Goal: Book appointment/travel/reservation

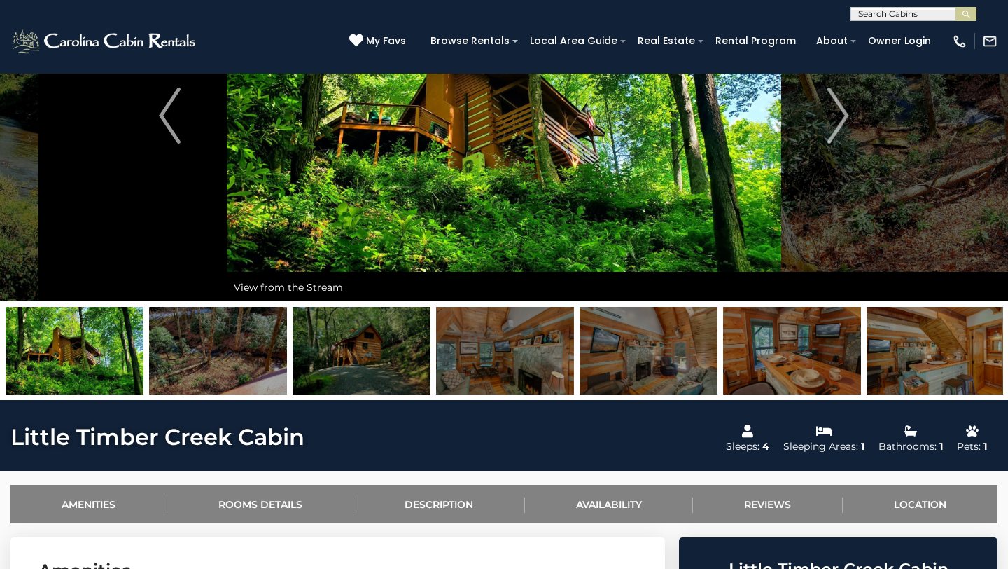
scroll to position [101, 0]
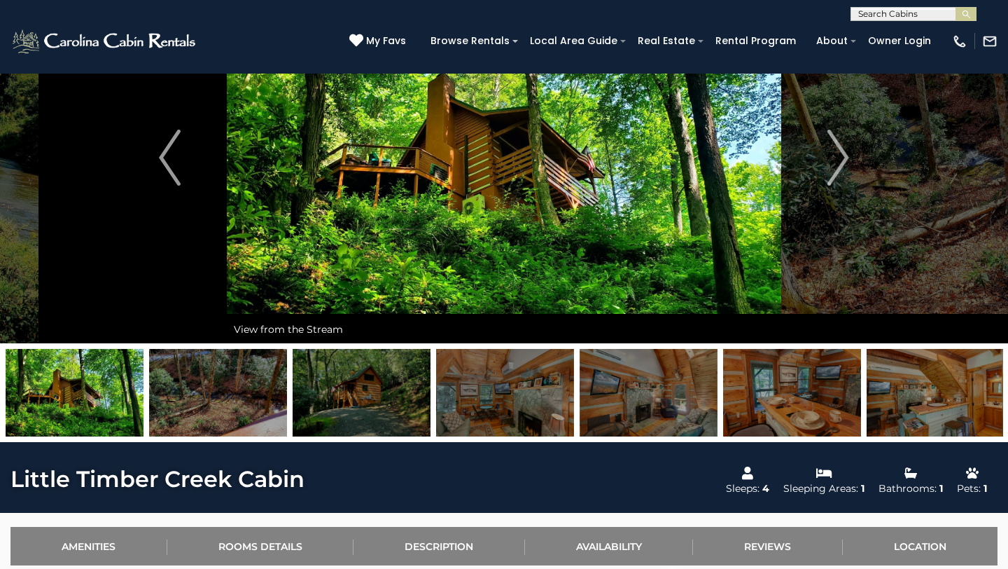
click at [525, 289] on img at bounding box center [504, 157] width 555 height 371
click at [162, 133] on img "Previous" at bounding box center [169, 158] width 21 height 56
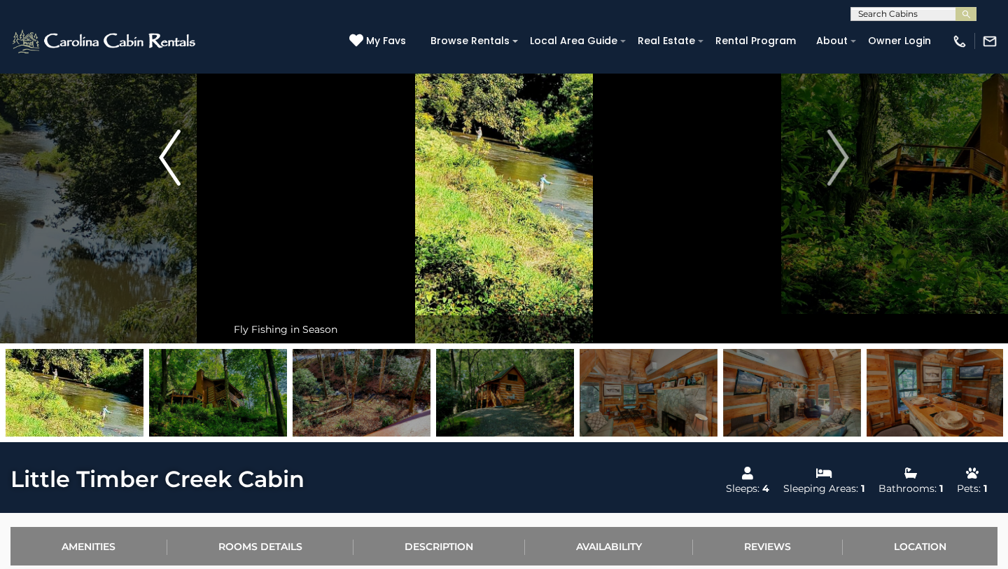
click at [162, 133] on img "Previous" at bounding box center [169, 158] width 21 height 56
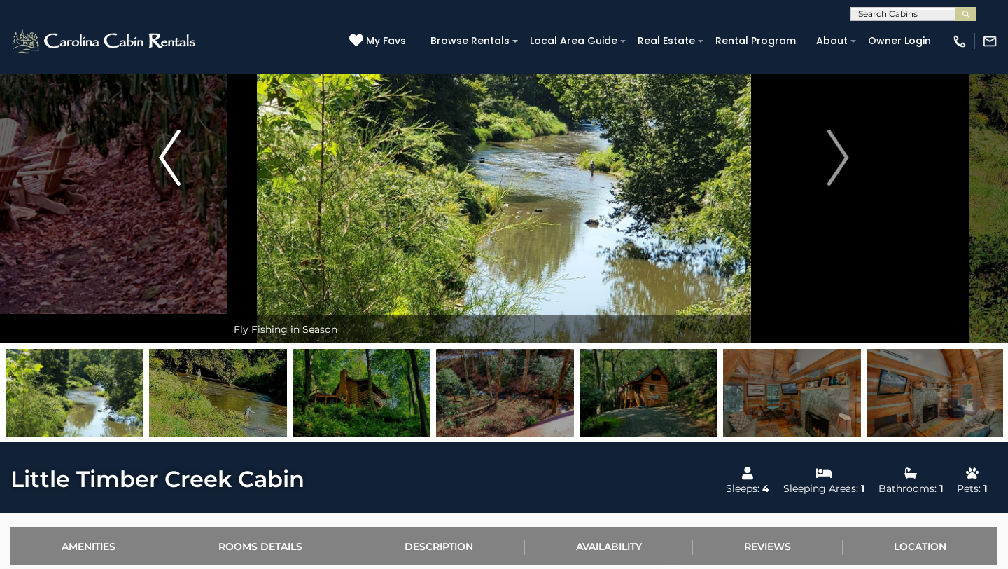
click at [162, 133] on img "Previous" at bounding box center [169, 158] width 21 height 56
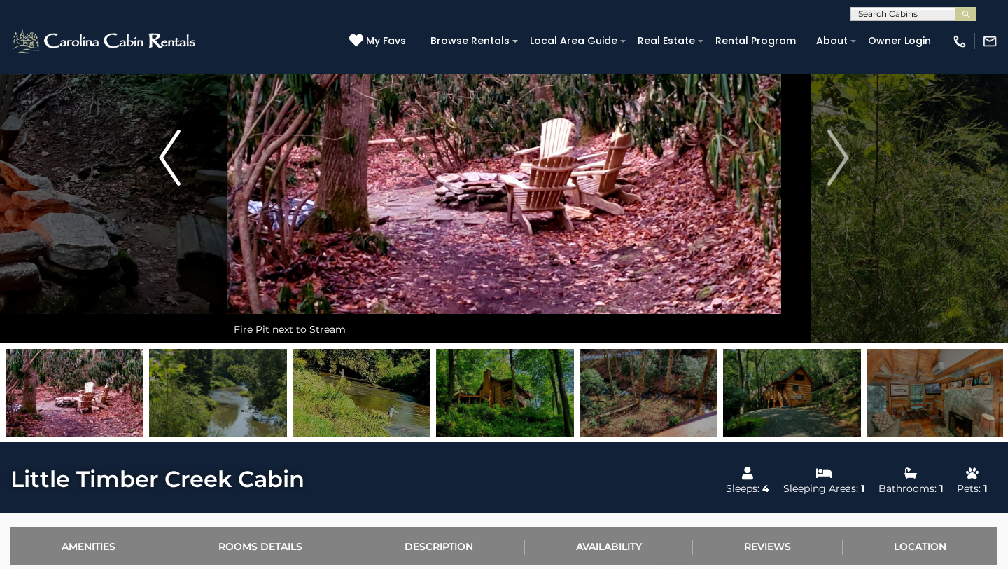
click at [163, 135] on img "Previous" at bounding box center [169, 158] width 21 height 56
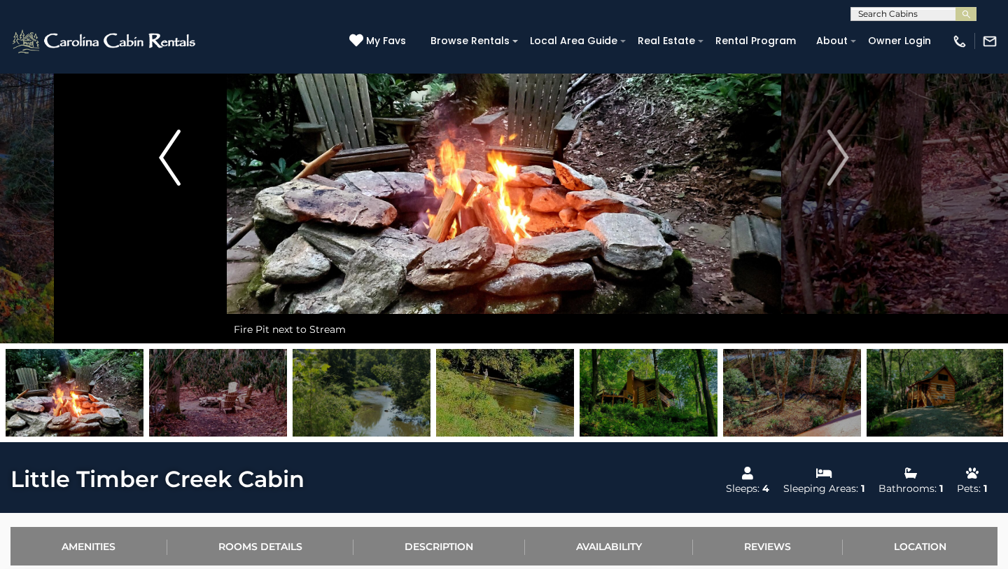
click at [163, 135] on img "Previous" at bounding box center [169, 158] width 21 height 56
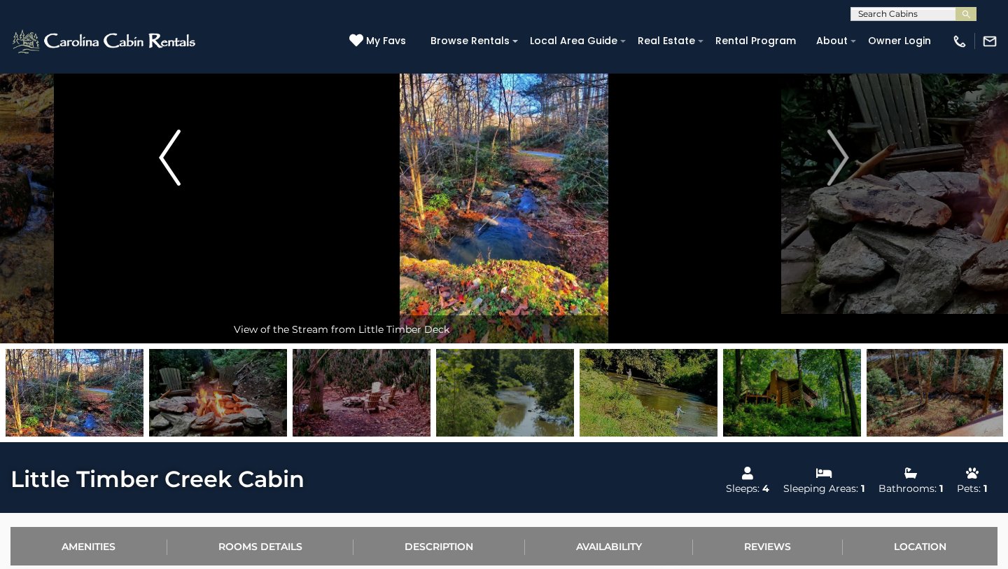
click at [163, 135] on img "Previous" at bounding box center [169, 158] width 21 height 56
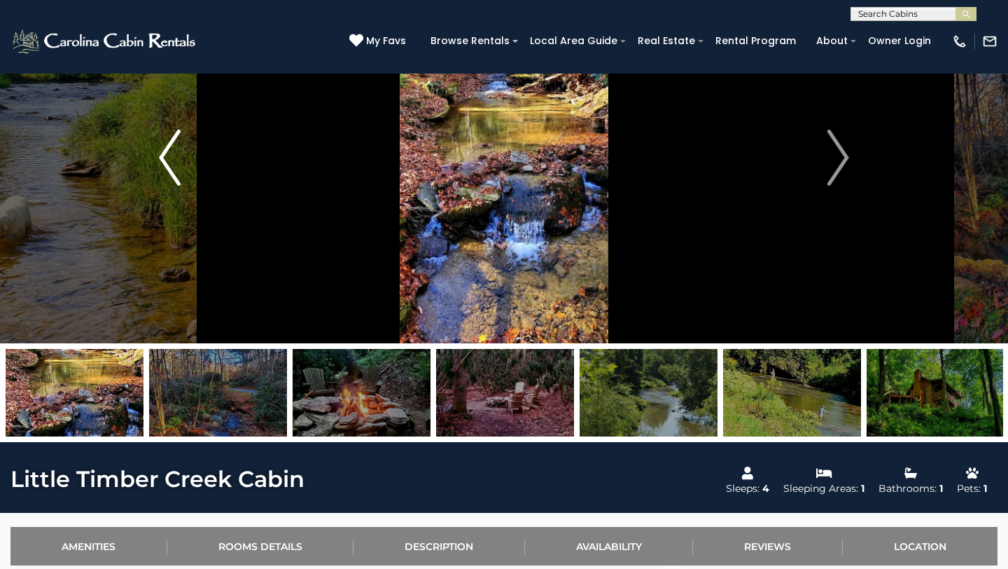
click at [123, 129] on button "Previous" at bounding box center [170, 157] width 114 height 371
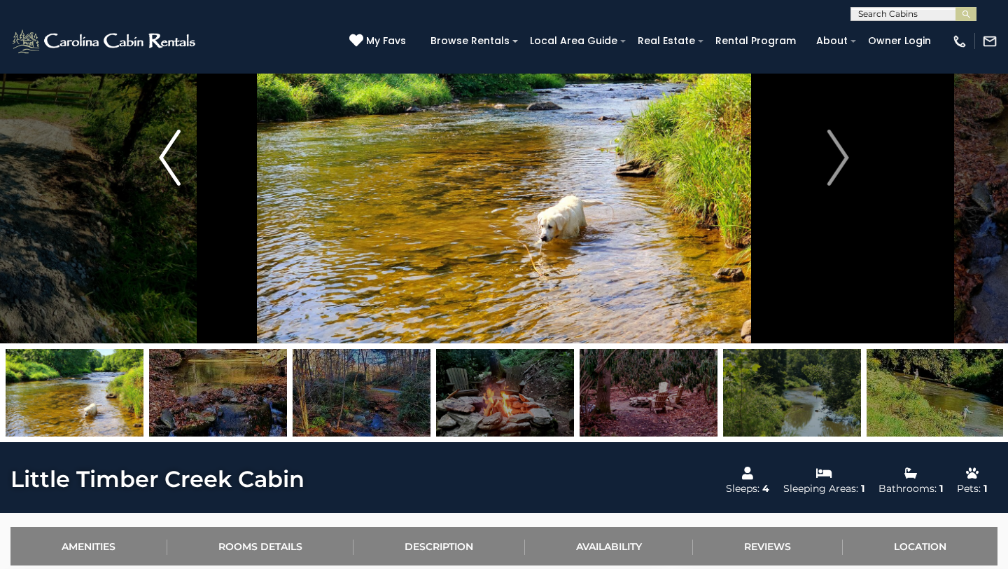
click at [125, 129] on button "Previous" at bounding box center [170, 157] width 114 height 371
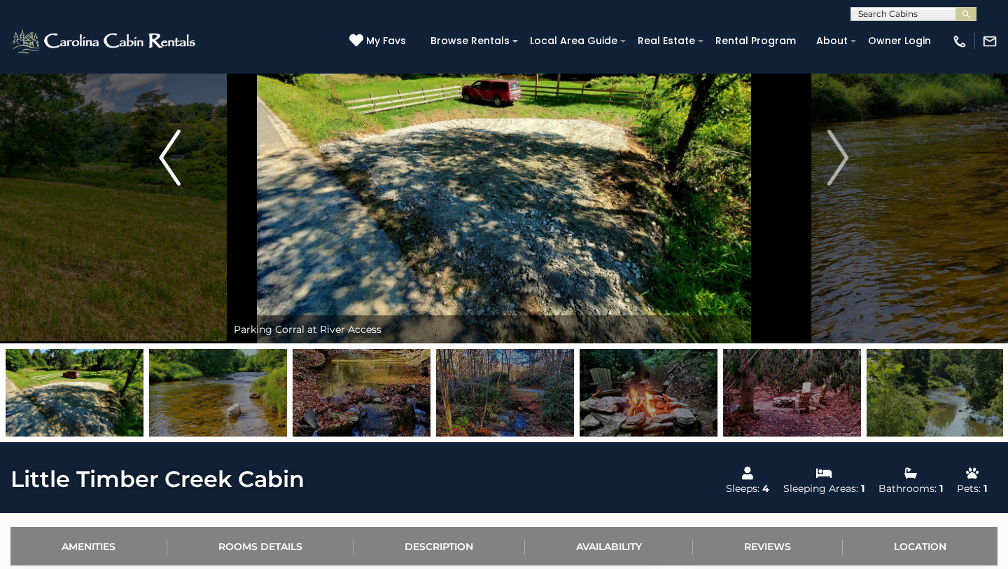
click at [155, 139] on button "Previous" at bounding box center [170, 157] width 114 height 371
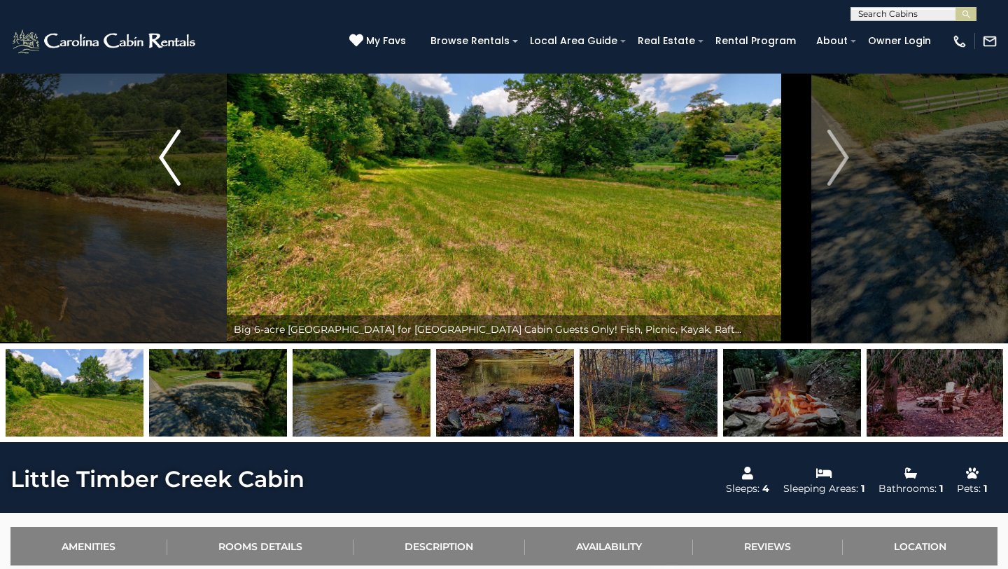
click at [155, 139] on button "Previous" at bounding box center [170, 157] width 114 height 371
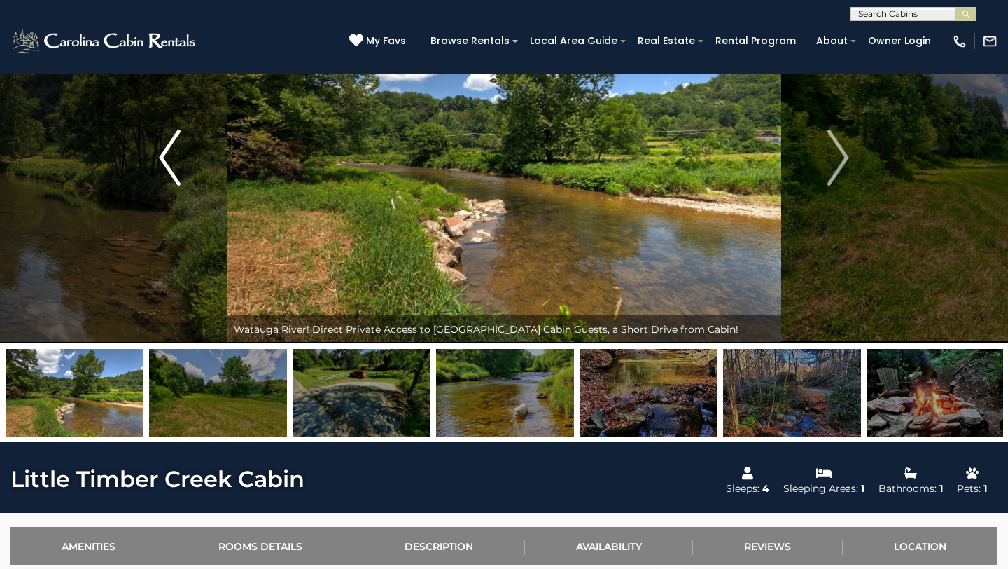
click at [160, 143] on img "Previous" at bounding box center [169, 158] width 21 height 56
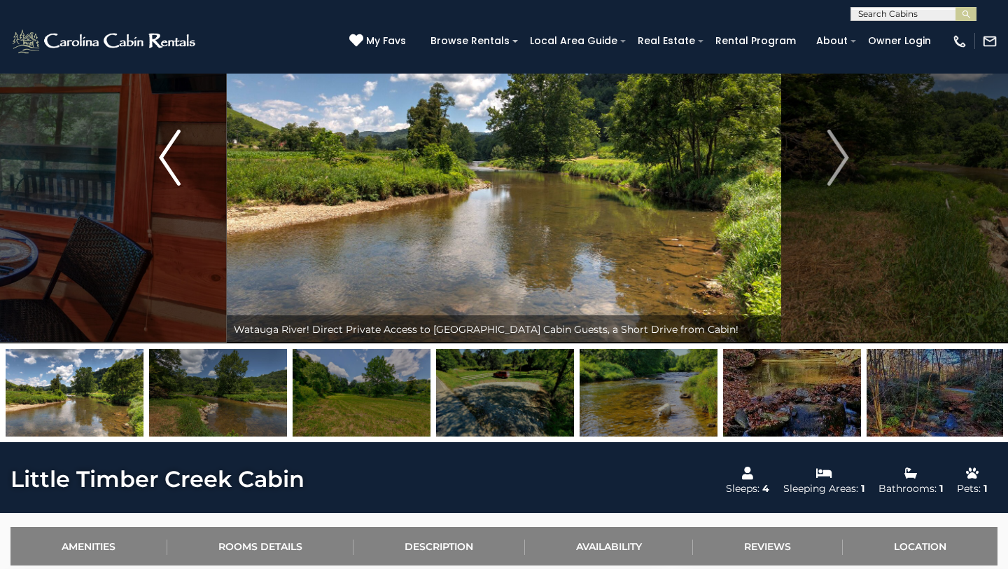
click at [160, 143] on img "Previous" at bounding box center [169, 158] width 21 height 56
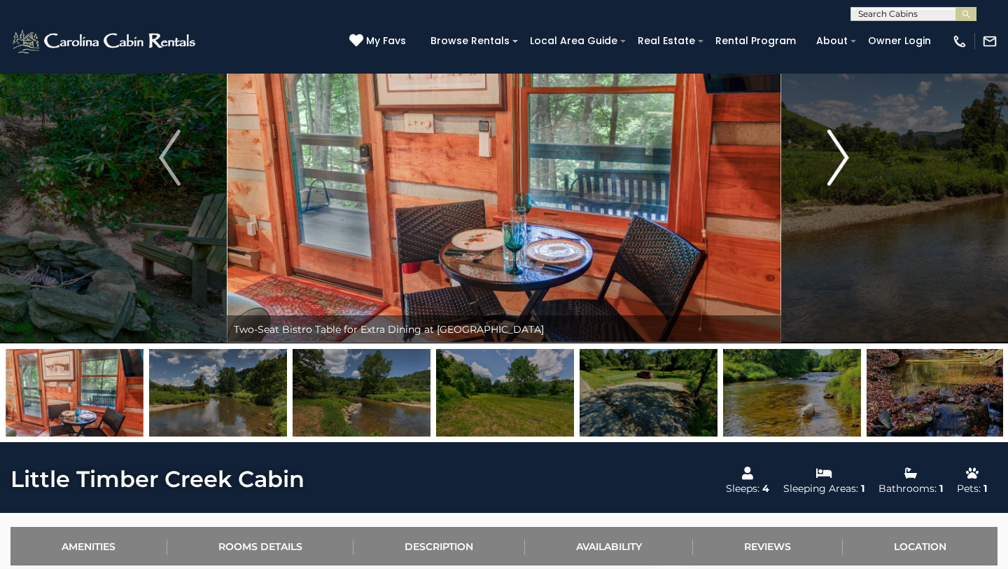
click at [840, 146] on img "Next" at bounding box center [838, 158] width 21 height 56
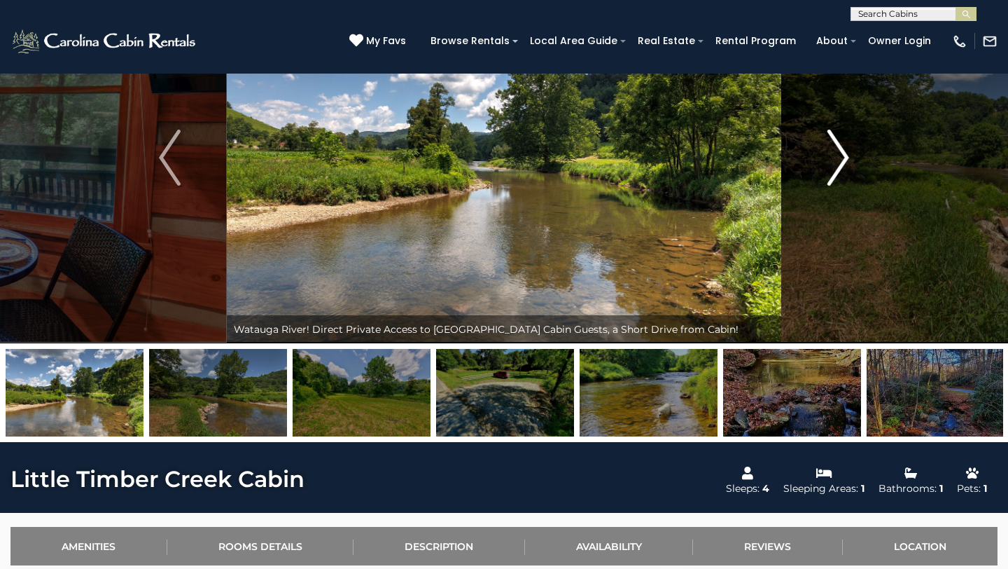
click at [840, 147] on img "Next" at bounding box center [838, 158] width 21 height 56
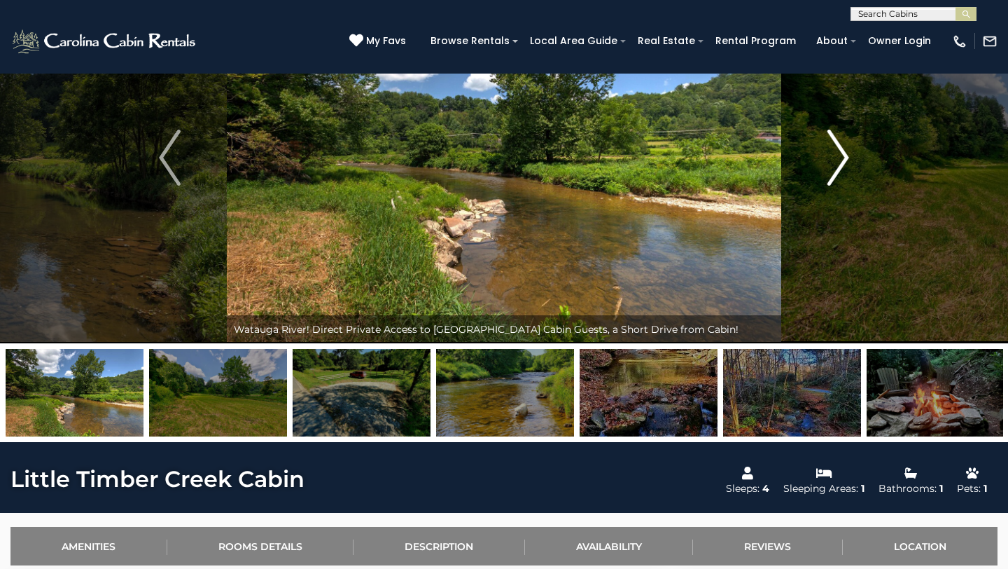
click at [840, 147] on img "Next" at bounding box center [838, 158] width 21 height 56
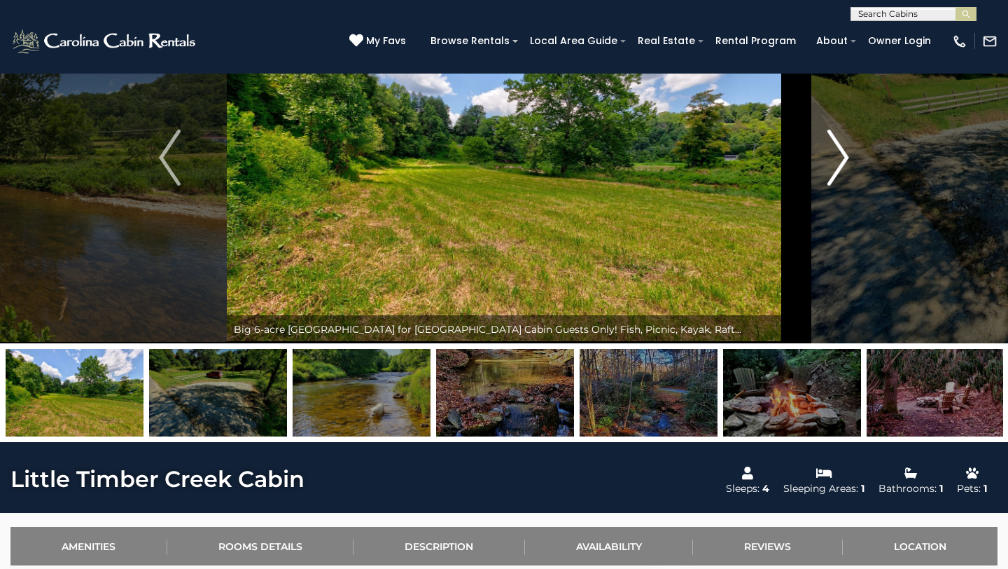
click at [840, 147] on img "Next" at bounding box center [838, 158] width 21 height 56
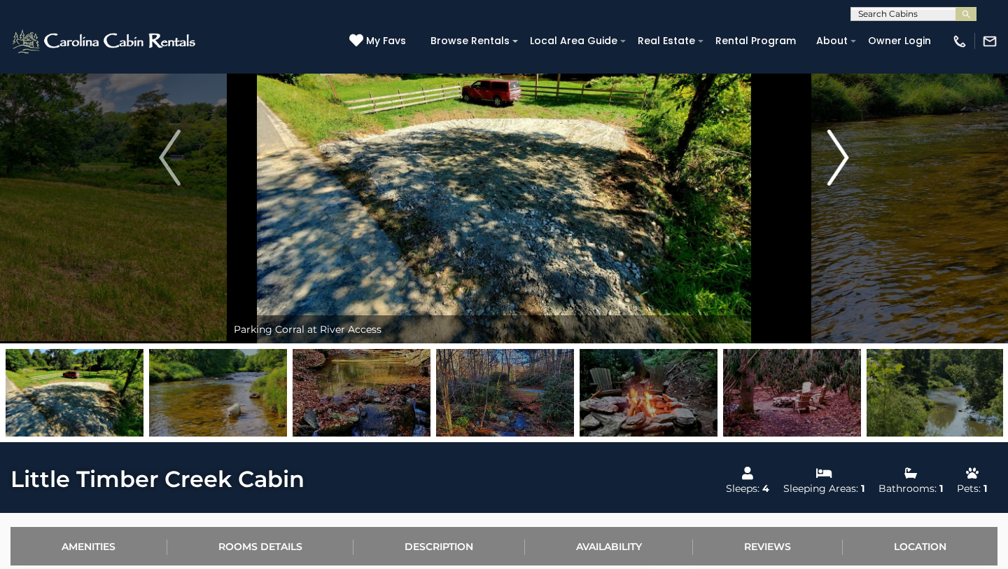
click at [840, 147] on img "Next" at bounding box center [838, 158] width 21 height 56
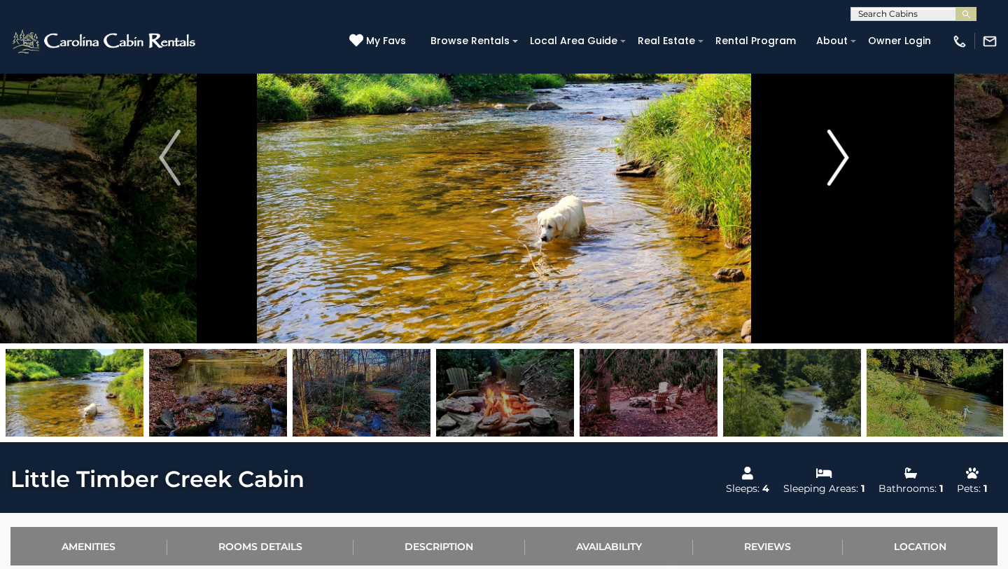
click at [840, 147] on img "Next" at bounding box center [838, 158] width 21 height 56
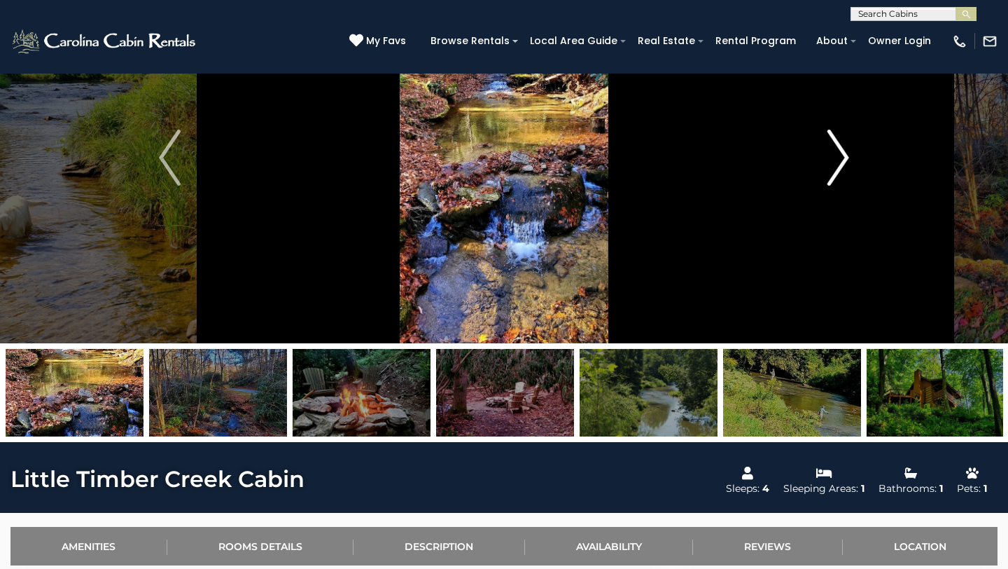
click at [840, 147] on img "Next" at bounding box center [838, 158] width 21 height 56
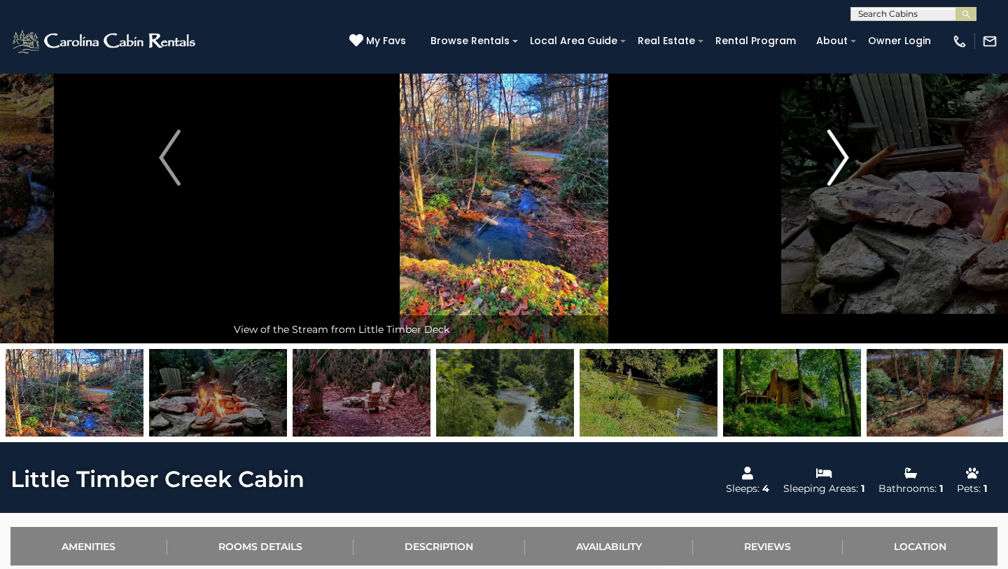
click at [840, 147] on img "Next" at bounding box center [838, 158] width 21 height 56
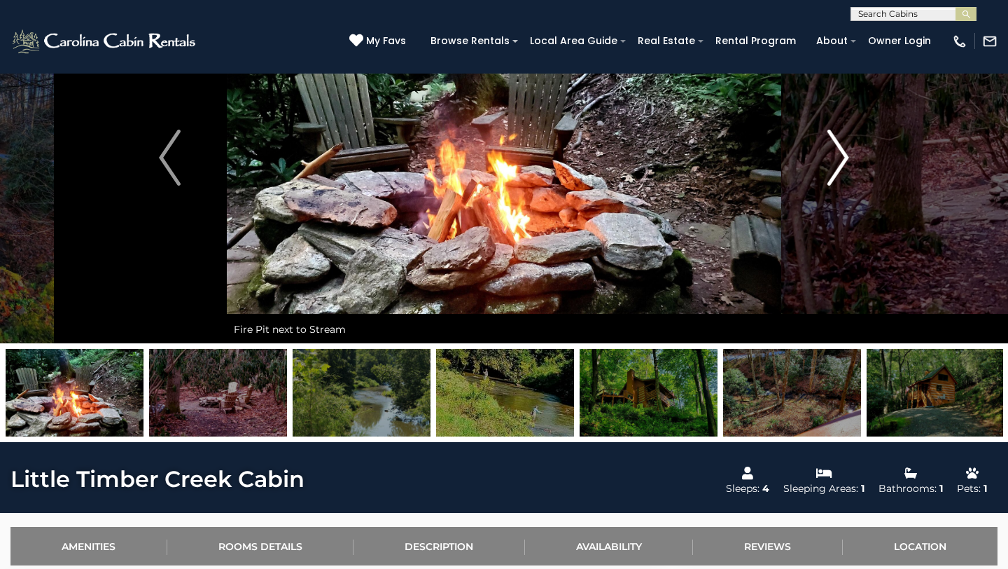
click at [840, 147] on img "Next" at bounding box center [838, 158] width 21 height 56
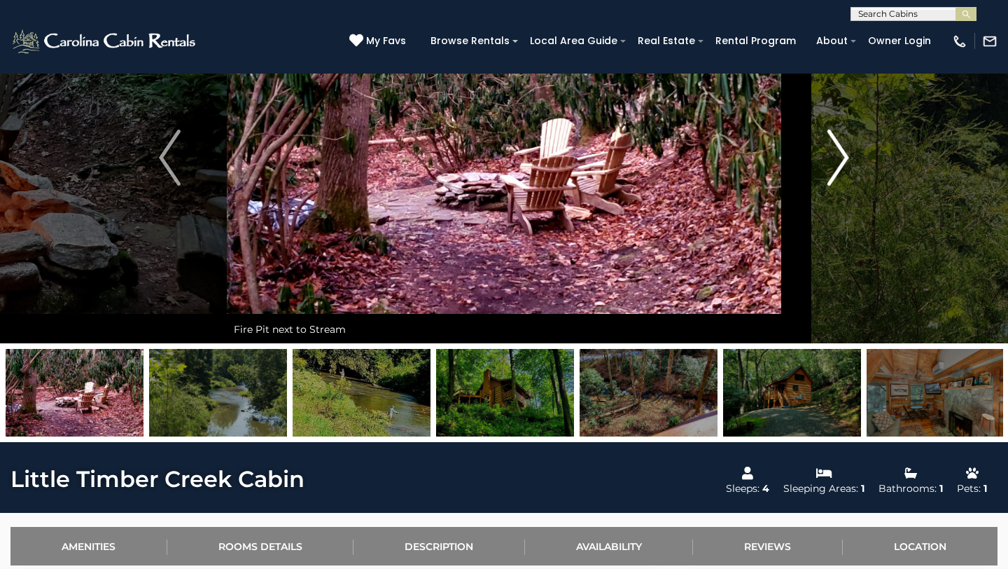
click at [840, 147] on img "Next" at bounding box center [838, 158] width 21 height 56
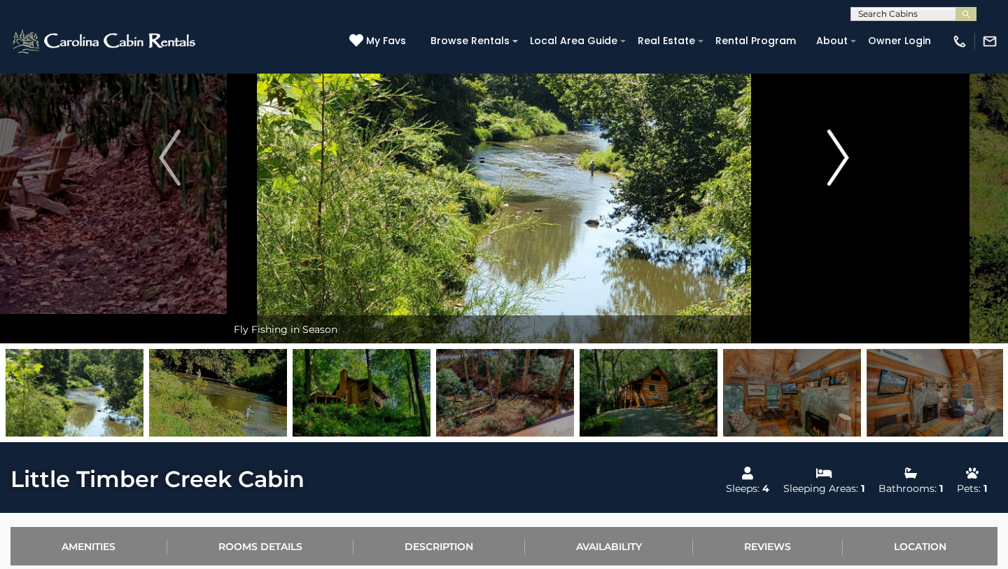
click at [840, 147] on img "Next" at bounding box center [838, 158] width 21 height 56
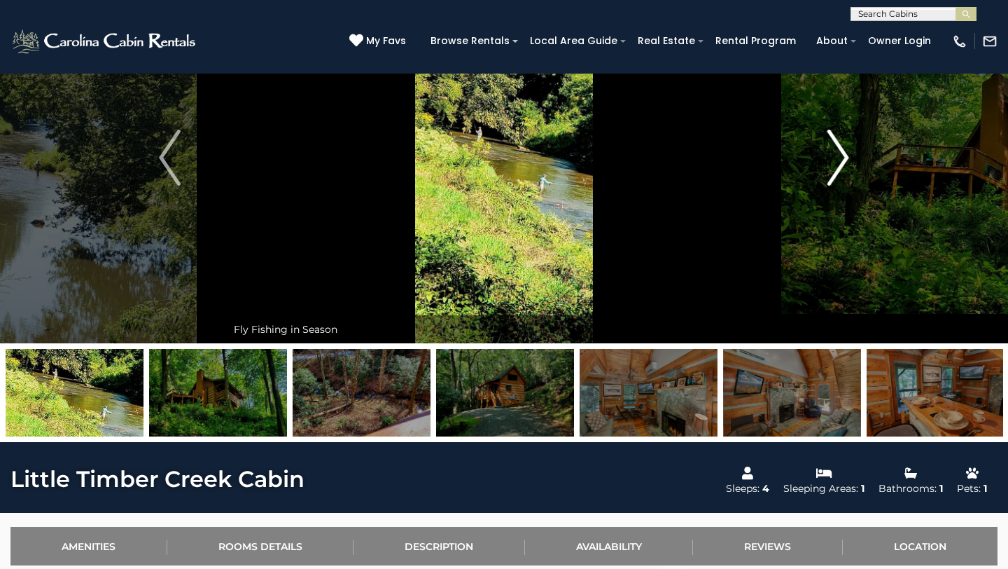
click at [840, 147] on img "Next" at bounding box center [838, 158] width 21 height 56
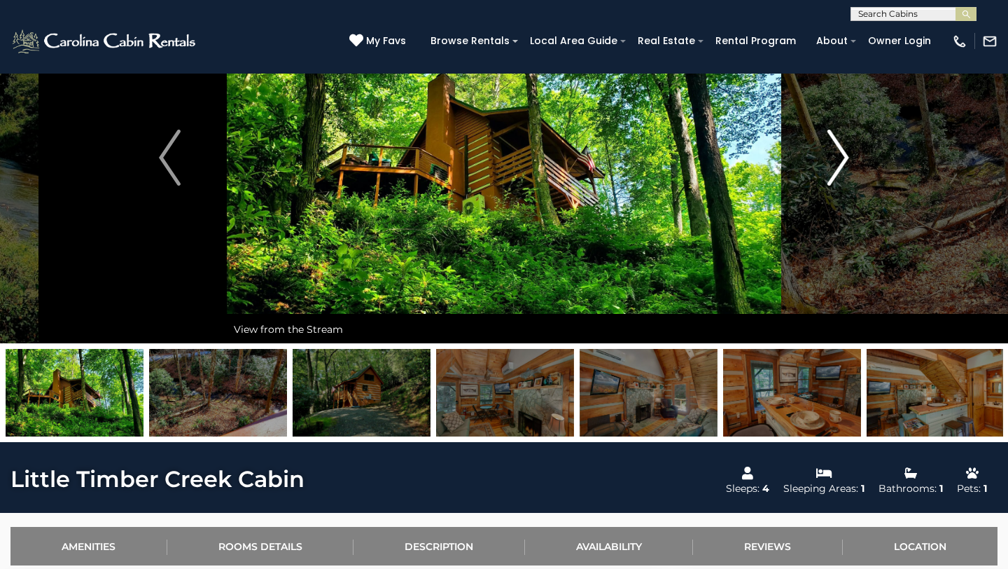
click at [823, 151] on button "Next" at bounding box center [838, 157] width 114 height 371
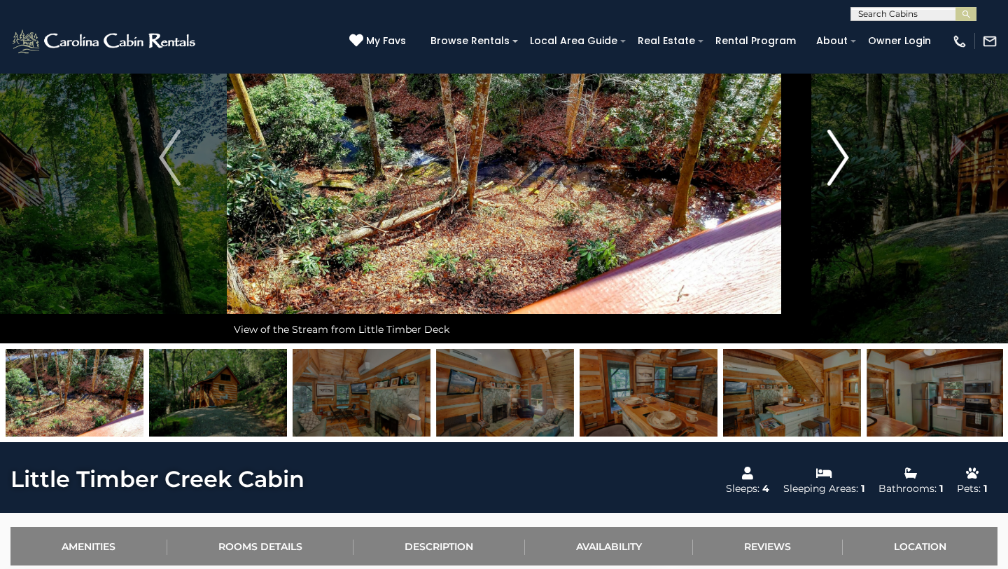
click at [823, 151] on button "Next" at bounding box center [838, 157] width 114 height 371
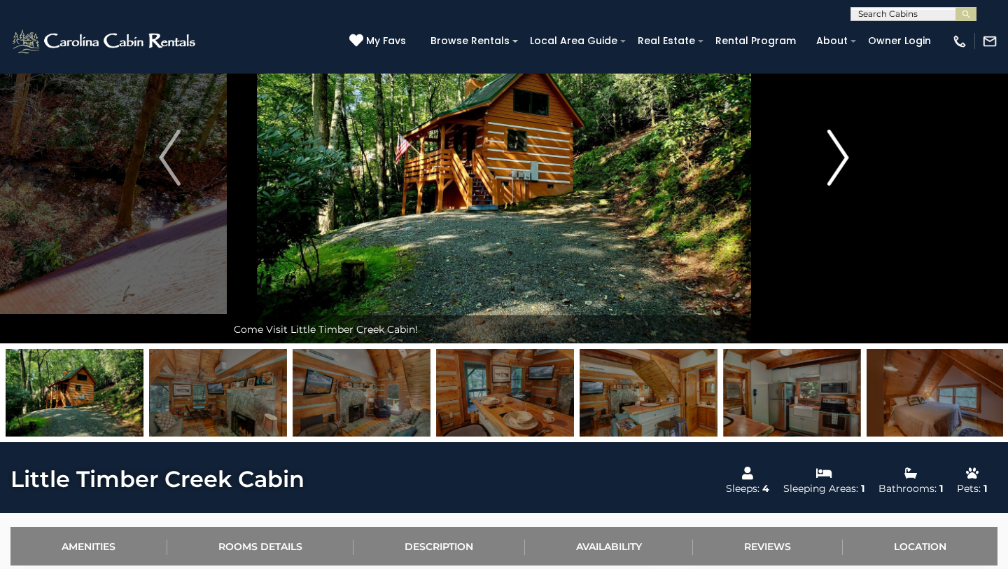
click at [823, 151] on button "Next" at bounding box center [838, 157] width 114 height 371
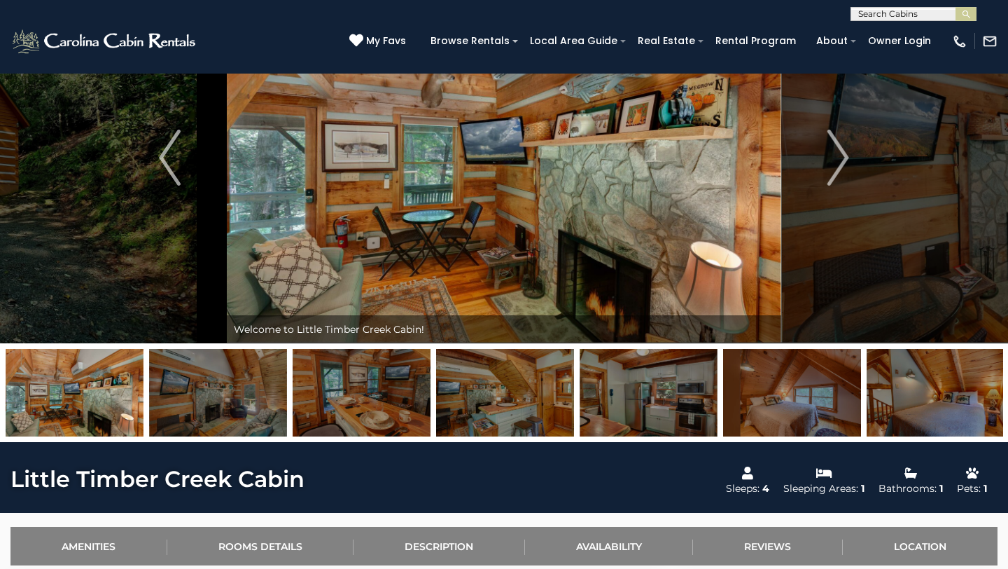
click at [728, 225] on img at bounding box center [504, 157] width 555 height 371
click at [126, 409] on img at bounding box center [75, 393] width 138 height 88
click at [844, 139] on img "Next" at bounding box center [838, 158] width 21 height 56
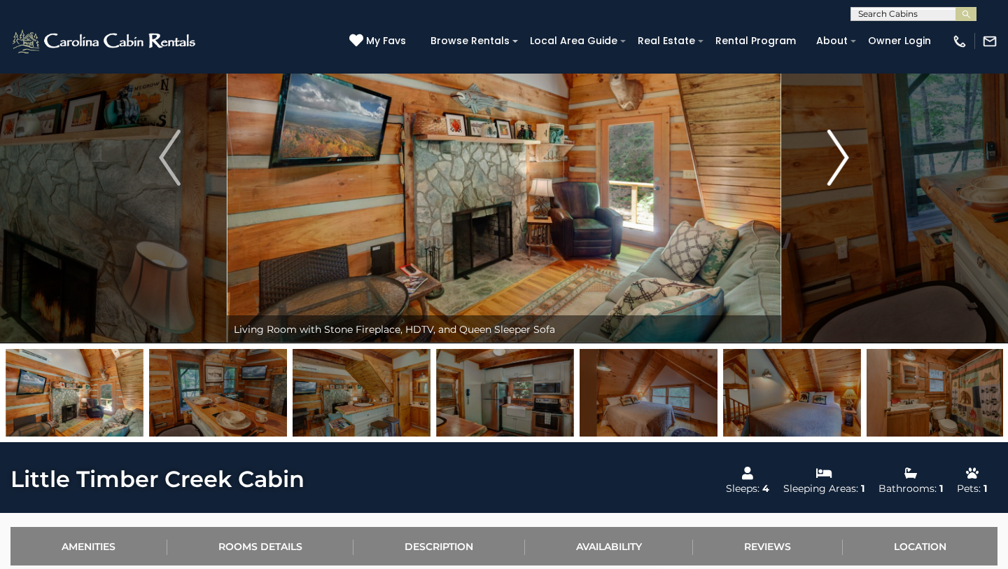
click at [844, 139] on img "Next" at bounding box center [838, 158] width 21 height 56
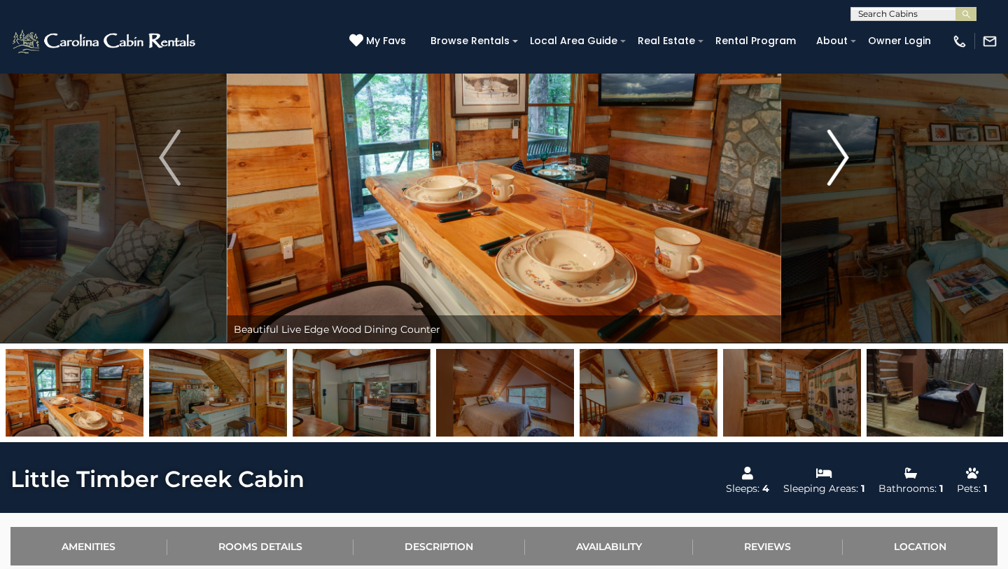
click at [844, 139] on img "Next" at bounding box center [838, 158] width 21 height 56
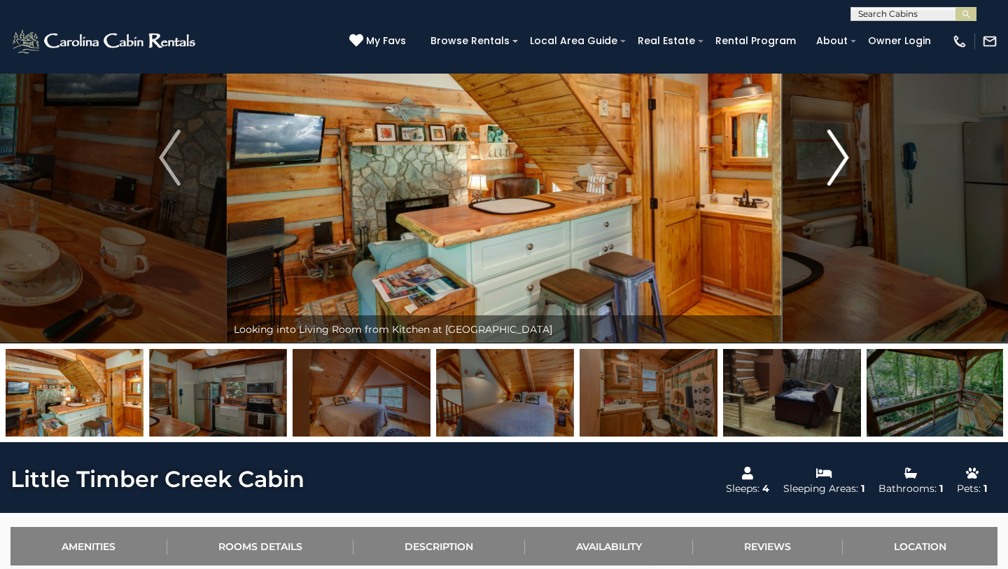
click at [844, 139] on img "Next" at bounding box center [838, 158] width 21 height 56
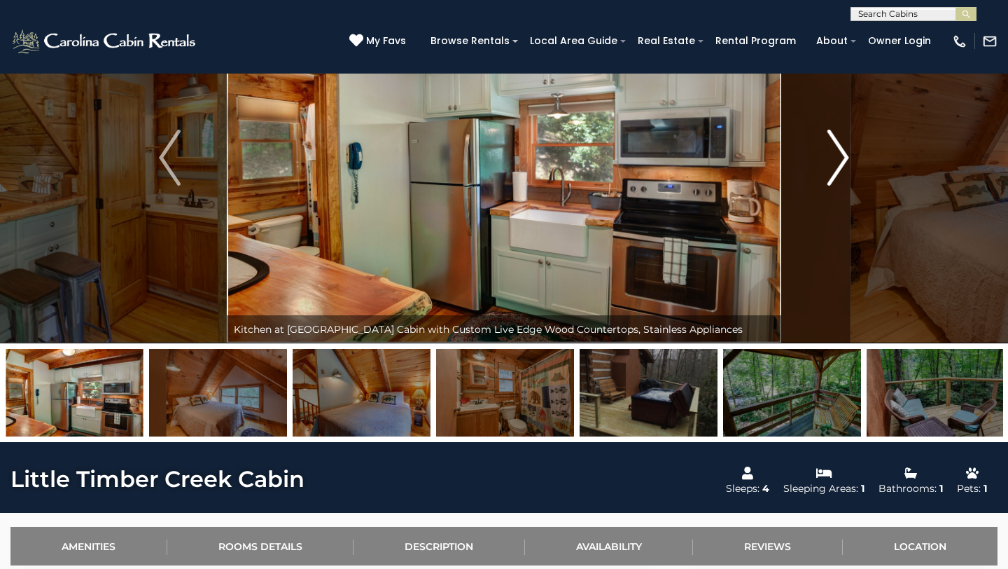
click at [844, 139] on img "Next" at bounding box center [838, 158] width 21 height 56
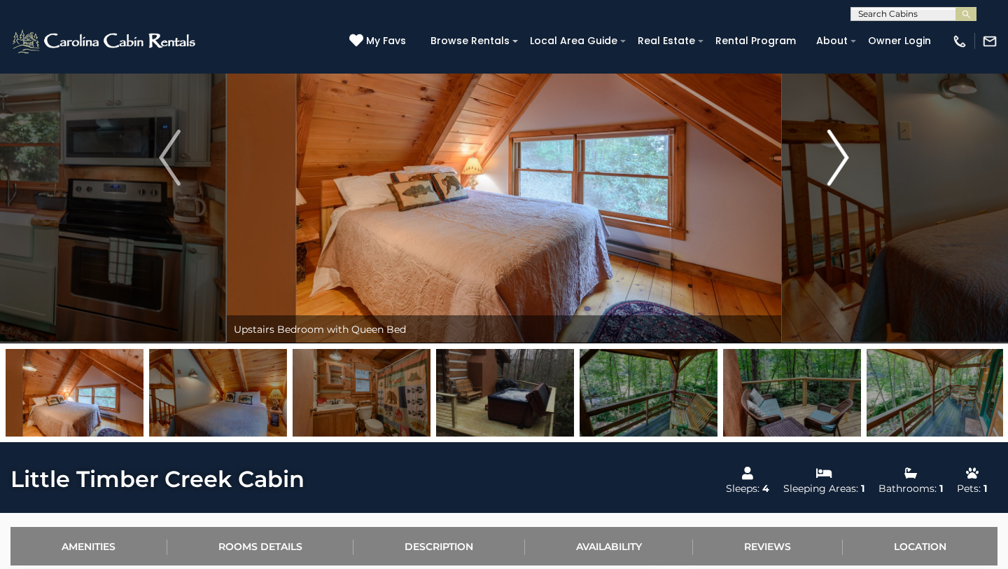
click at [844, 139] on img "Next" at bounding box center [838, 158] width 21 height 56
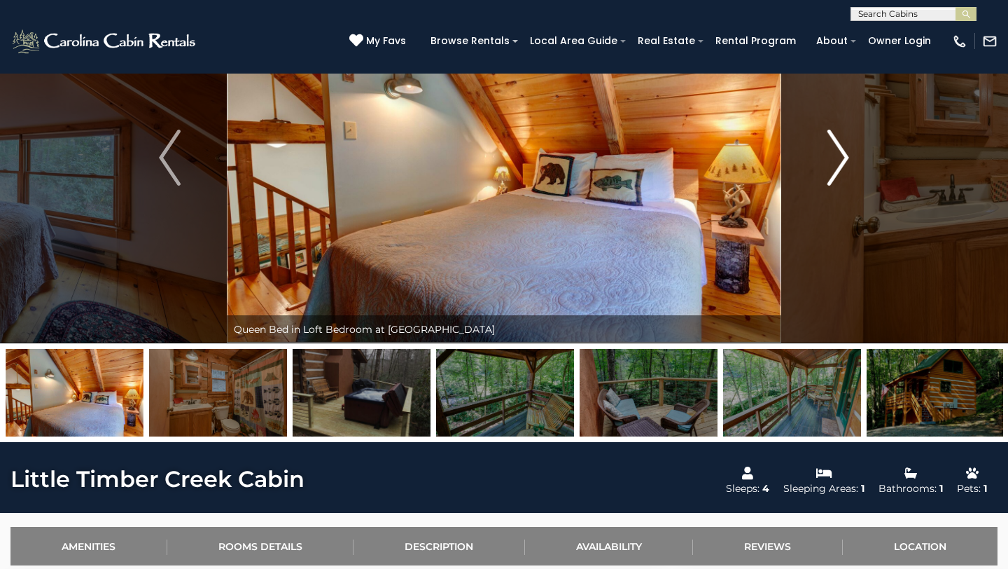
click at [844, 139] on img "Next" at bounding box center [838, 158] width 21 height 56
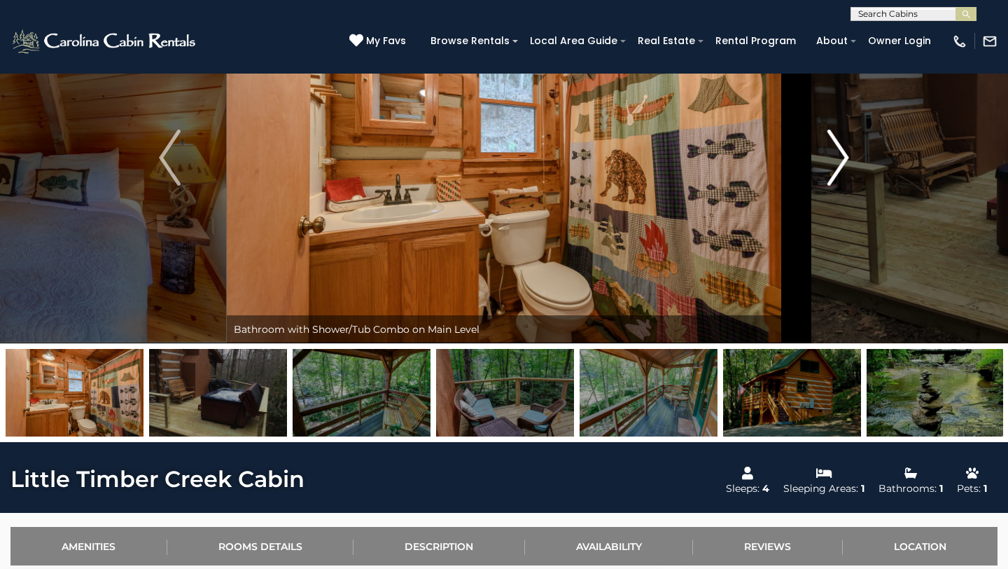
click at [844, 139] on img "Next" at bounding box center [838, 158] width 21 height 56
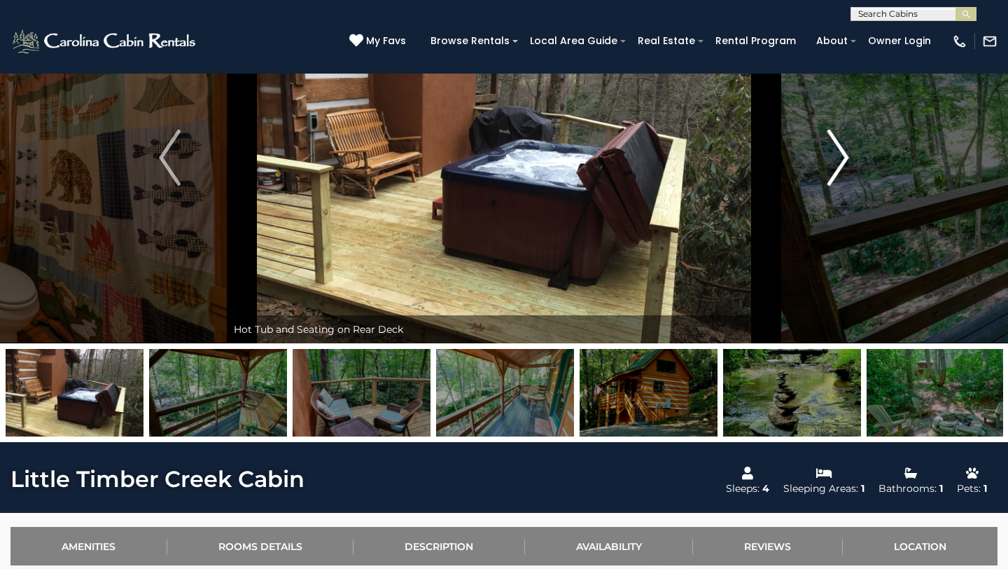
click at [844, 140] on img "Next" at bounding box center [838, 158] width 21 height 56
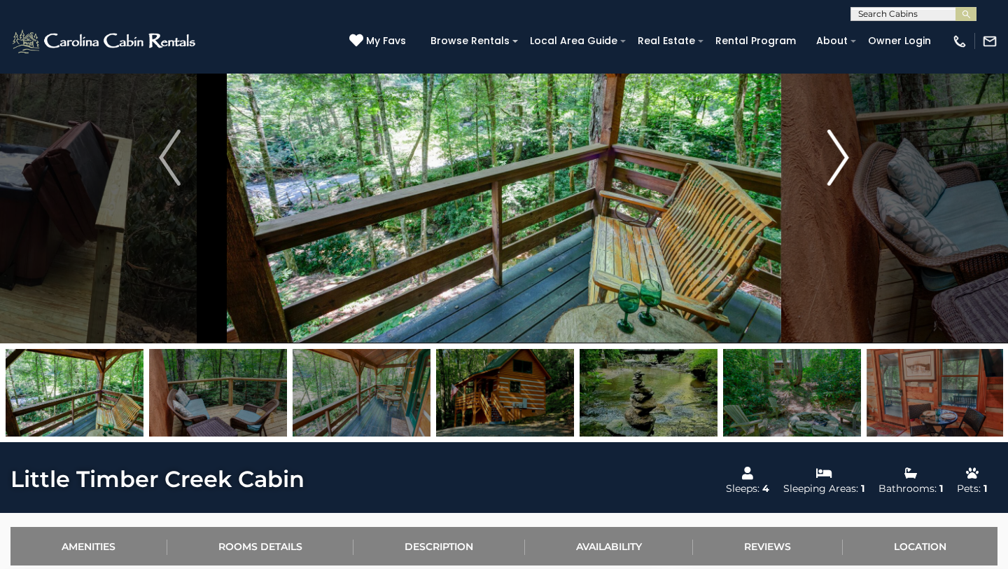
click at [844, 140] on img "Next" at bounding box center [838, 158] width 21 height 56
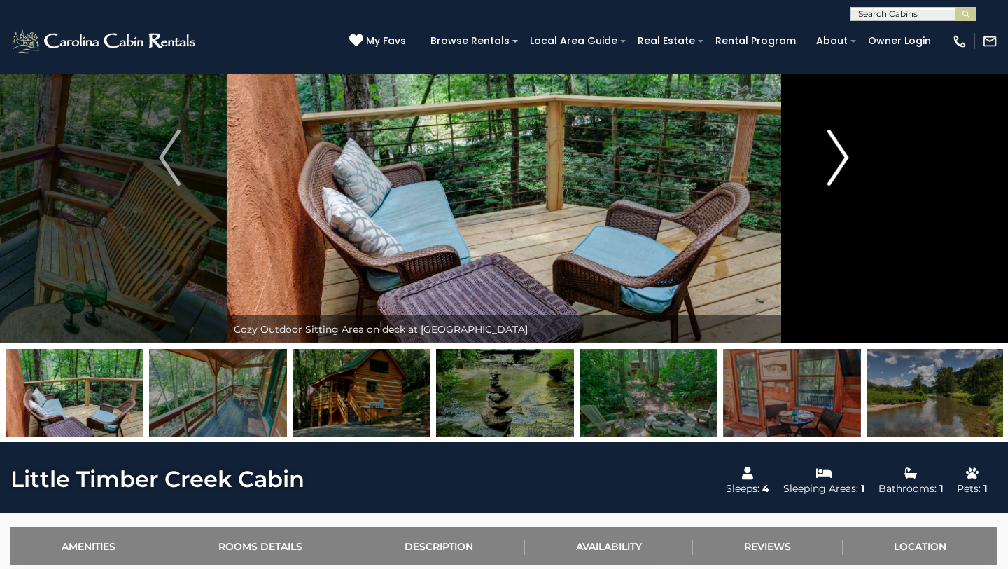
click at [844, 140] on img "Next" at bounding box center [838, 158] width 21 height 56
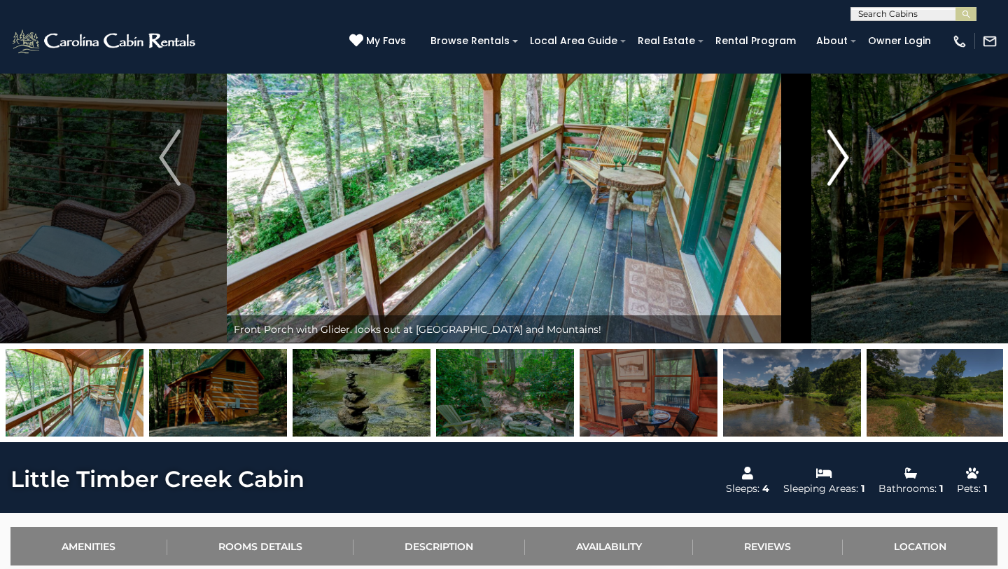
click at [844, 140] on img "Next" at bounding box center [838, 158] width 21 height 56
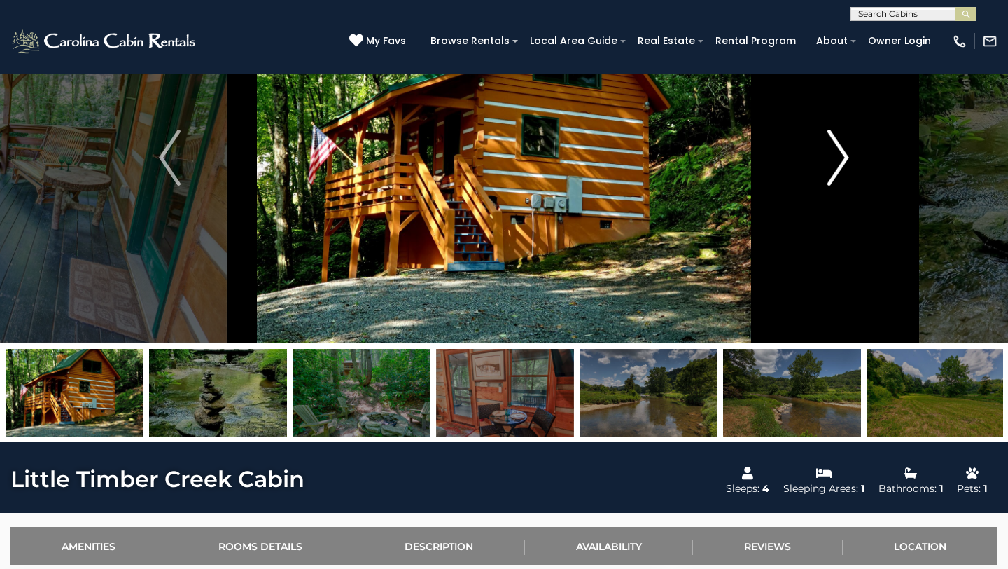
click at [844, 140] on img "Next" at bounding box center [838, 158] width 21 height 56
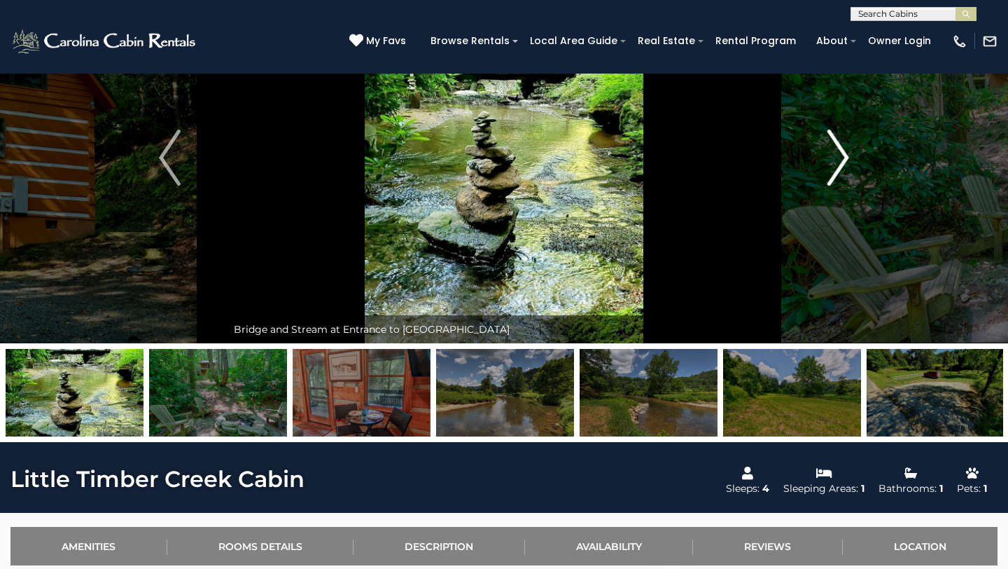
click at [844, 140] on img "Next" at bounding box center [838, 158] width 21 height 56
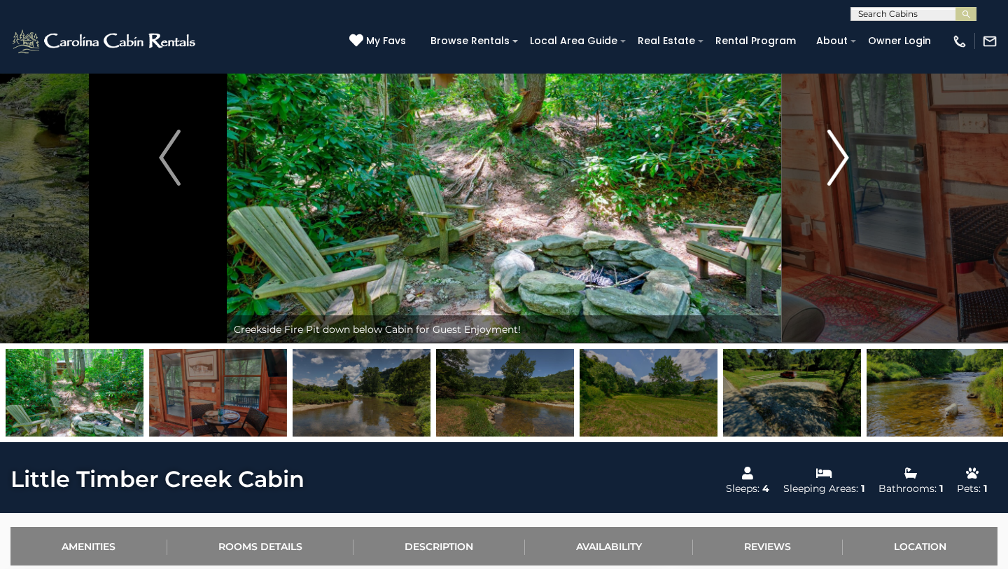
click at [844, 140] on img "Next" at bounding box center [838, 158] width 21 height 56
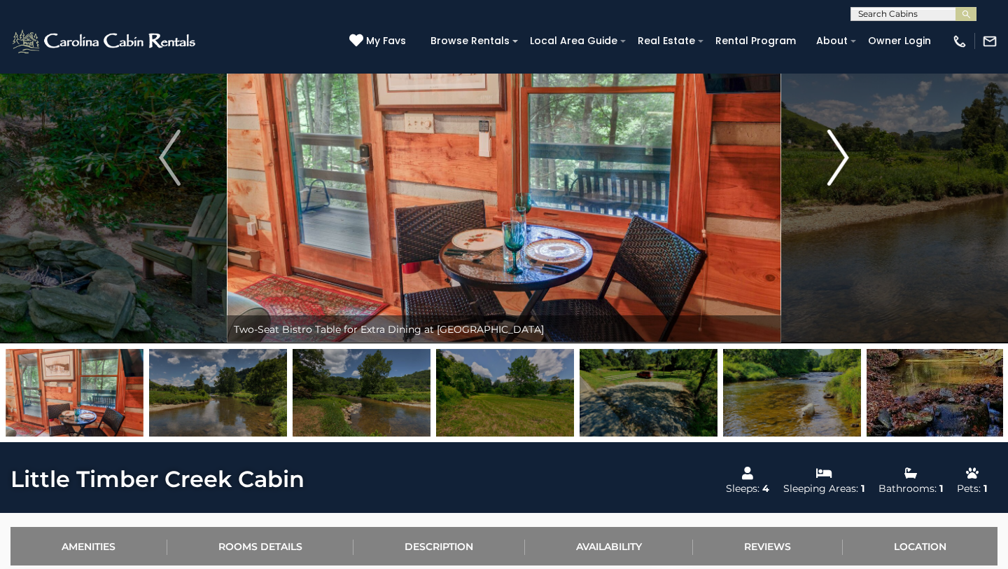
click at [844, 140] on img "Next" at bounding box center [838, 158] width 21 height 56
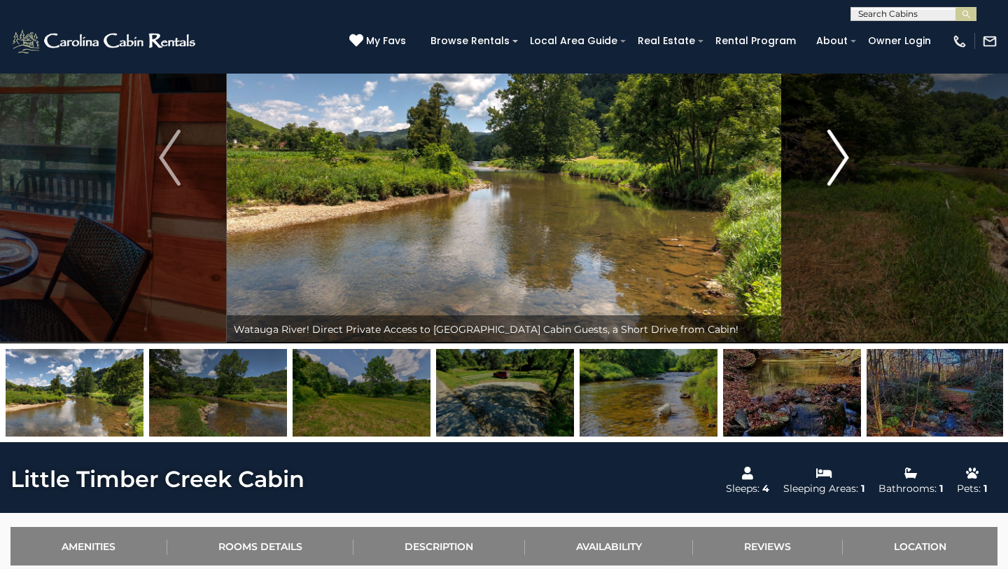
click at [844, 140] on img "Next" at bounding box center [838, 158] width 21 height 56
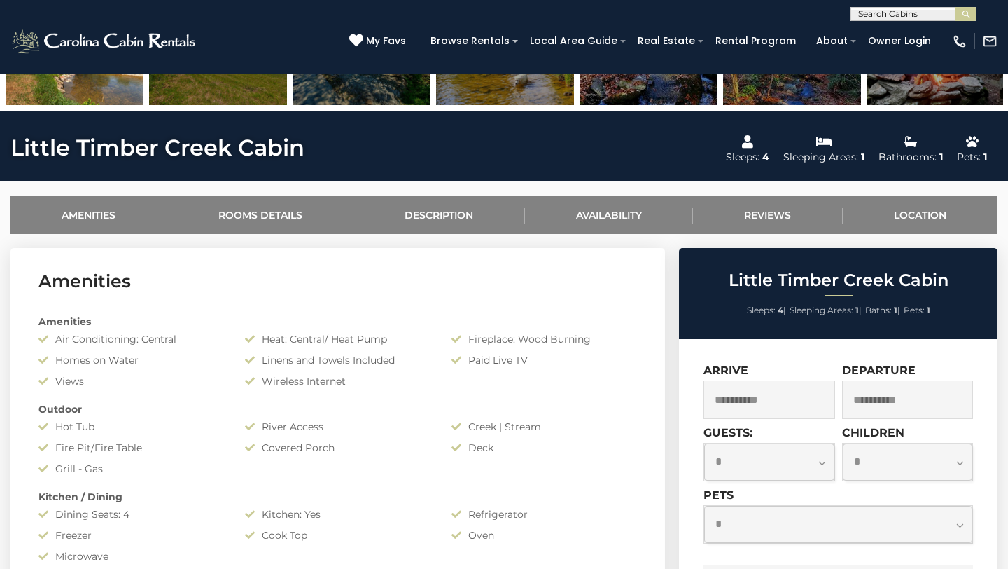
scroll to position [556, 0]
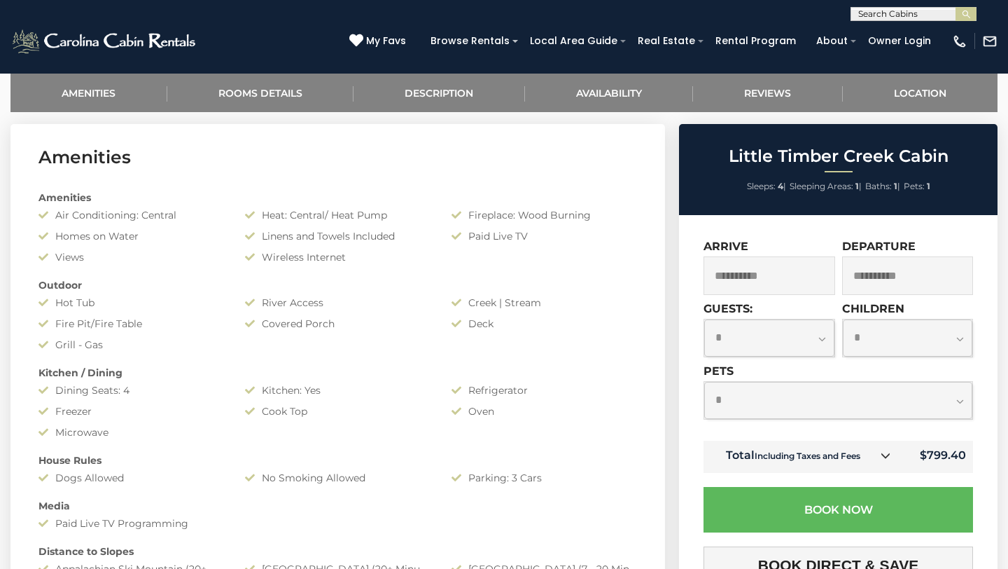
click at [788, 285] on input "**********" at bounding box center [770, 275] width 132 height 39
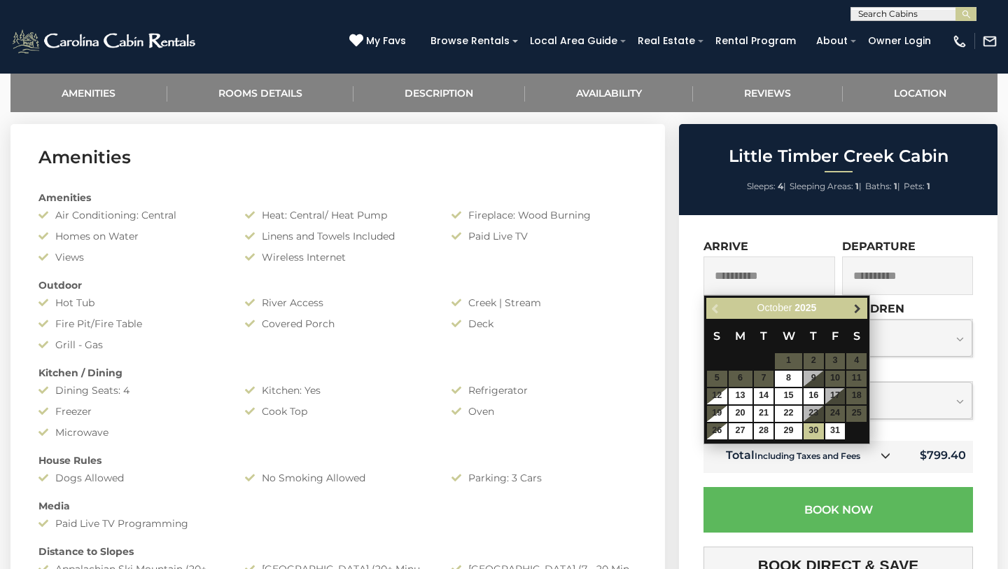
click at [861, 306] on span "Next" at bounding box center [857, 307] width 11 height 11
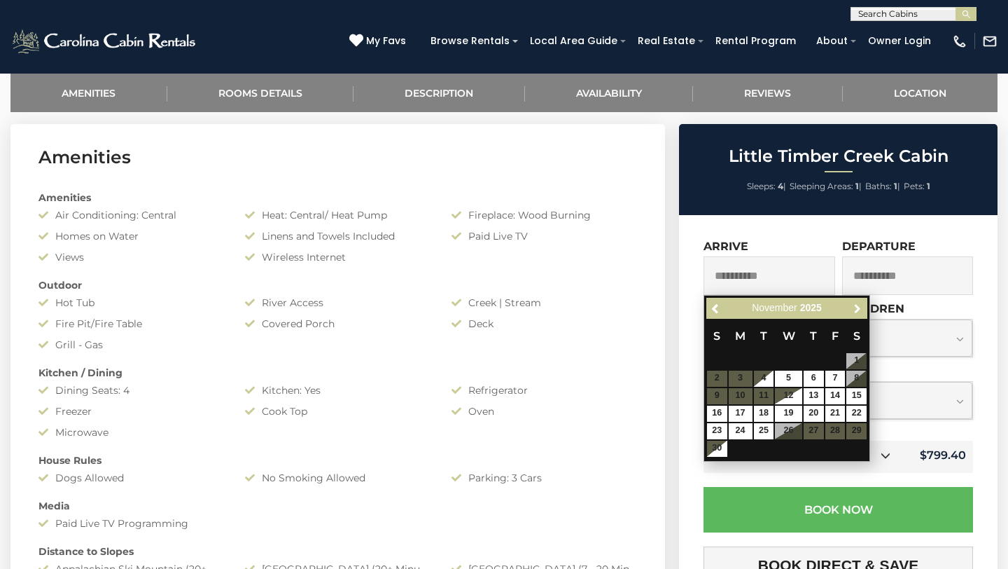
click at [861, 306] on span "Next" at bounding box center [857, 307] width 11 height 11
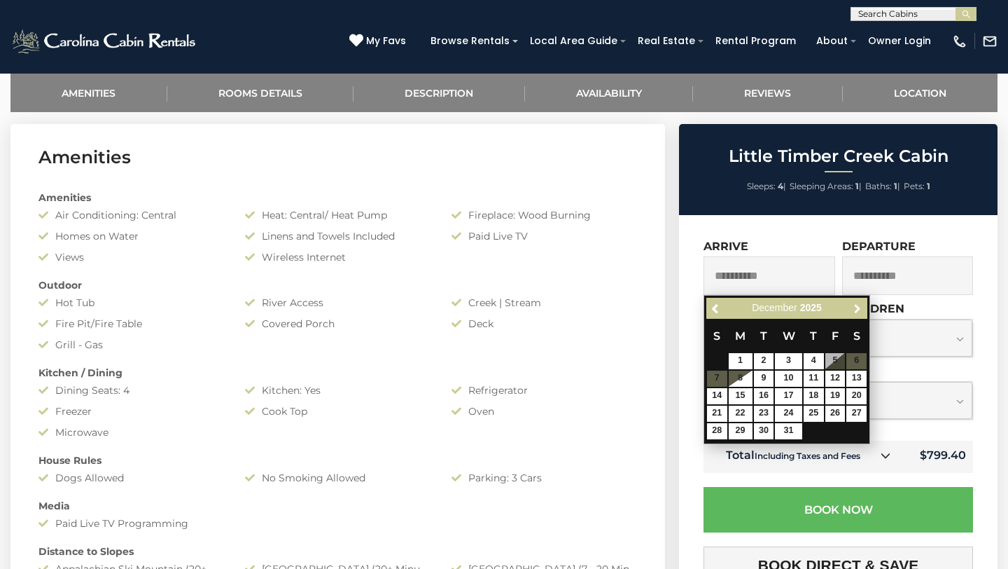
click at [861, 306] on span "Next" at bounding box center [857, 307] width 11 height 11
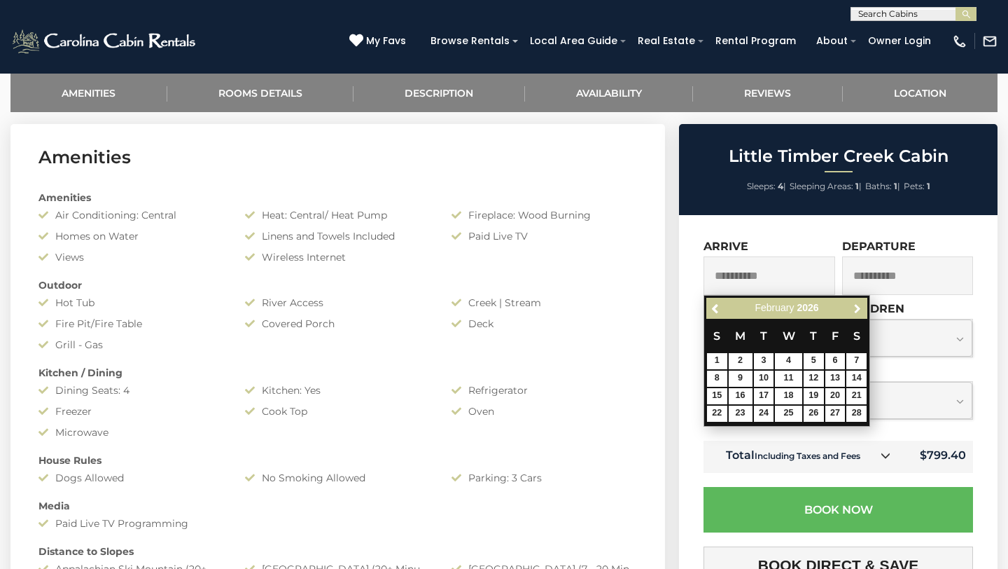
click at [861, 306] on span "Next" at bounding box center [857, 307] width 11 height 11
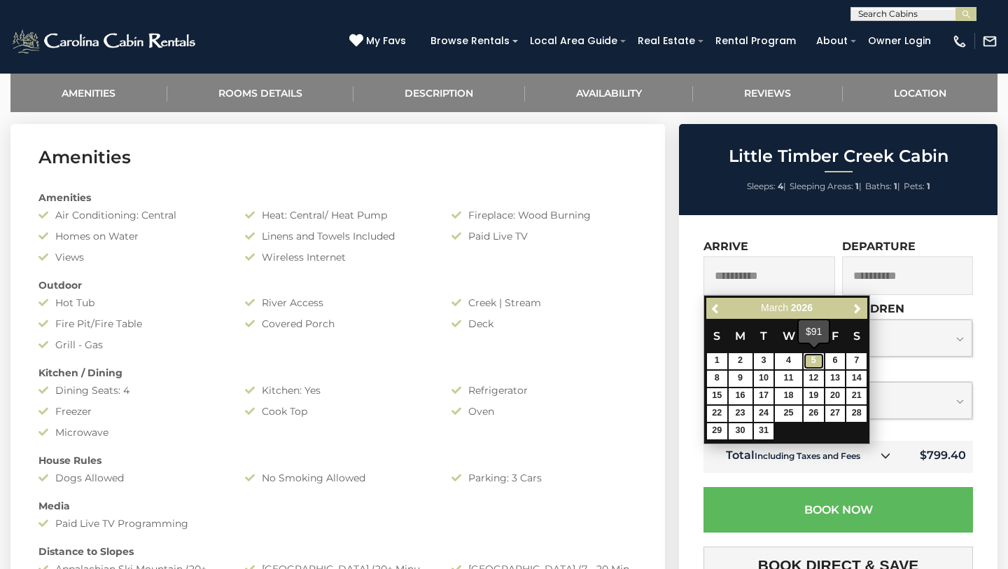
click at [819, 359] on link "5" at bounding box center [814, 361] width 20 height 16
type input "**********"
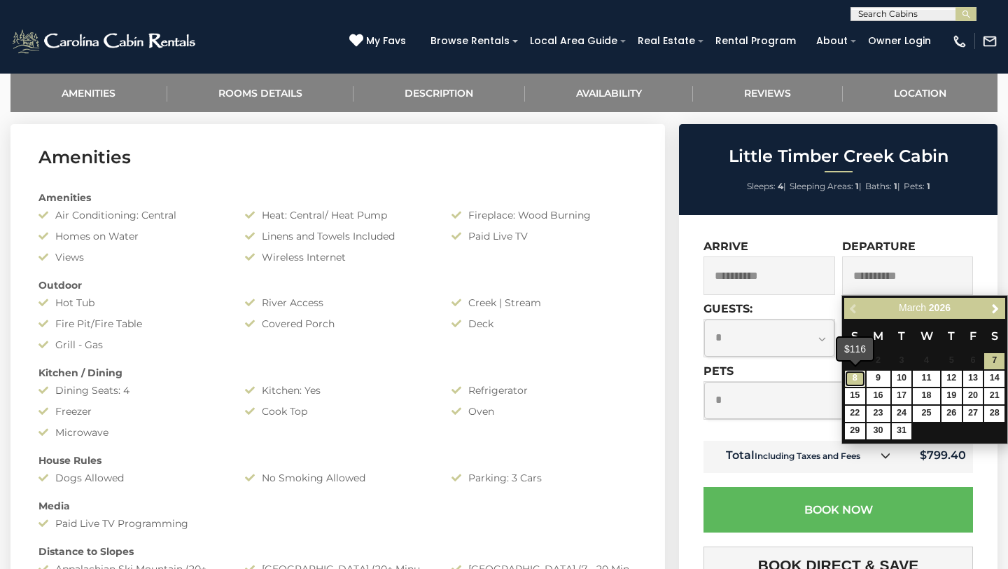
click at [849, 380] on link "8" at bounding box center [855, 378] width 20 height 16
type input "**********"
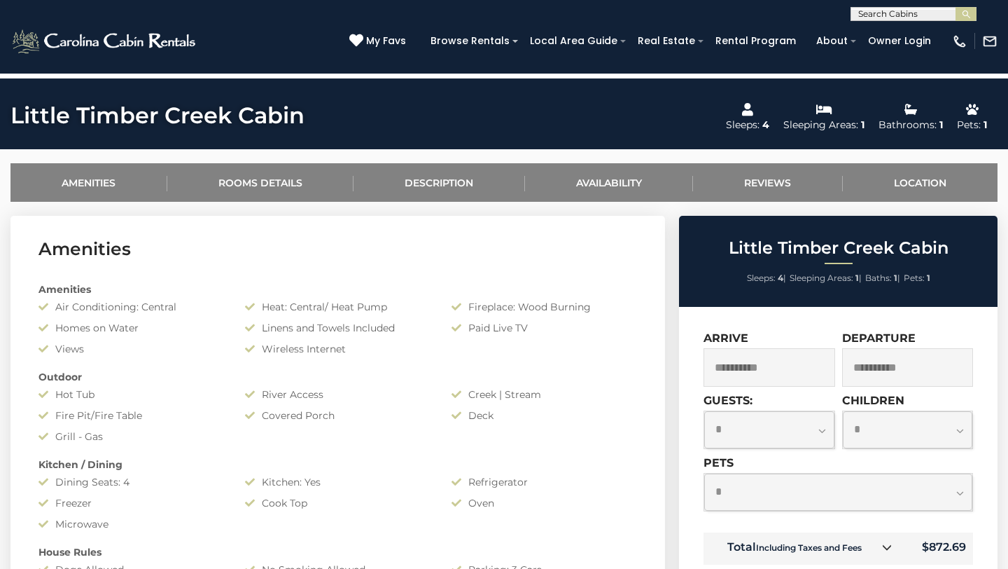
scroll to position [437, 0]
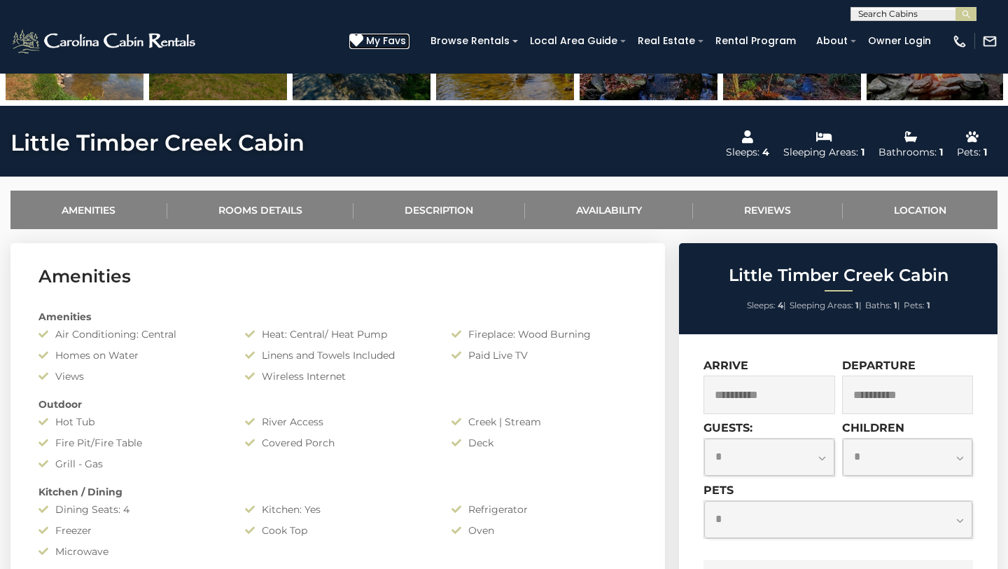
click at [384, 39] on link "My Favs" at bounding box center [379, 41] width 60 height 15
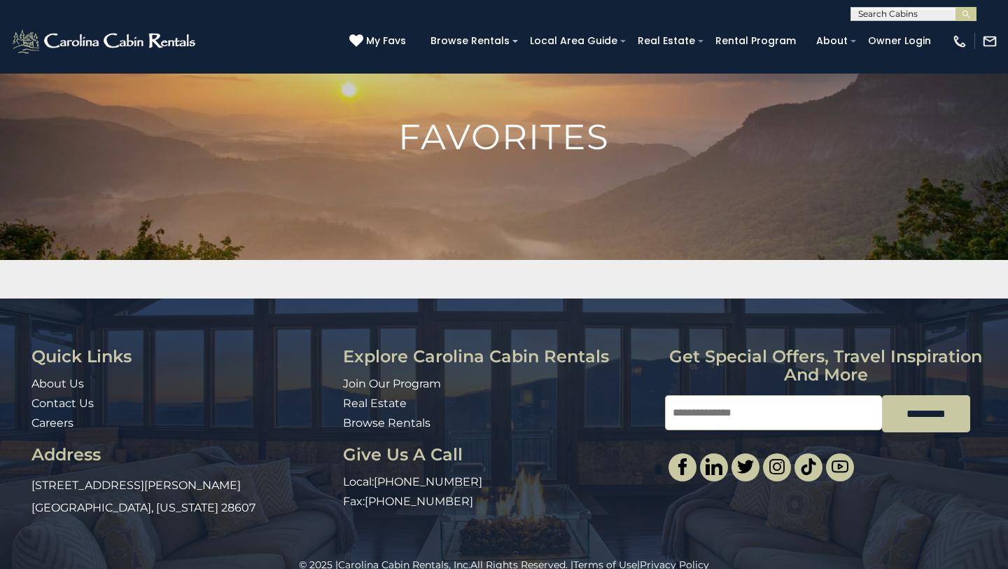
scroll to position [82, 0]
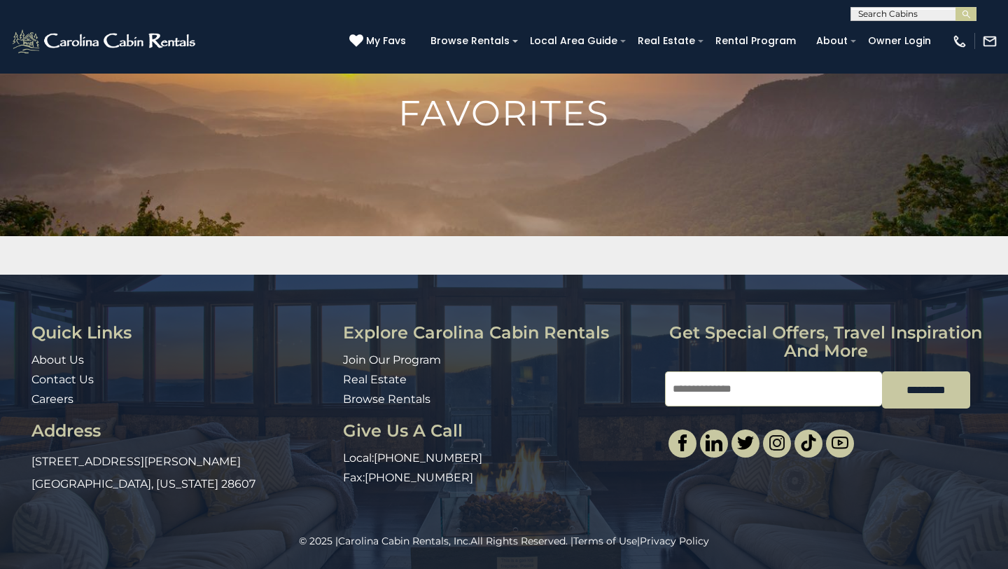
click at [721, 394] on input "Email" at bounding box center [773, 388] width 217 height 35
type input "**********"
click at [921, 397] on input "*********" at bounding box center [926, 389] width 88 height 37
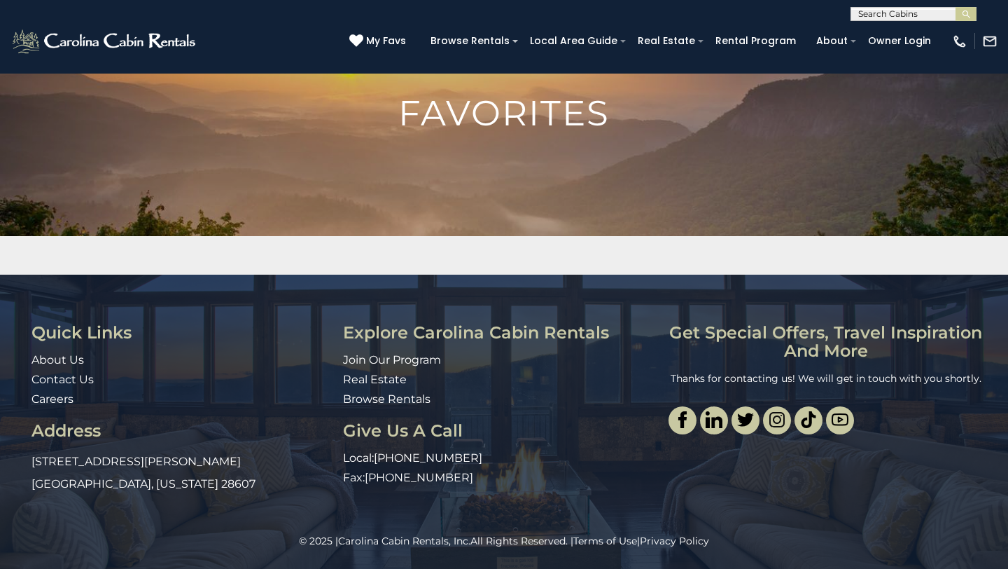
scroll to position [0, 0]
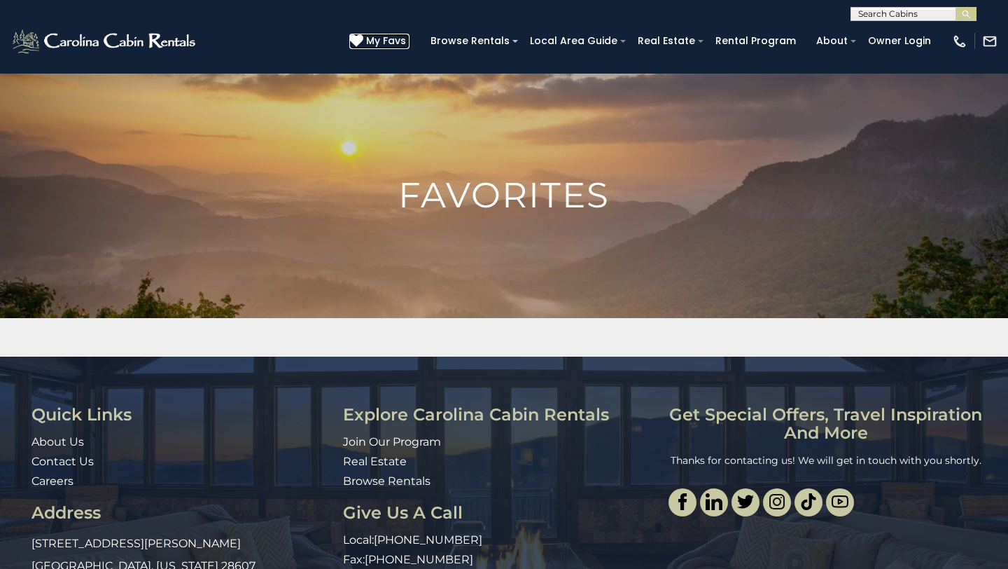
click at [393, 36] on span "My Favs" at bounding box center [386, 41] width 40 height 15
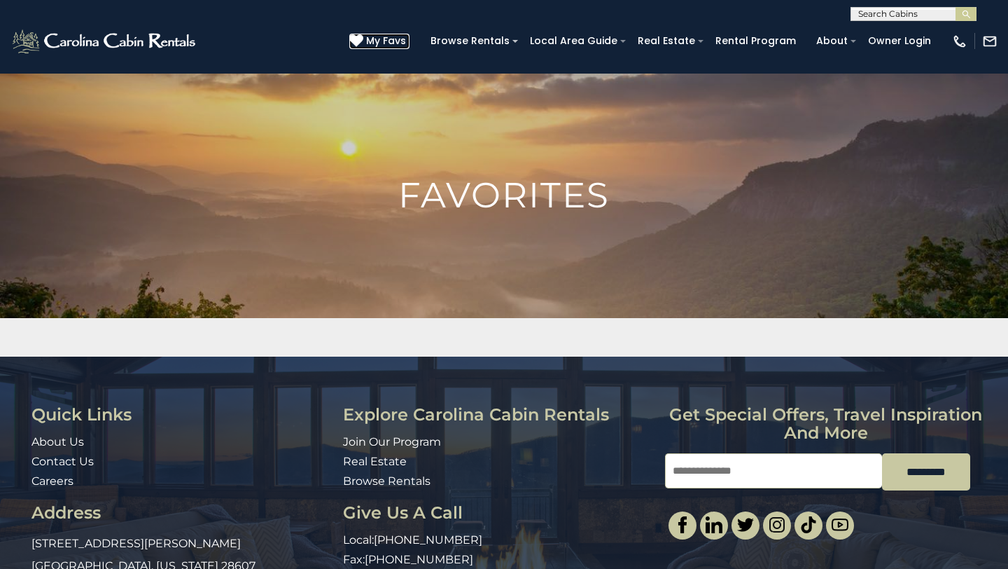
click at [363, 47] on icon at bounding box center [356, 41] width 14 height 14
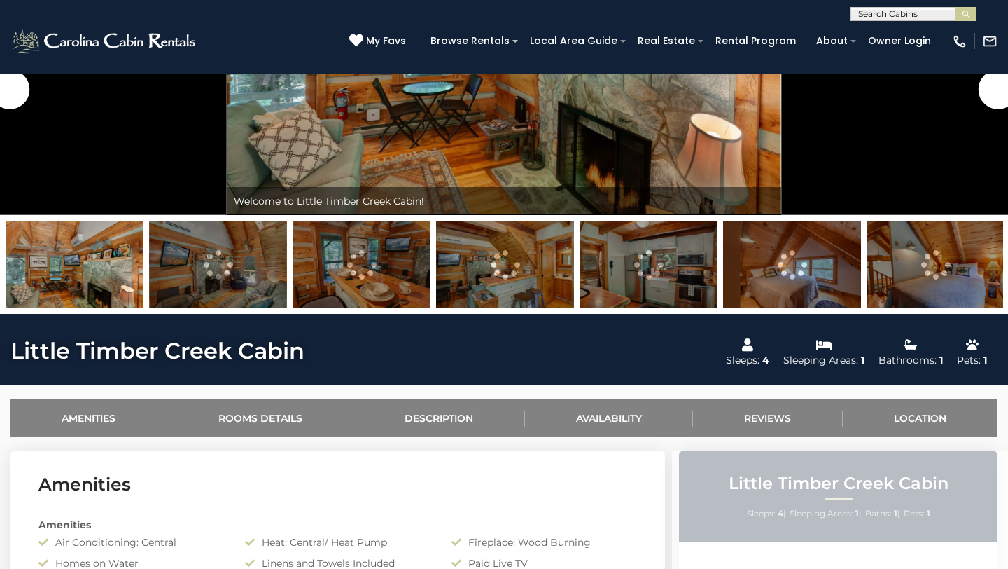
scroll to position [122, 0]
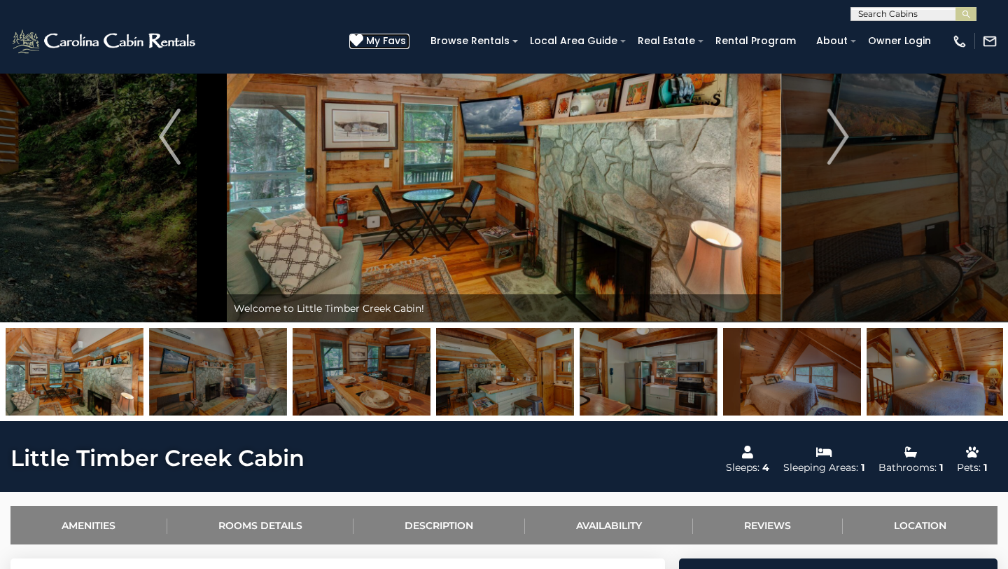
click at [363, 38] on icon at bounding box center [356, 41] width 14 height 14
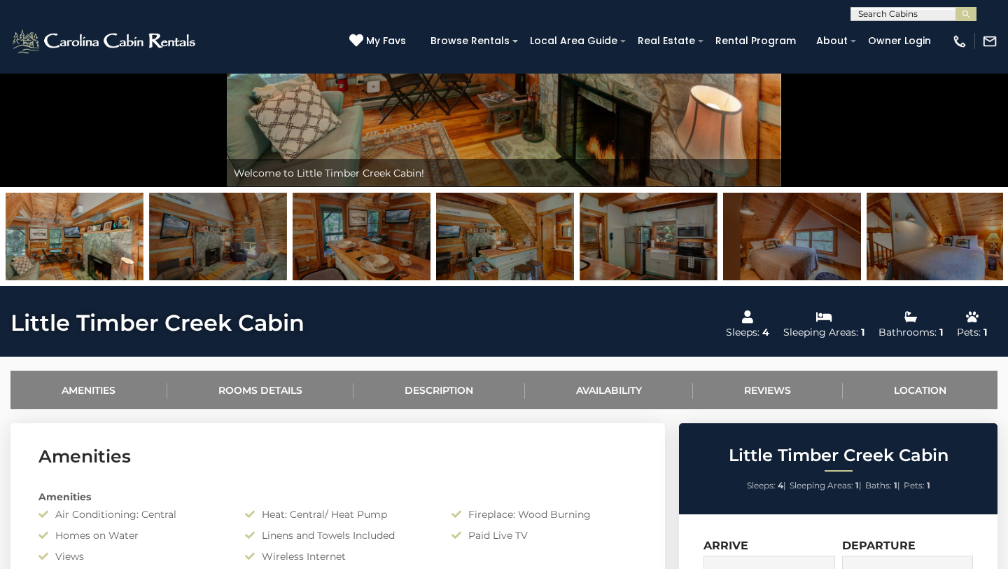
scroll to position [186, 0]
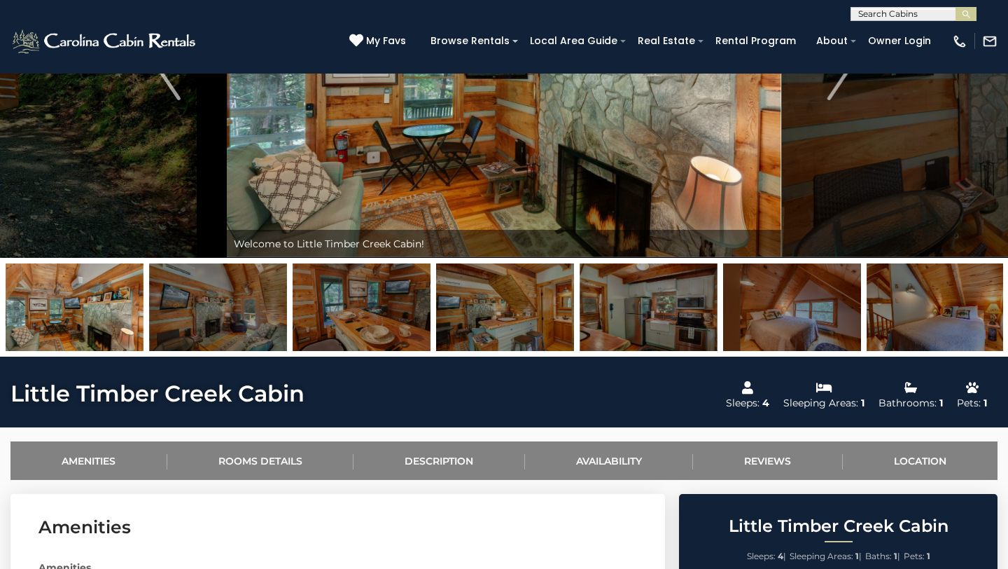
click at [513, 305] on img at bounding box center [505, 307] width 138 height 88
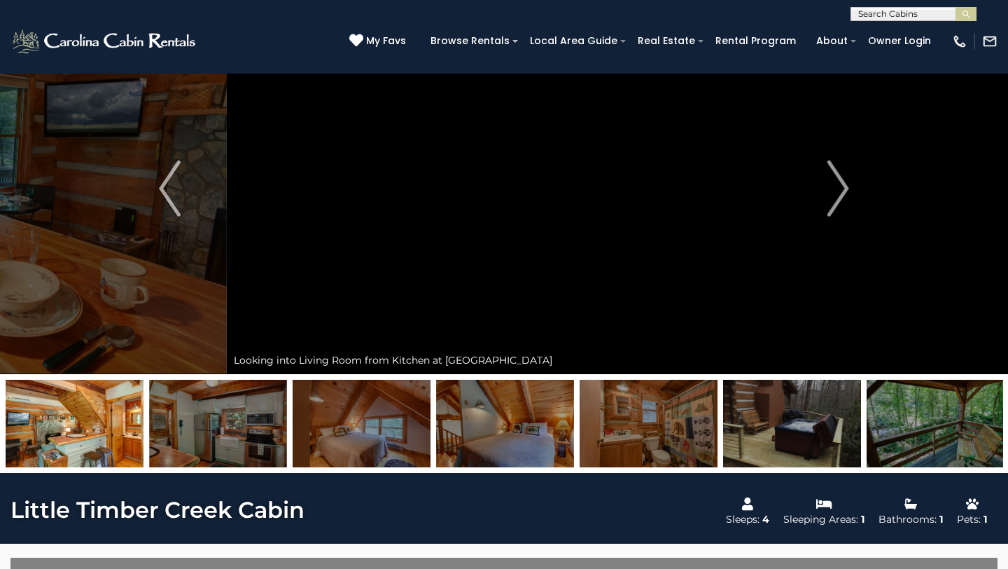
scroll to position [0, 0]
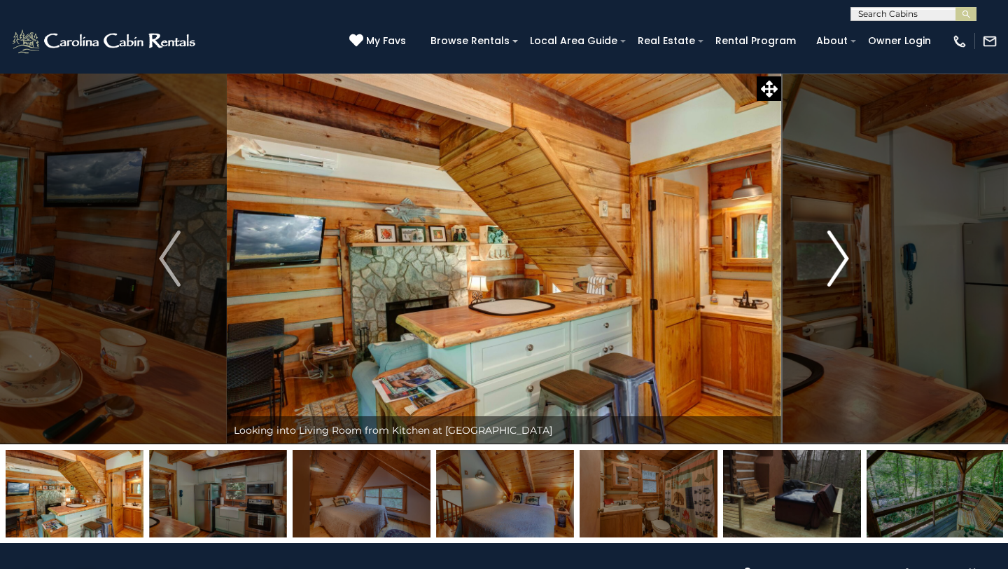
click at [820, 252] on button "Next" at bounding box center [838, 258] width 114 height 371
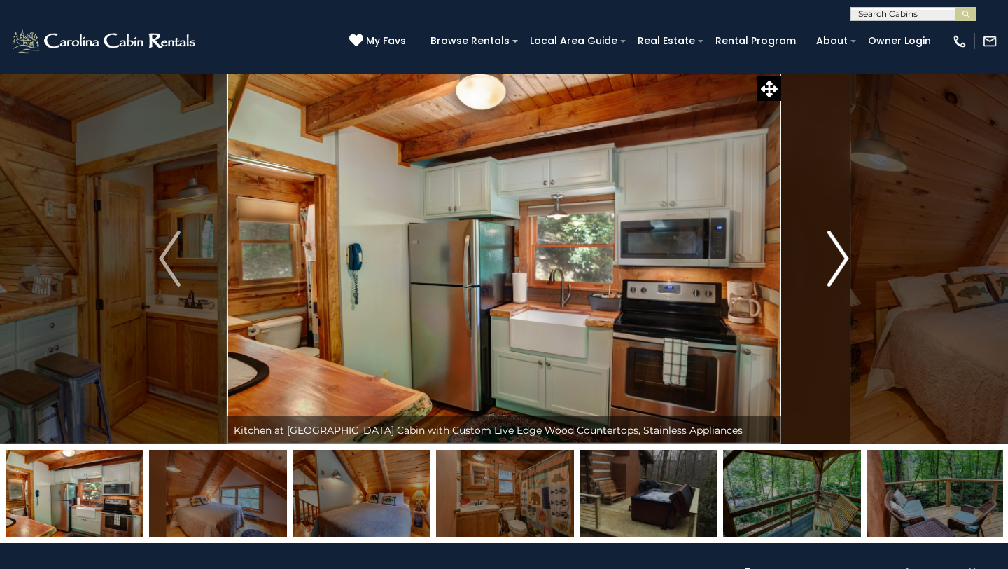
click at [820, 253] on button "Next" at bounding box center [838, 258] width 114 height 371
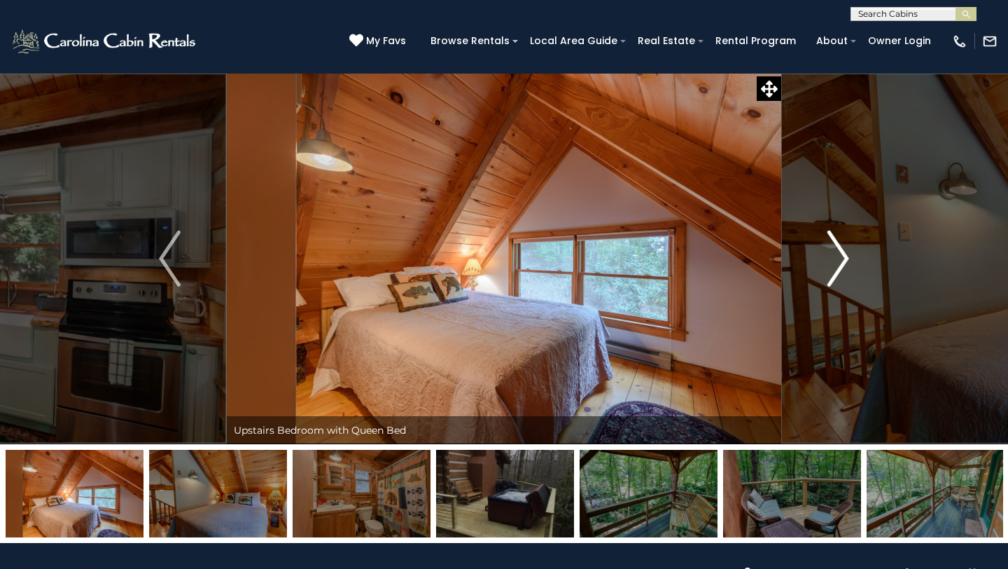
click at [820, 253] on button "Next" at bounding box center [838, 258] width 114 height 371
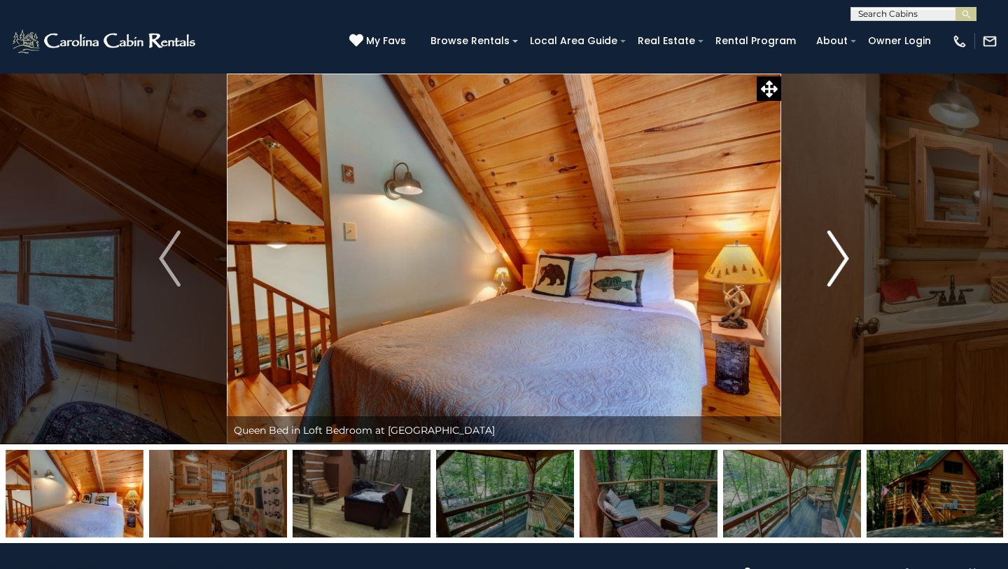
click at [820, 253] on button "Next" at bounding box center [838, 258] width 114 height 371
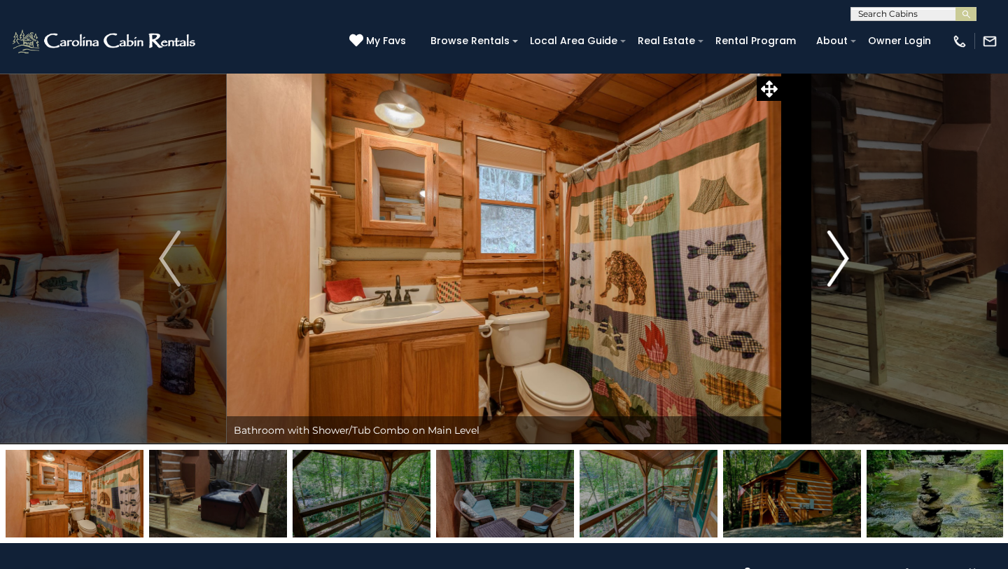
click at [820, 253] on button "Next" at bounding box center [838, 258] width 114 height 371
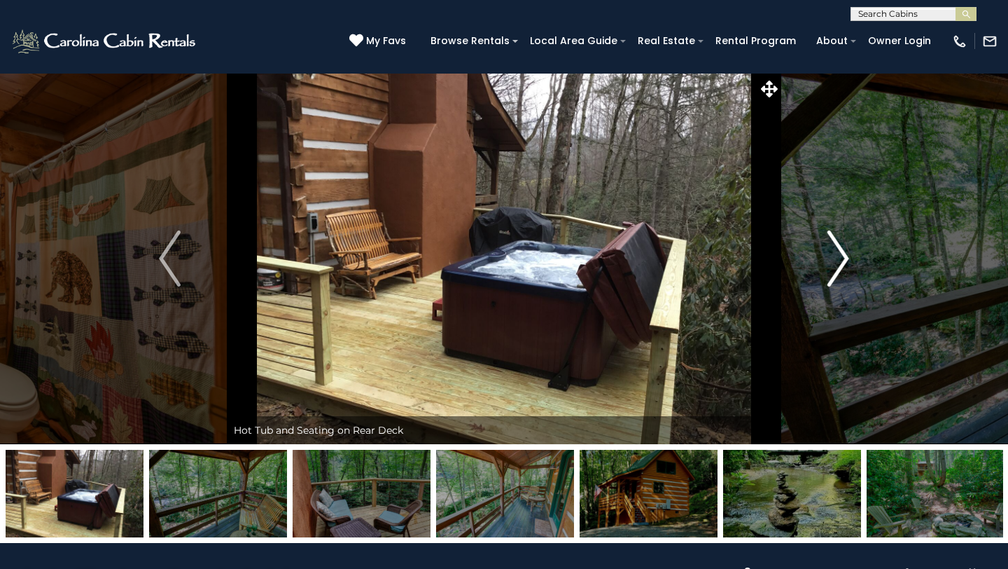
click at [820, 253] on button "Next" at bounding box center [838, 258] width 114 height 371
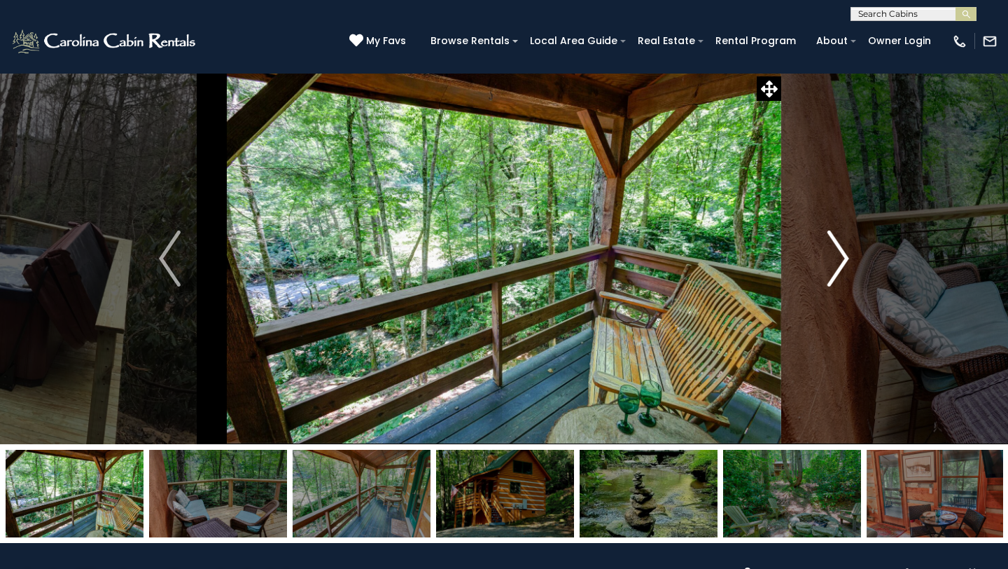
click at [820, 253] on button "Next" at bounding box center [838, 258] width 114 height 371
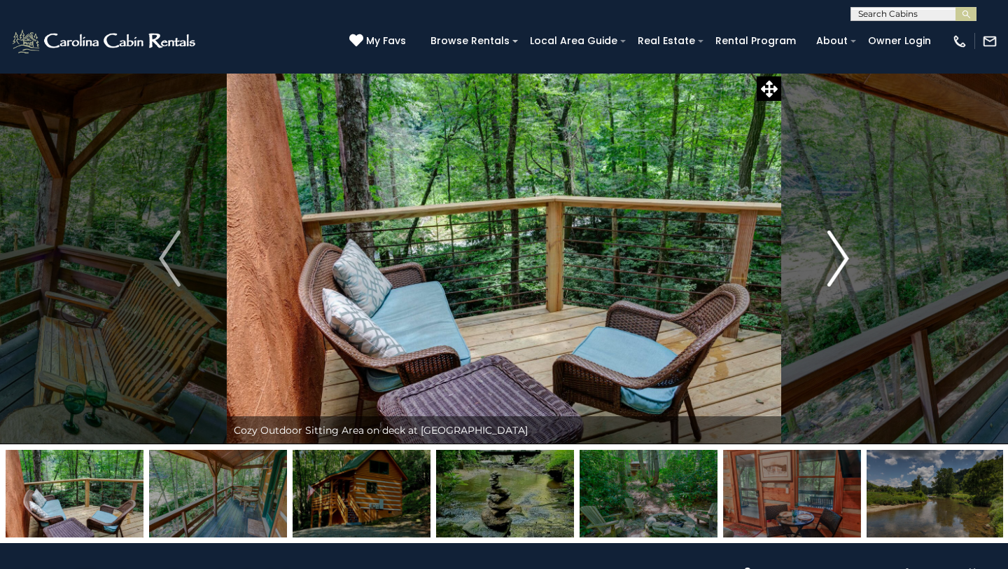
click at [820, 253] on button "Next" at bounding box center [838, 258] width 114 height 371
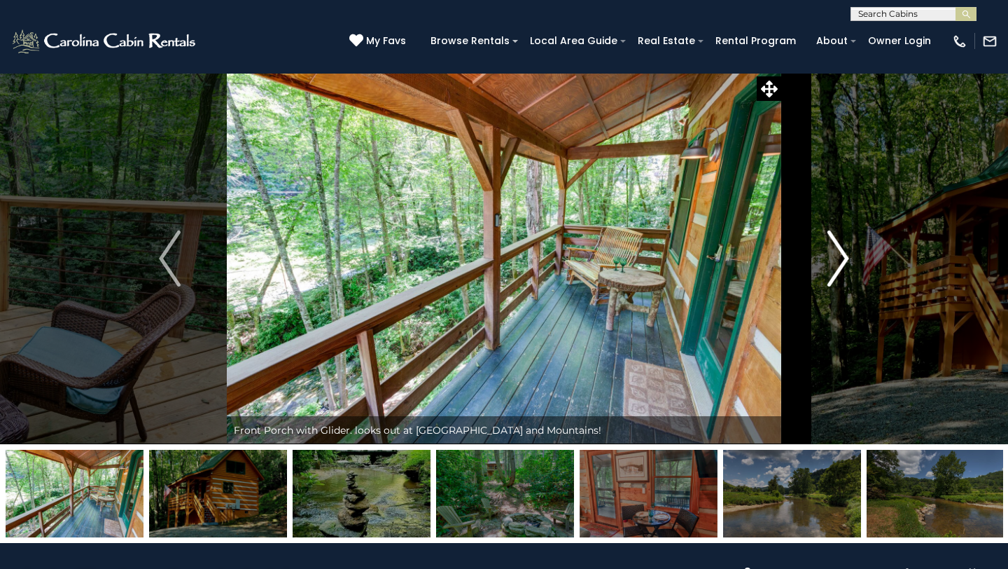
click at [821, 255] on button "Next" at bounding box center [838, 258] width 114 height 371
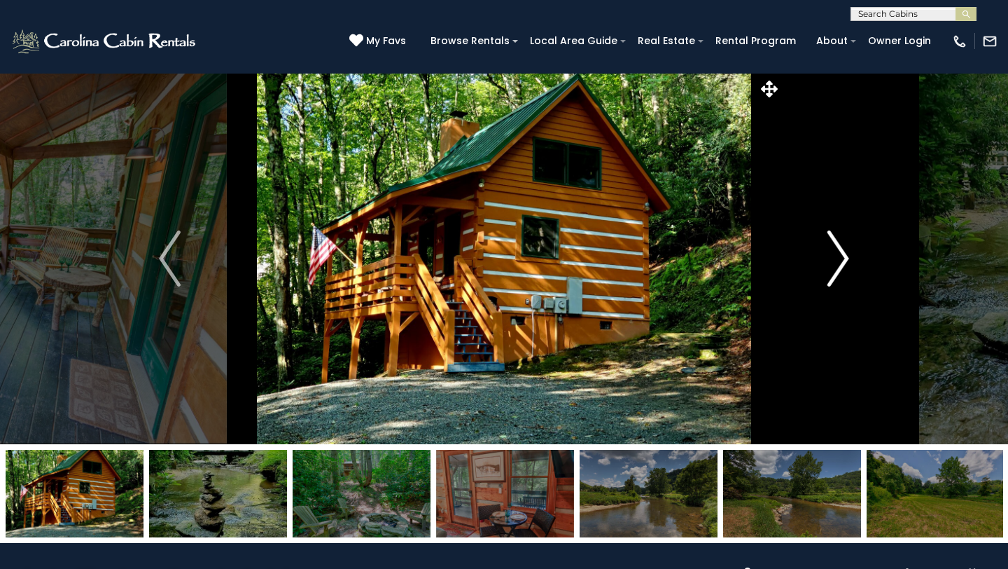
click at [821, 255] on button "Next" at bounding box center [838, 258] width 114 height 371
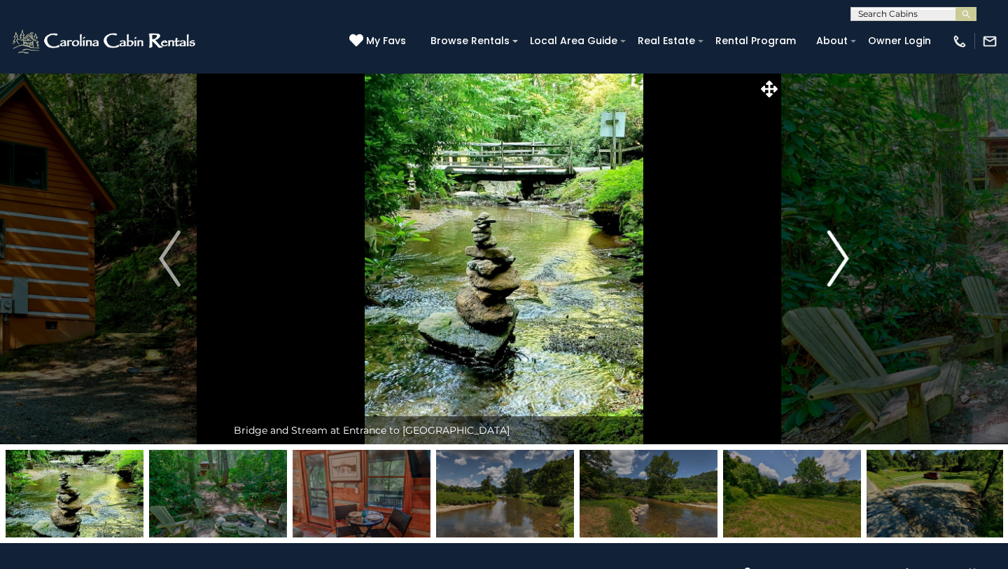
click at [821, 255] on button "Next" at bounding box center [838, 258] width 114 height 371
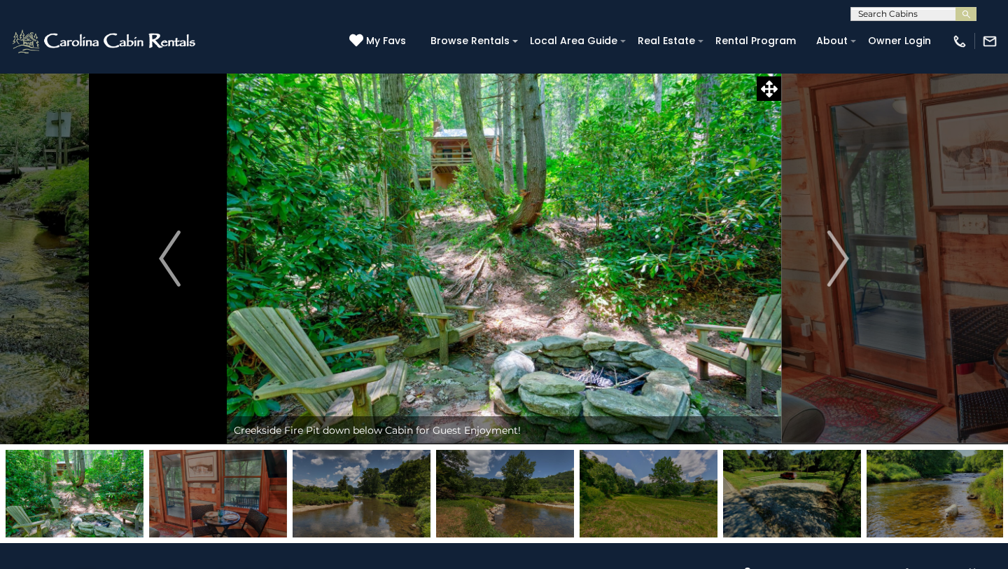
click at [40, 15] on div "**********" at bounding box center [504, 10] width 1008 height 21
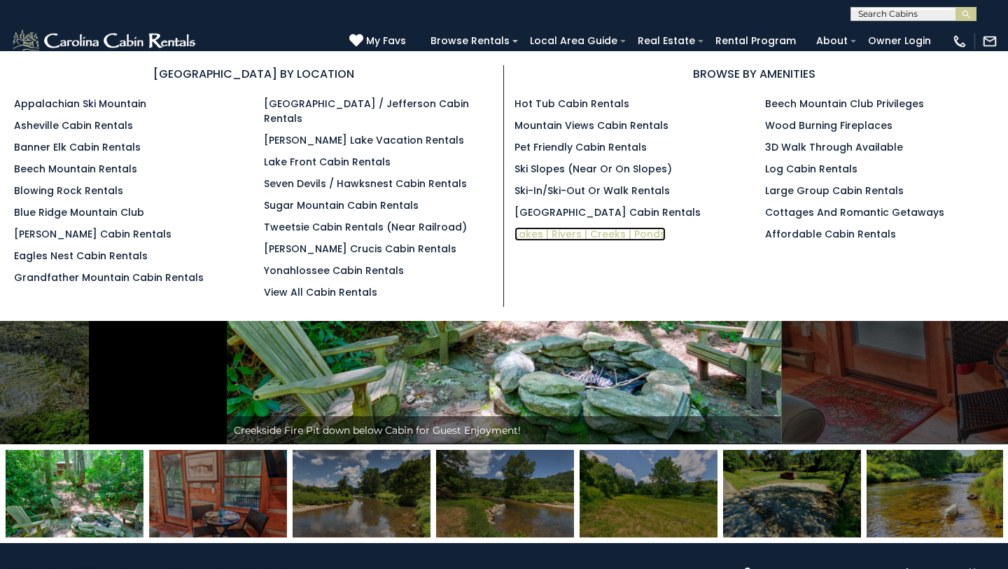
click at [557, 232] on link "Lakes | Rivers | Creeks | Ponds" at bounding box center [590, 234] width 151 height 14
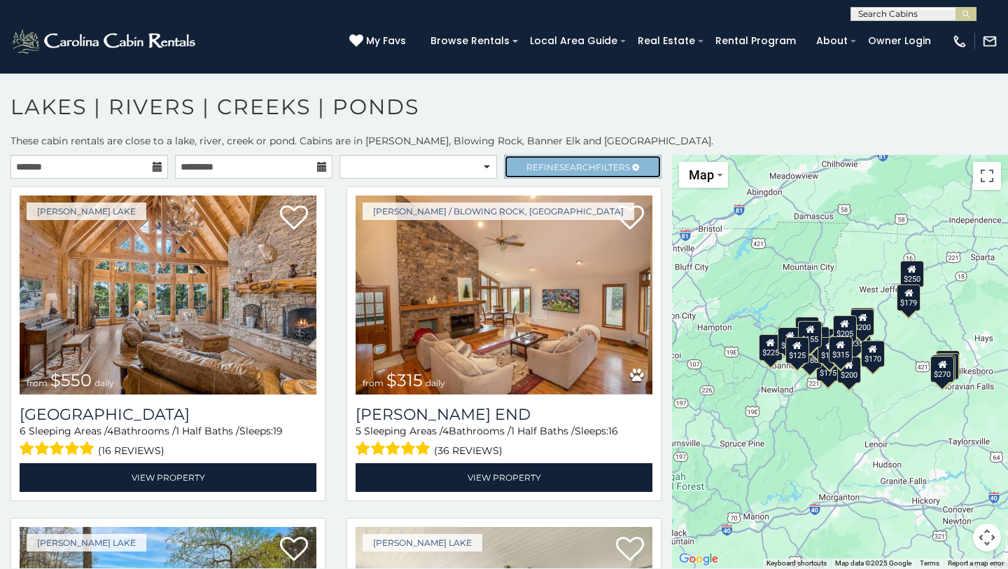
click at [608, 165] on span "Refine Search Filters" at bounding box center [579, 167] width 104 height 11
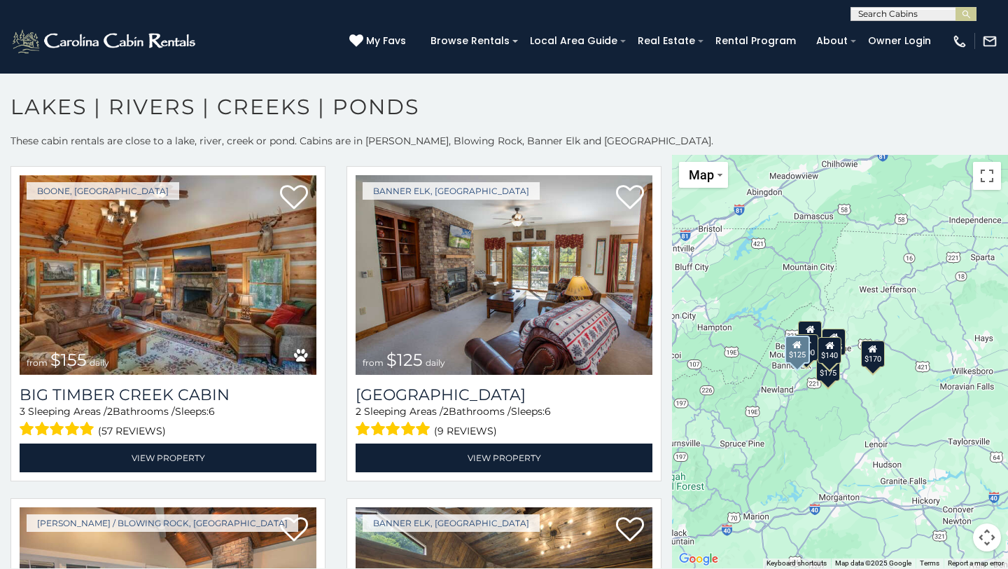
scroll to position [1094, 0]
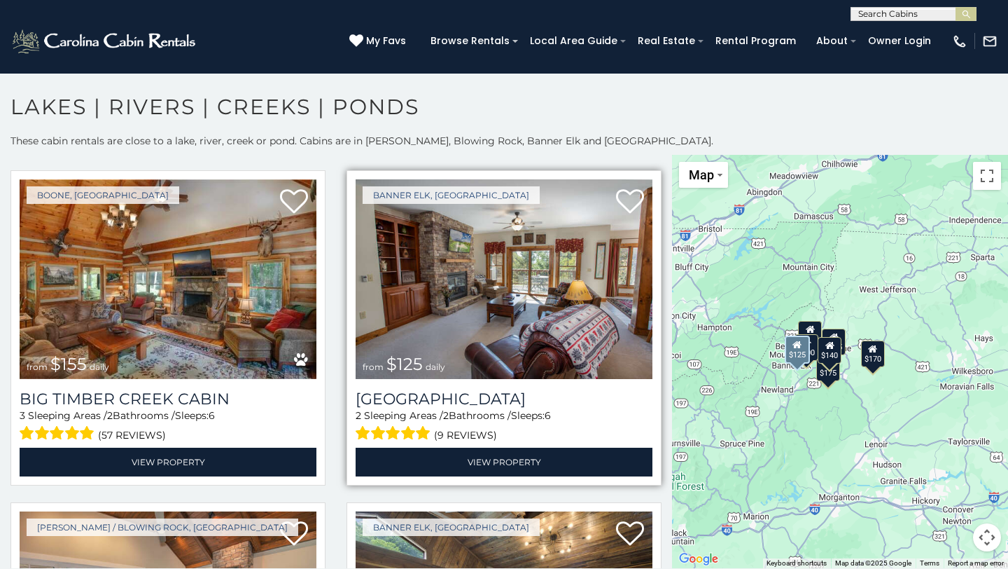
click at [482, 279] on img at bounding box center [504, 278] width 297 height 199
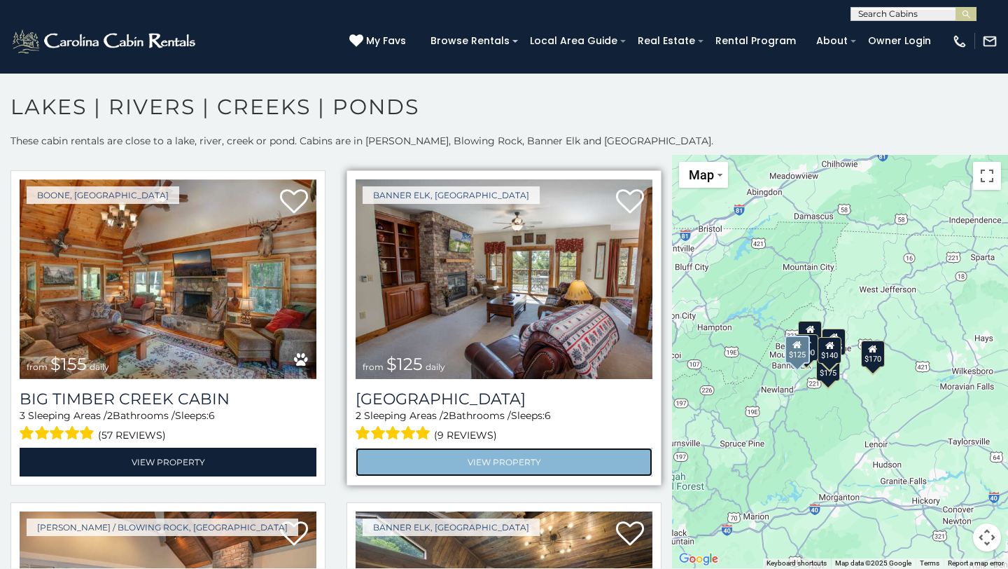
click at [524, 452] on link "View Property" at bounding box center [504, 461] width 297 height 29
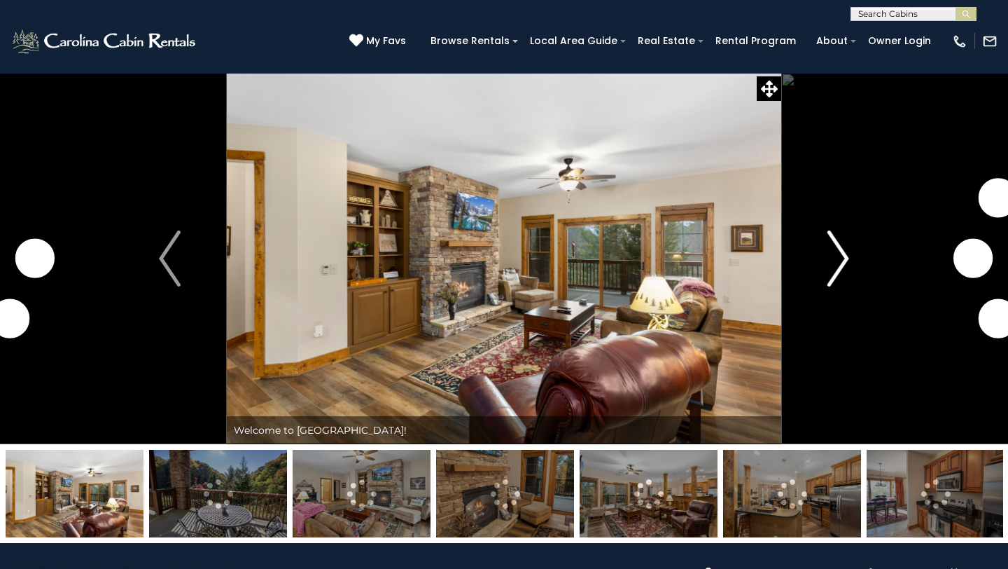
click at [840, 253] on img "Next" at bounding box center [838, 258] width 21 height 56
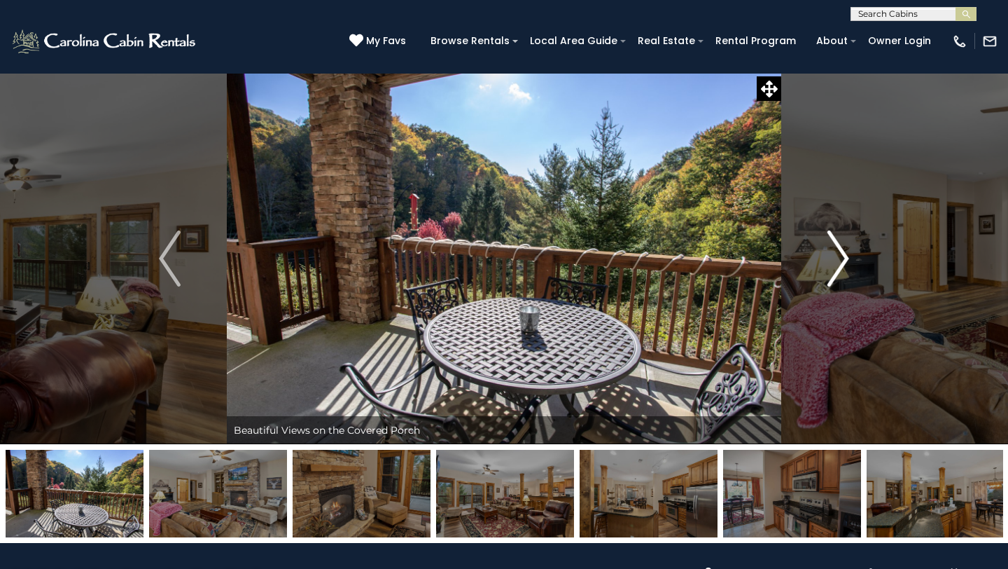
click at [840, 253] on img "Next" at bounding box center [838, 258] width 21 height 56
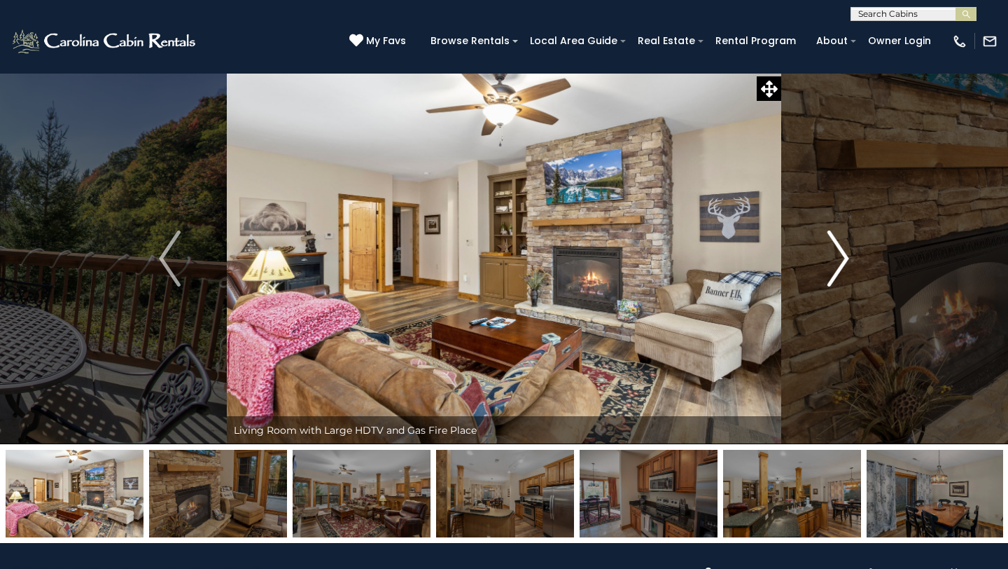
click at [840, 253] on img "Next" at bounding box center [838, 258] width 21 height 56
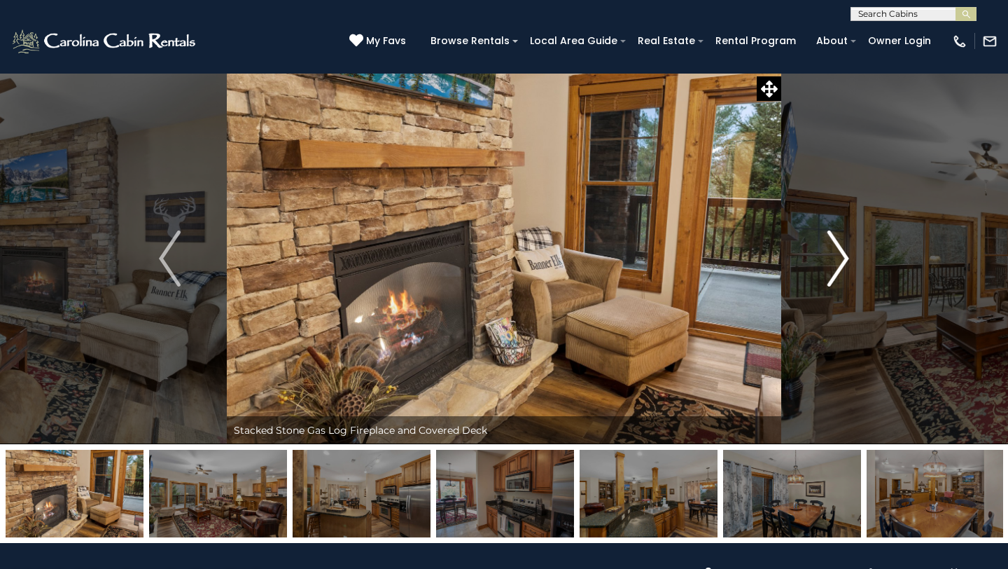
click at [840, 253] on img "Next" at bounding box center [838, 258] width 21 height 56
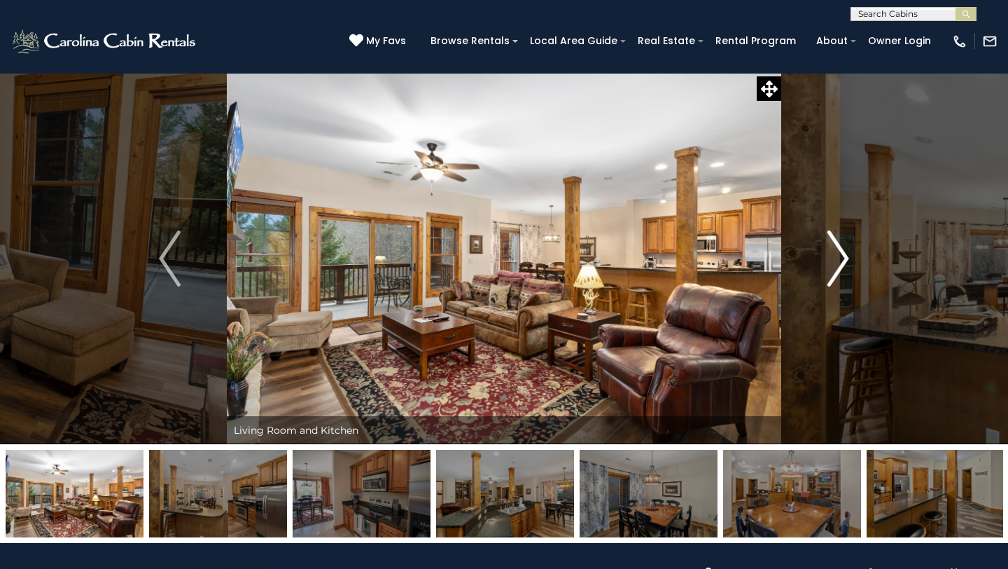
click at [840, 253] on img "Next" at bounding box center [838, 258] width 21 height 56
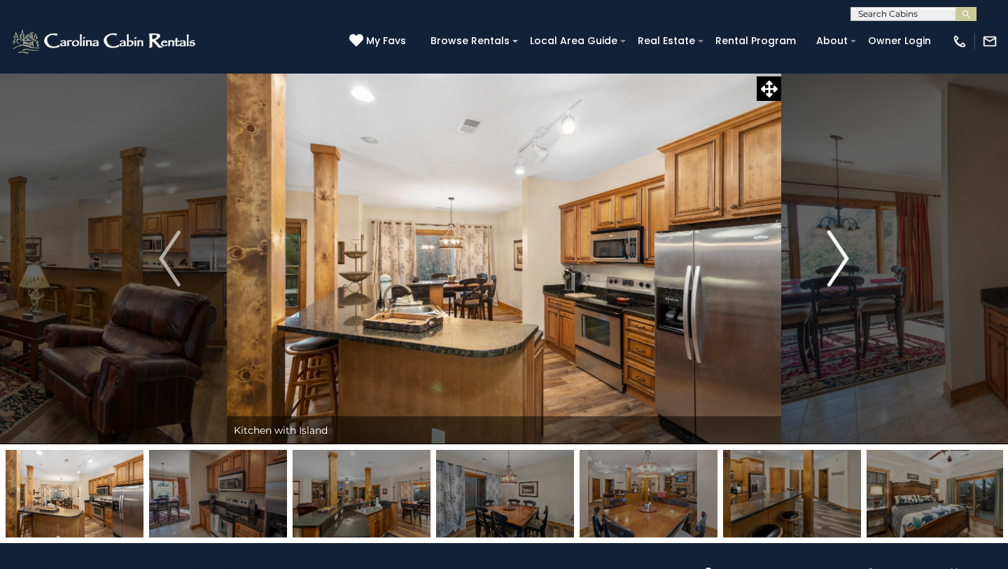
click at [835, 253] on img "Next" at bounding box center [838, 258] width 21 height 56
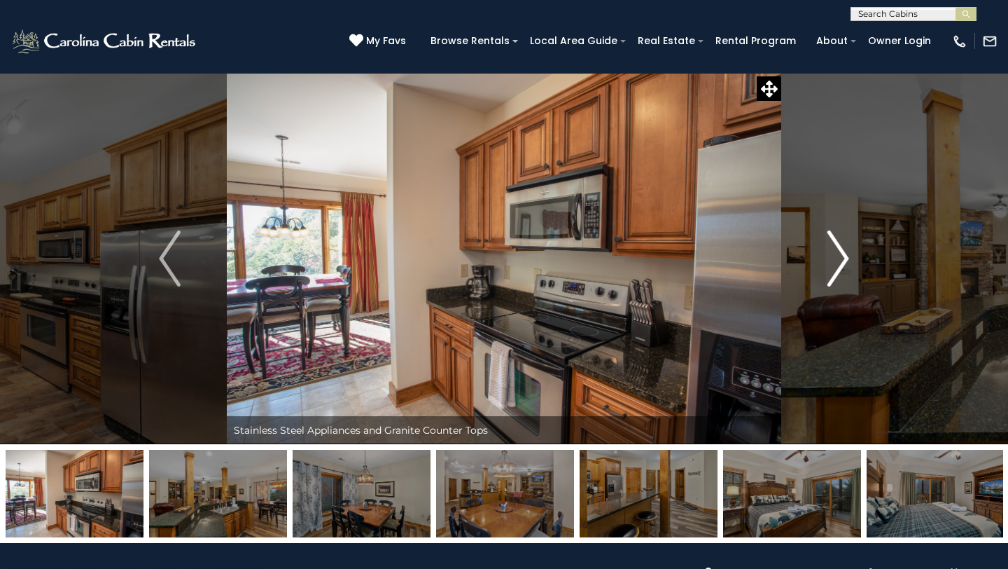
click at [835, 253] on img "Next" at bounding box center [838, 258] width 21 height 56
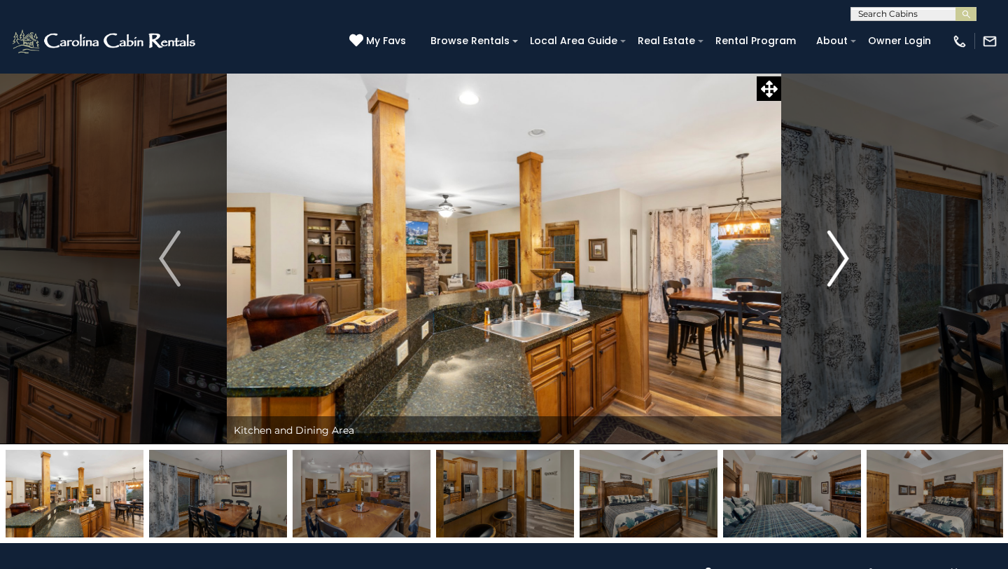
click at [835, 253] on img "Next" at bounding box center [838, 258] width 21 height 56
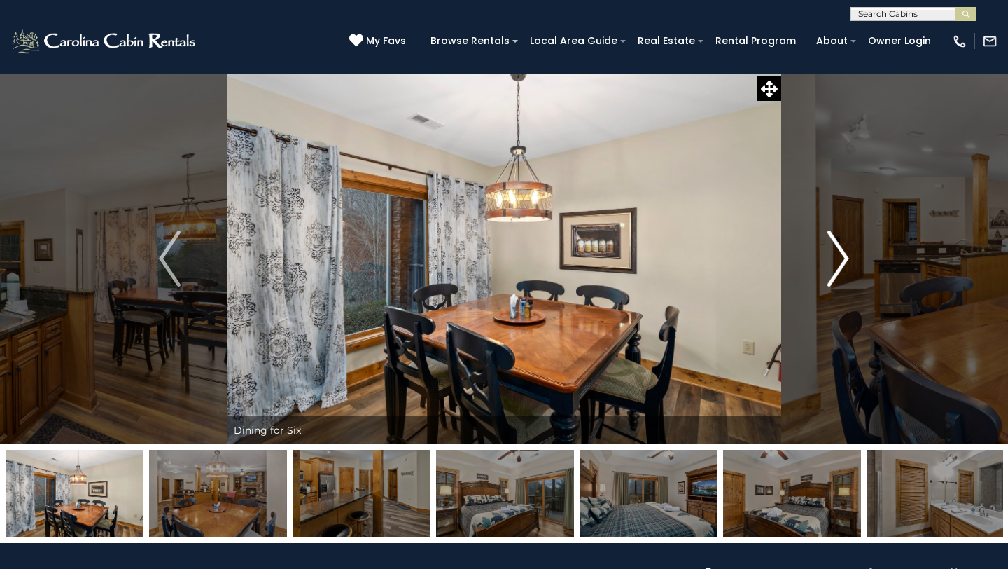
click at [835, 253] on img "Next" at bounding box center [838, 258] width 21 height 56
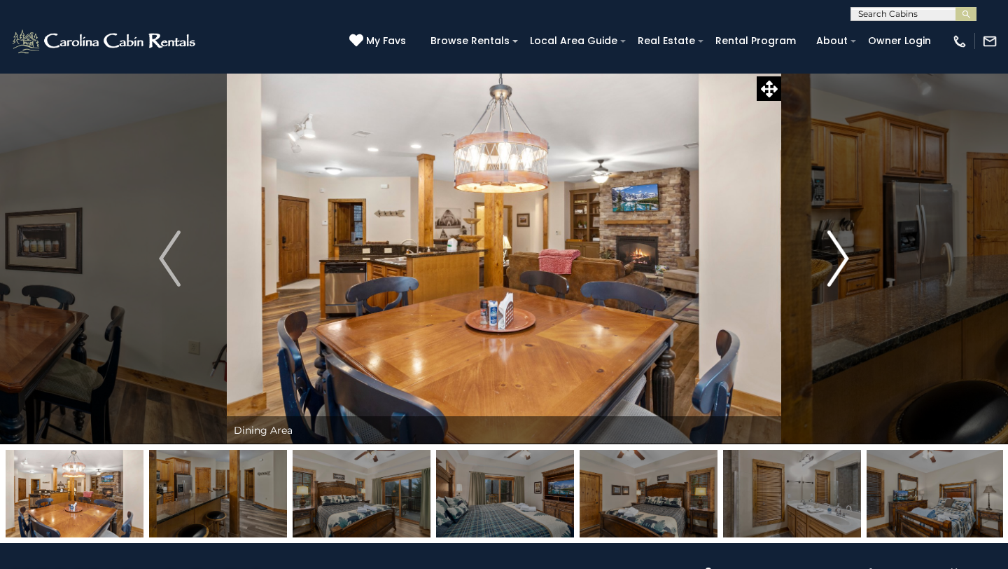
click at [835, 253] on img "Next" at bounding box center [838, 258] width 21 height 56
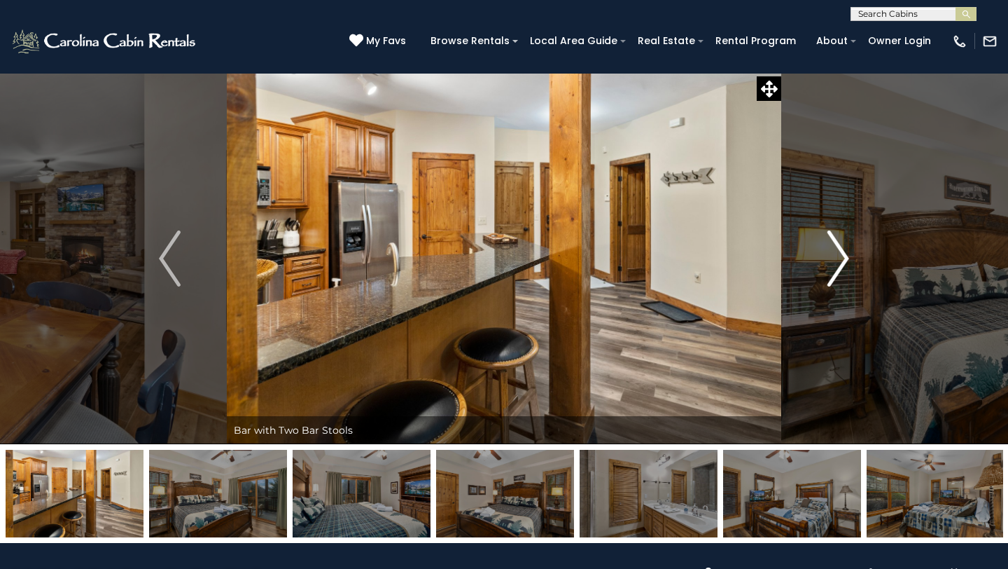
click at [835, 253] on img "Next" at bounding box center [838, 258] width 21 height 56
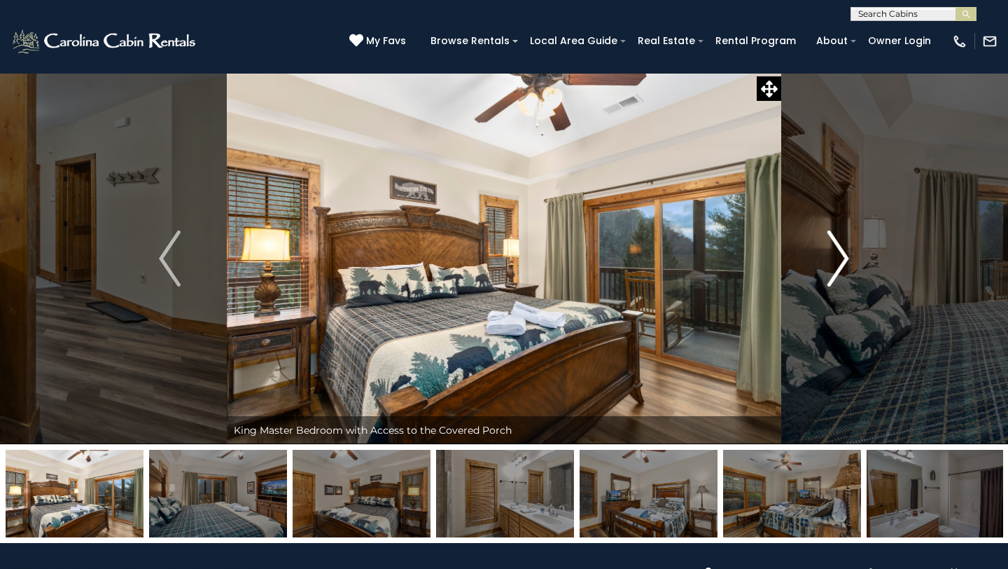
click at [835, 253] on img "Next" at bounding box center [838, 258] width 21 height 56
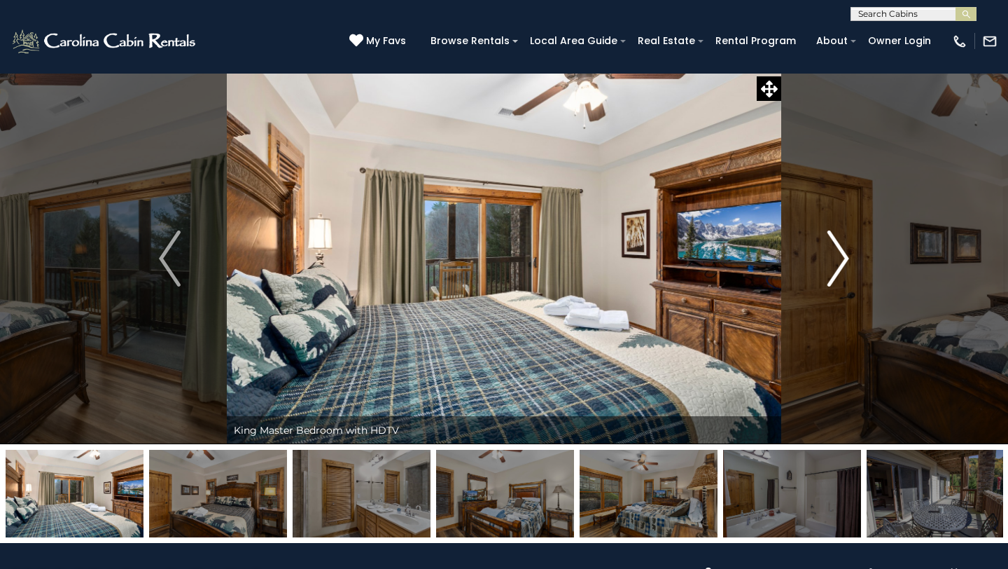
click at [835, 253] on img "Next" at bounding box center [838, 258] width 21 height 56
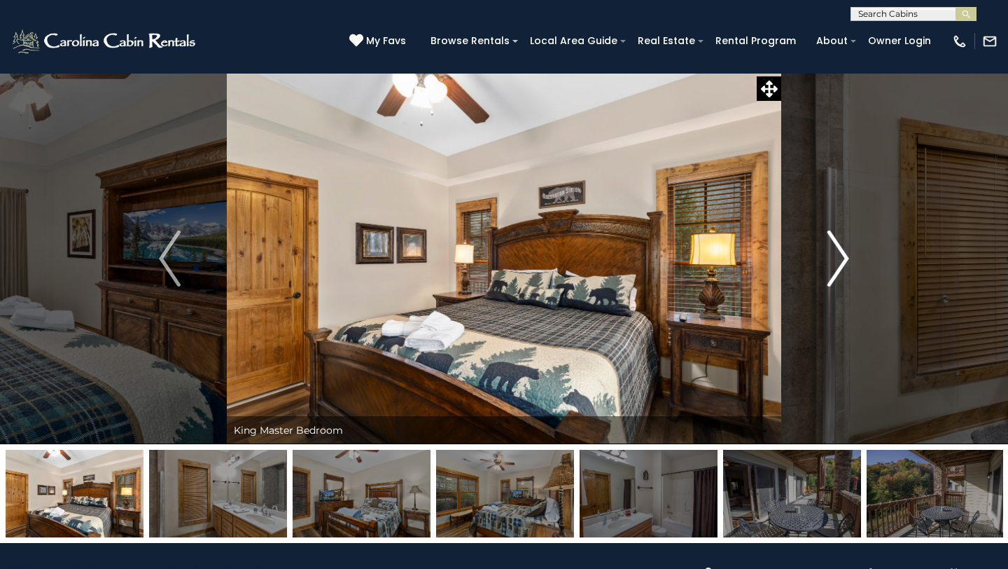
click at [835, 253] on img "Next" at bounding box center [838, 258] width 21 height 56
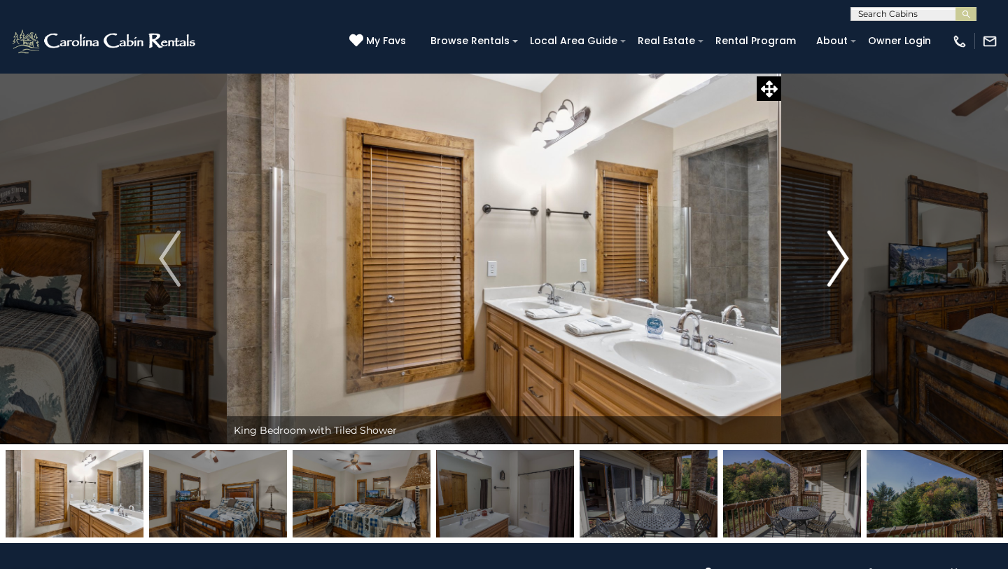
click at [835, 253] on img "Next" at bounding box center [838, 258] width 21 height 56
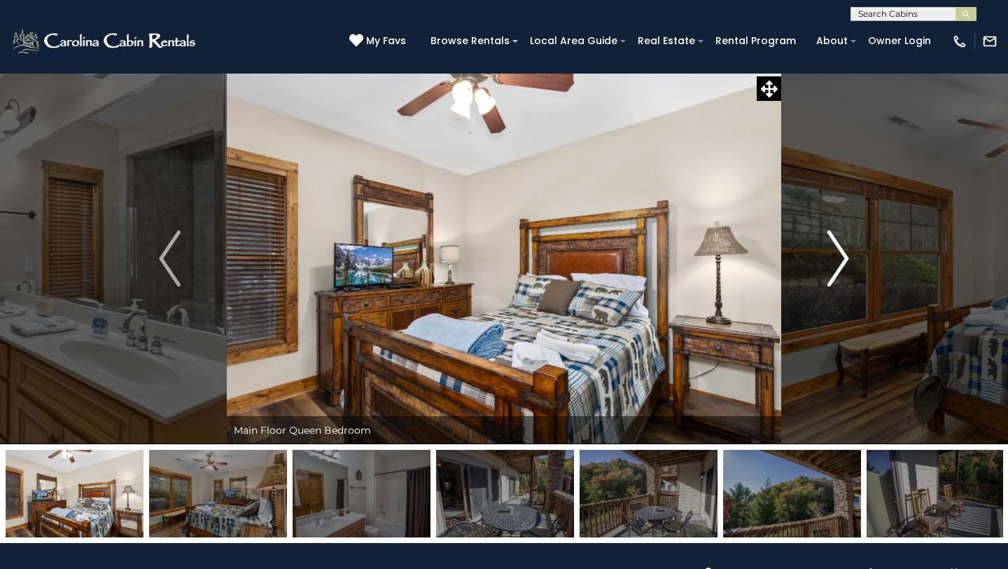
click at [835, 253] on img "Next" at bounding box center [838, 258] width 21 height 56
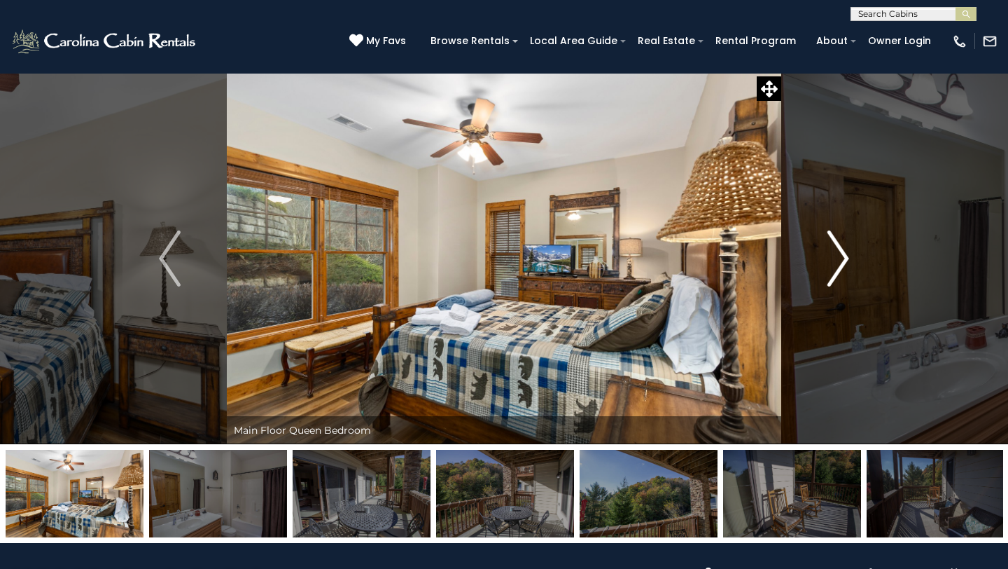
click at [835, 253] on img "Next" at bounding box center [838, 258] width 21 height 56
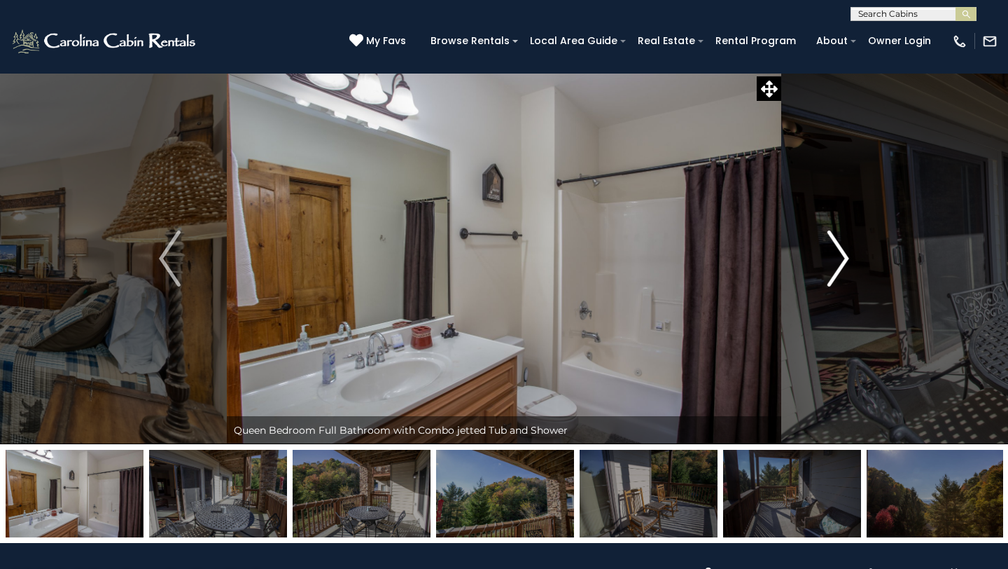
click at [835, 253] on img "Next" at bounding box center [838, 258] width 21 height 56
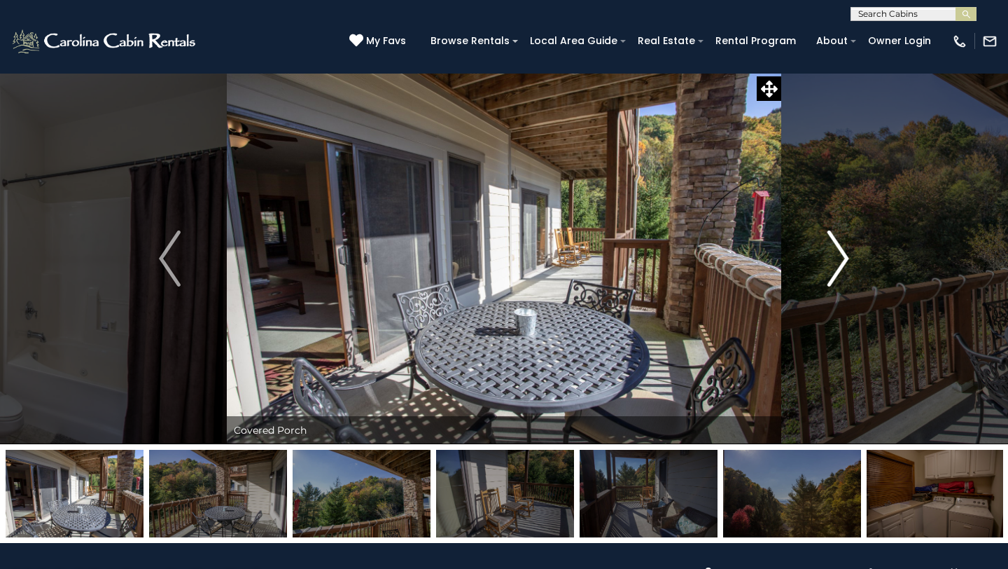
click at [835, 253] on img "Next" at bounding box center [838, 258] width 21 height 56
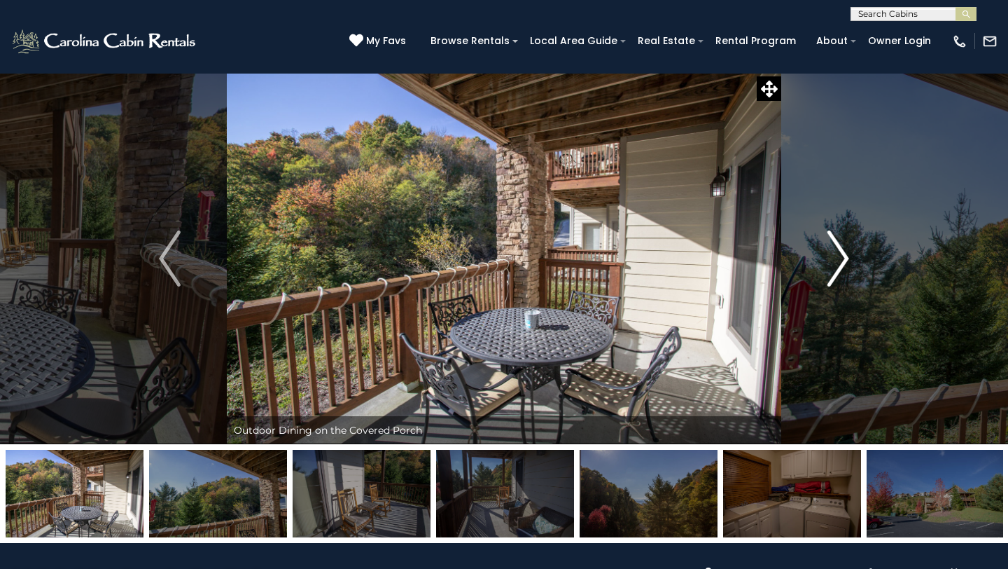
click at [835, 253] on img "Next" at bounding box center [838, 258] width 21 height 56
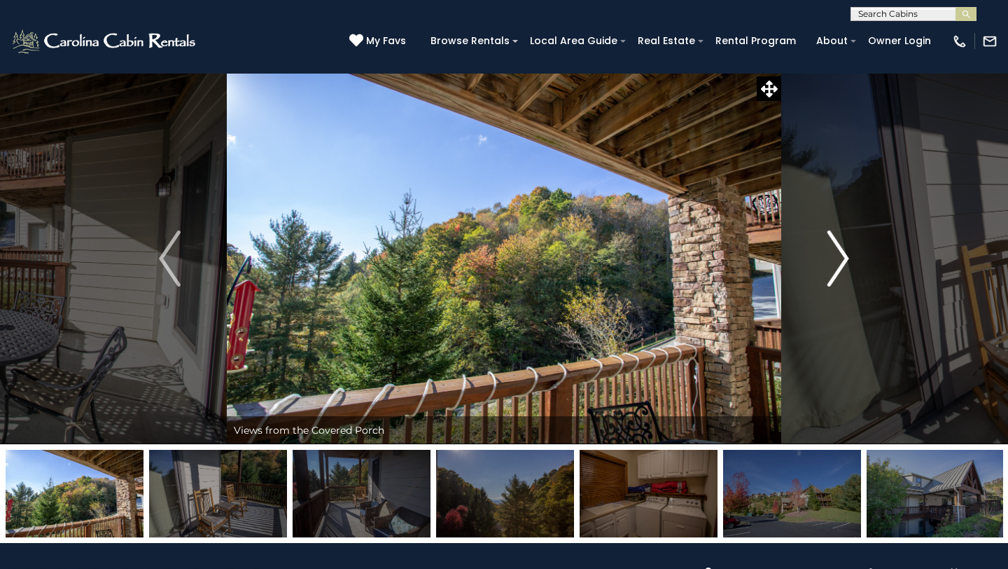
click at [835, 253] on img "Next" at bounding box center [838, 258] width 21 height 56
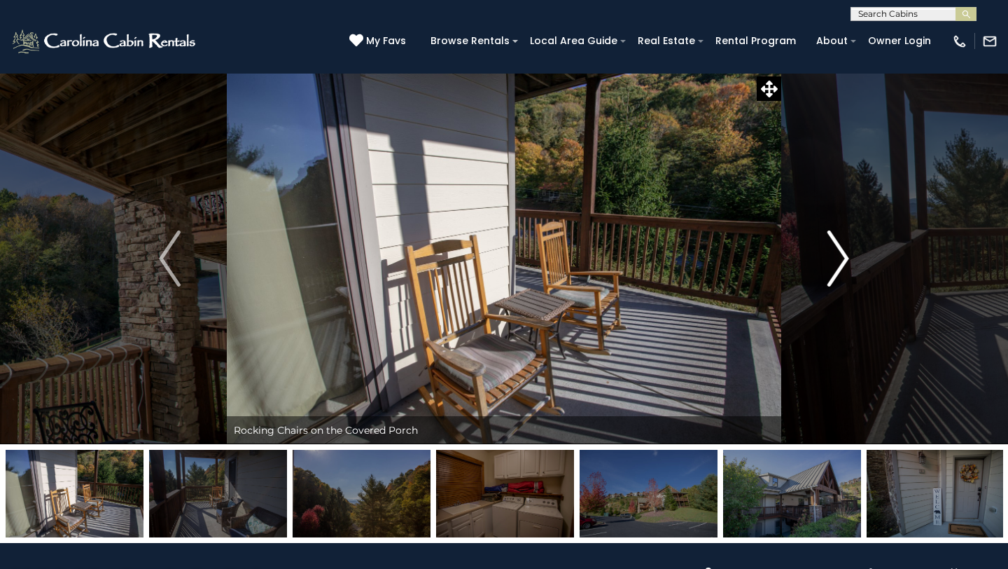
click at [835, 253] on img "Next" at bounding box center [838, 258] width 21 height 56
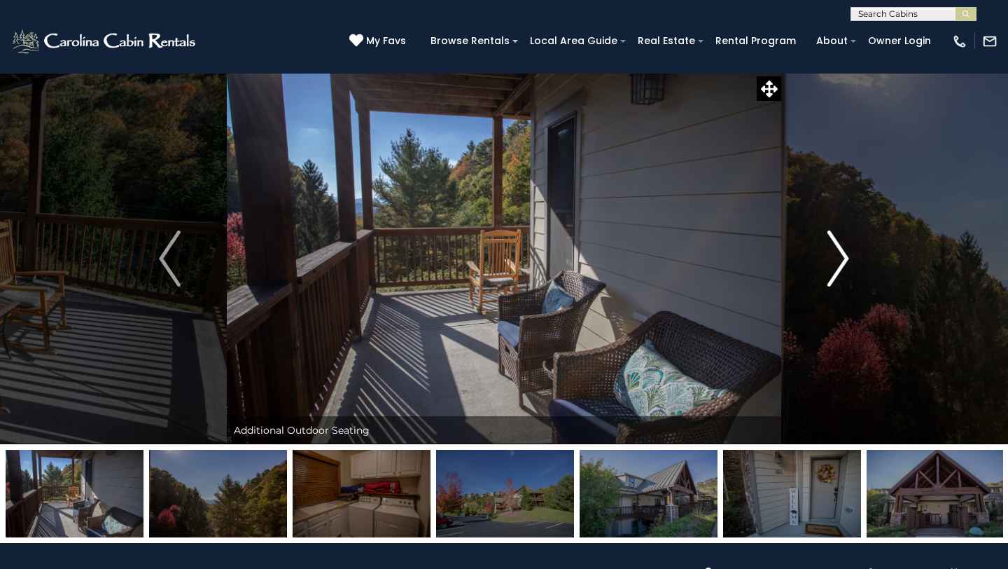
click at [835, 253] on img "Next" at bounding box center [838, 258] width 21 height 56
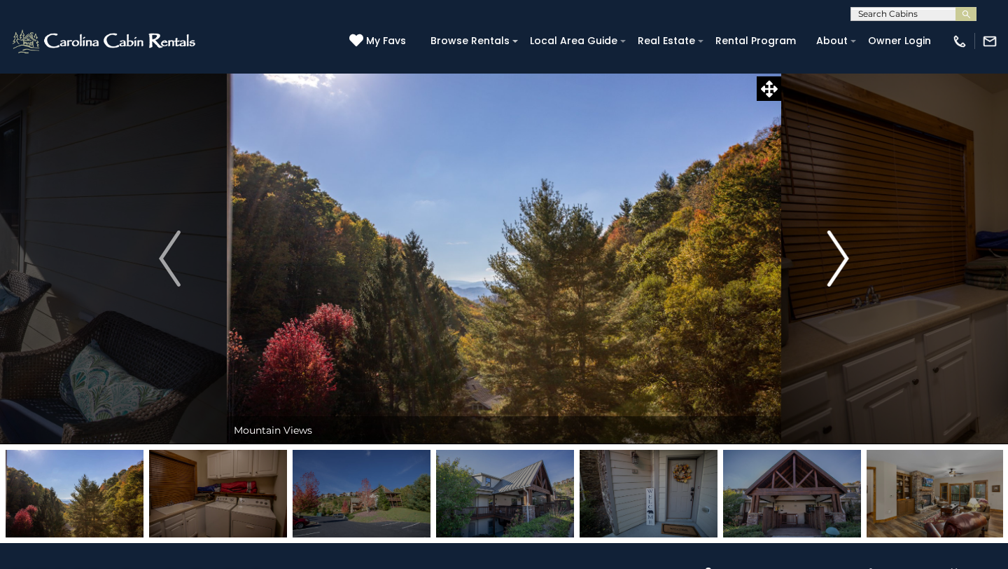
click at [835, 253] on img "Next" at bounding box center [838, 258] width 21 height 56
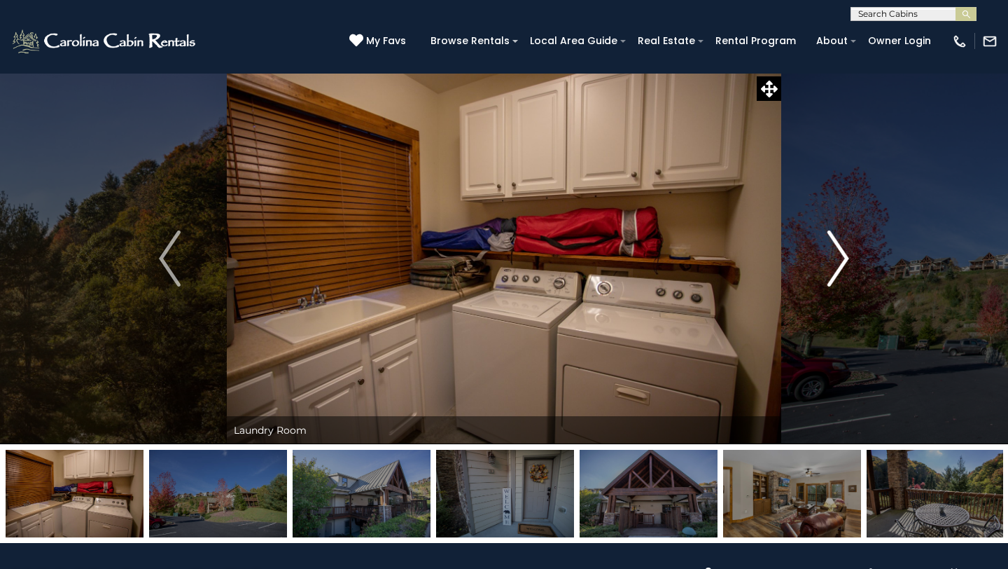
click at [835, 253] on img "Next" at bounding box center [838, 258] width 21 height 56
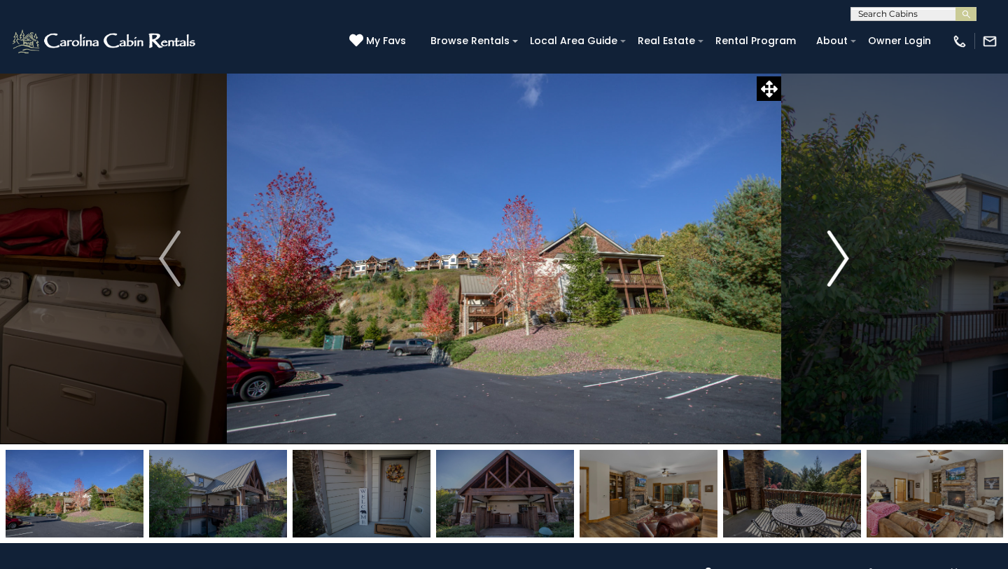
click at [835, 253] on img "Next" at bounding box center [838, 258] width 21 height 56
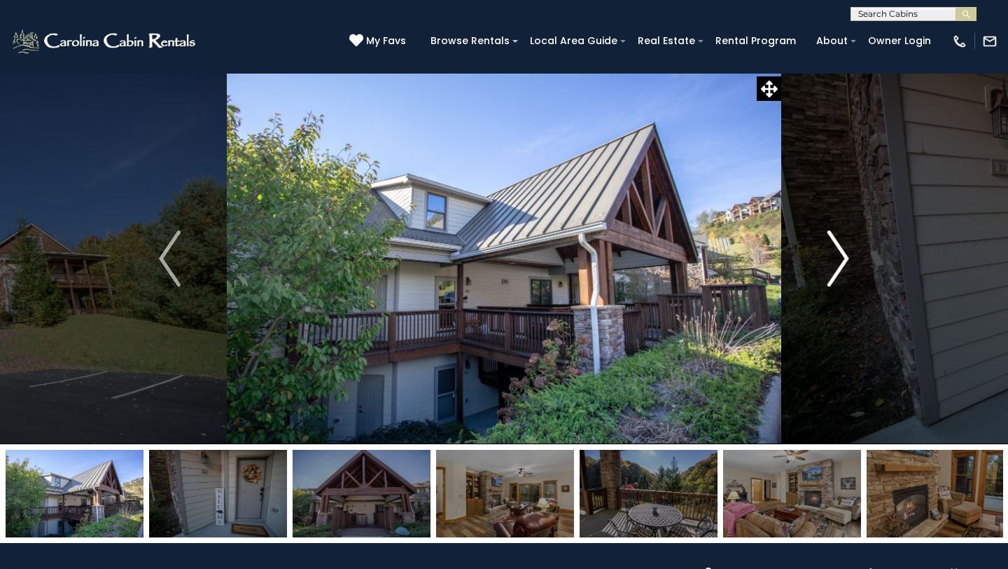
click at [835, 253] on img "Next" at bounding box center [838, 258] width 21 height 56
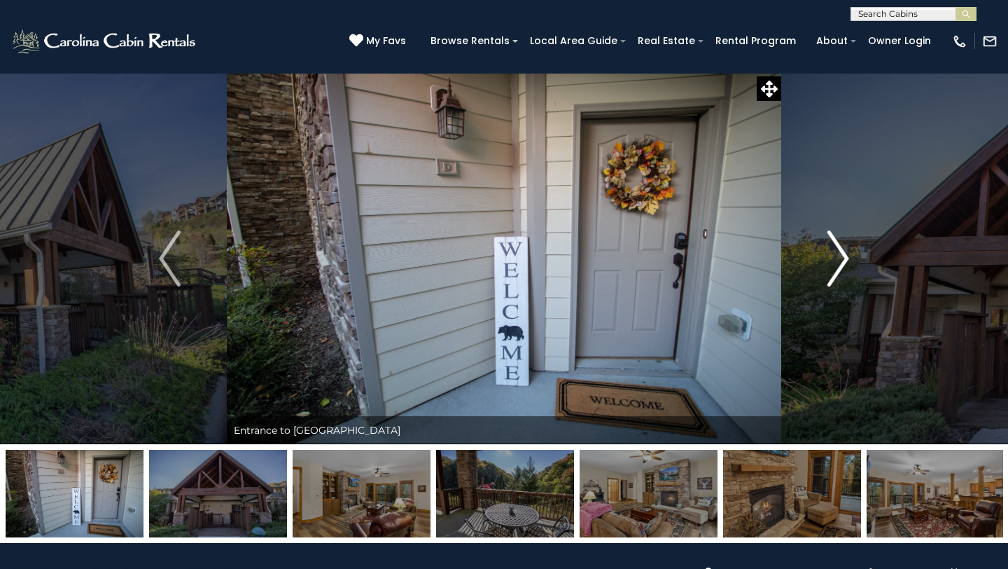
click at [831, 248] on img "Next" at bounding box center [838, 258] width 21 height 56
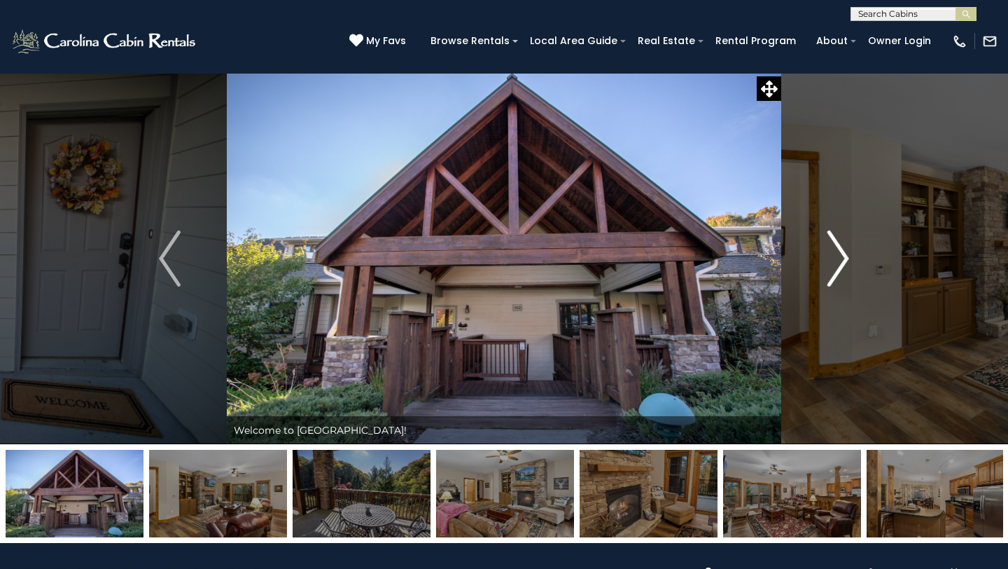
click at [831, 248] on img "Next" at bounding box center [838, 258] width 21 height 56
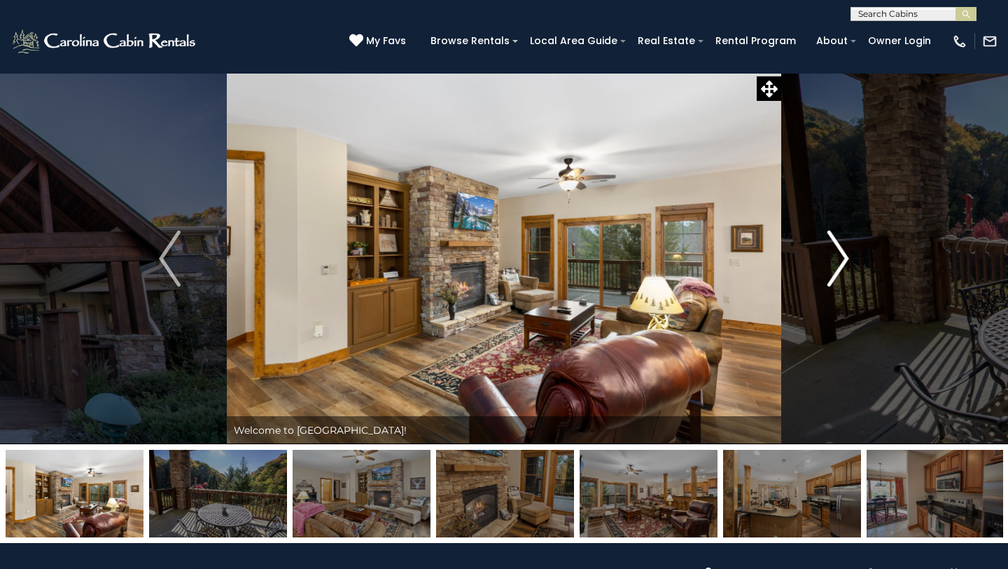
click at [831, 248] on img "Next" at bounding box center [838, 258] width 21 height 56
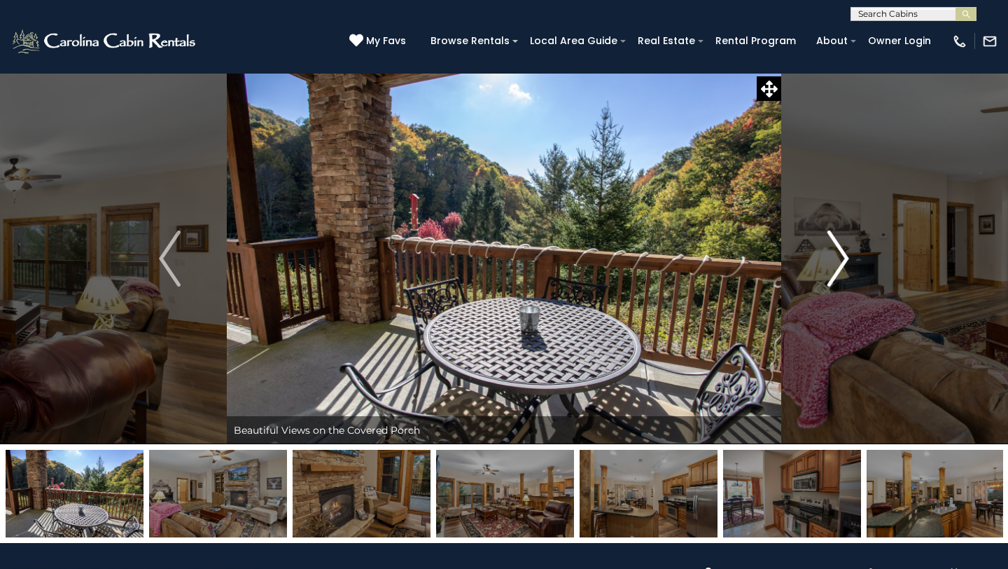
click at [832, 248] on img "Next" at bounding box center [838, 258] width 21 height 56
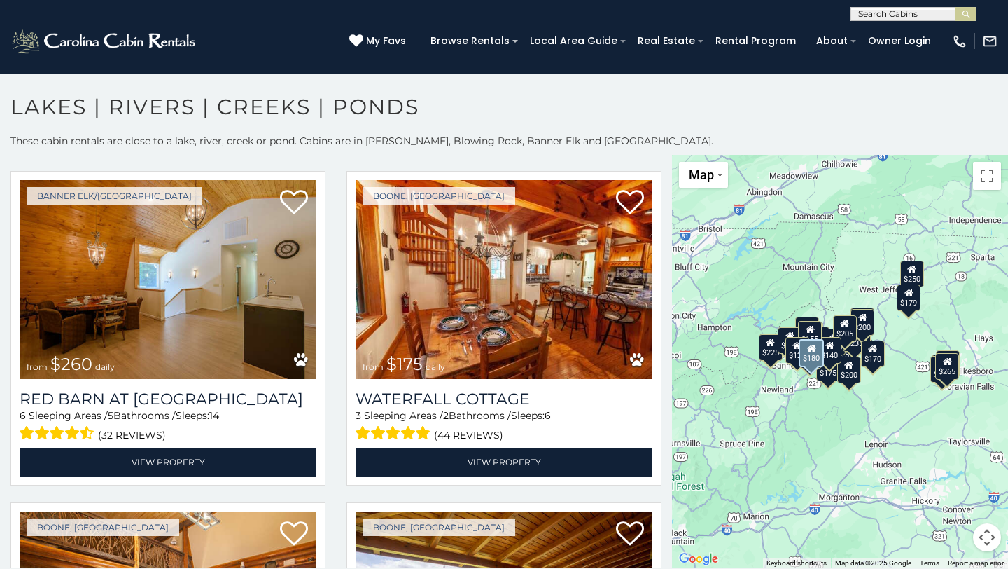
scroll to position [1012, 0]
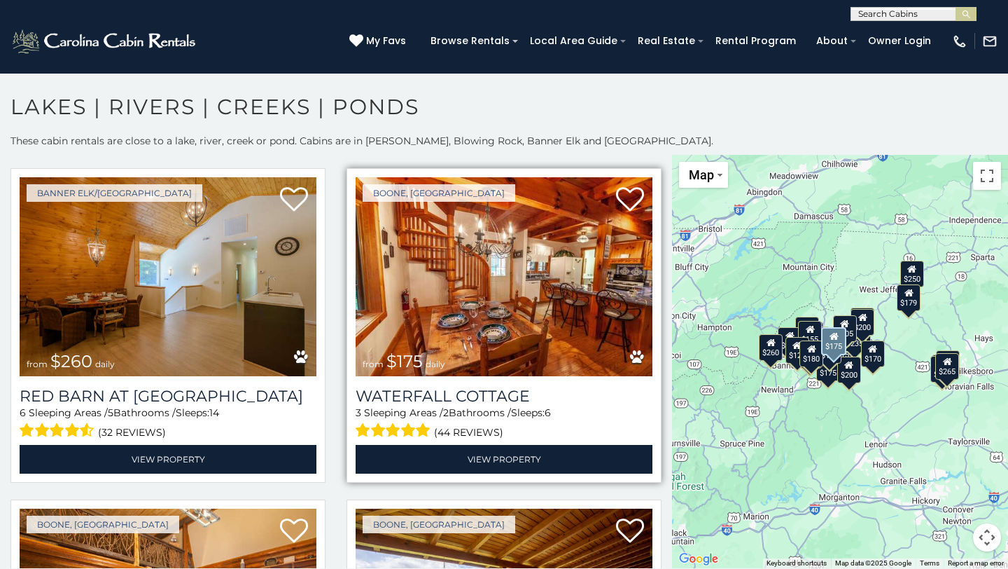
click at [520, 286] on img at bounding box center [504, 276] width 297 height 199
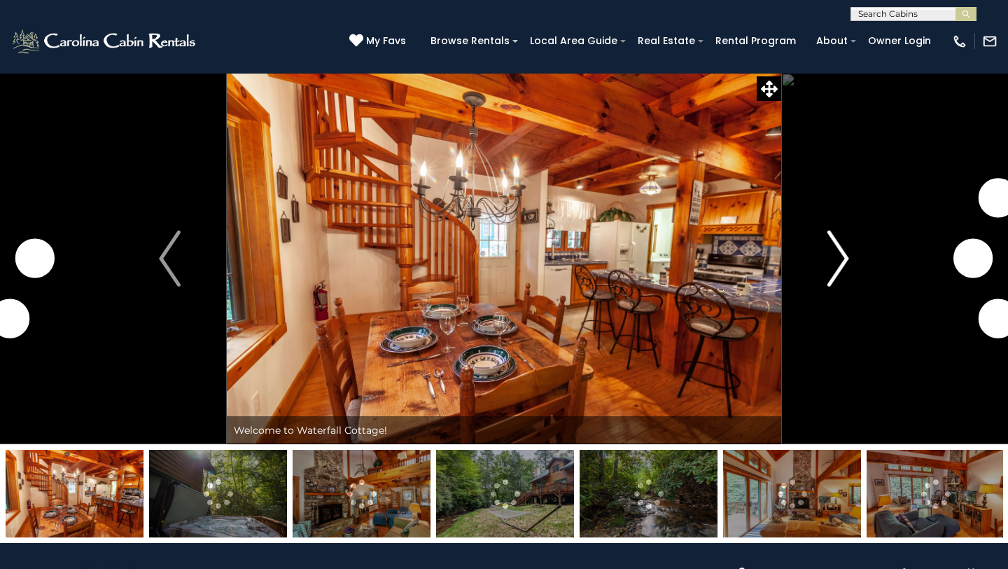
click at [851, 247] on button "Next" at bounding box center [838, 258] width 114 height 371
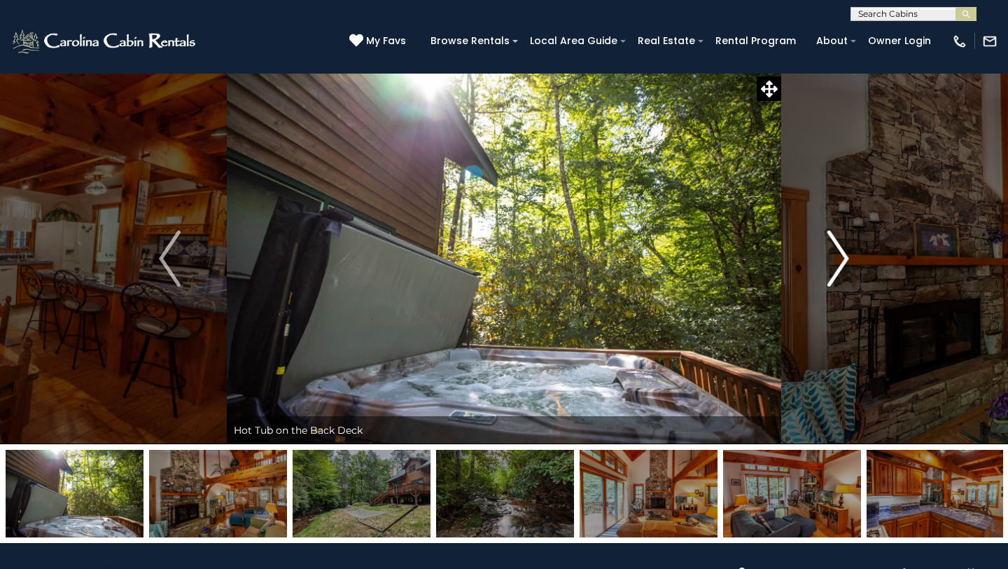
click at [851, 247] on button "Next" at bounding box center [838, 258] width 114 height 371
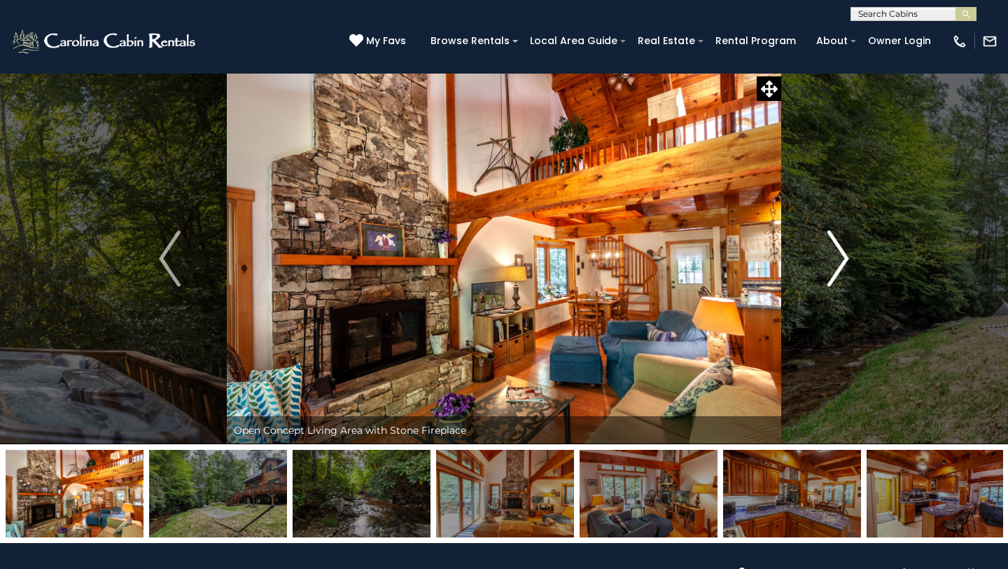
click at [851, 248] on button "Next" at bounding box center [838, 258] width 114 height 371
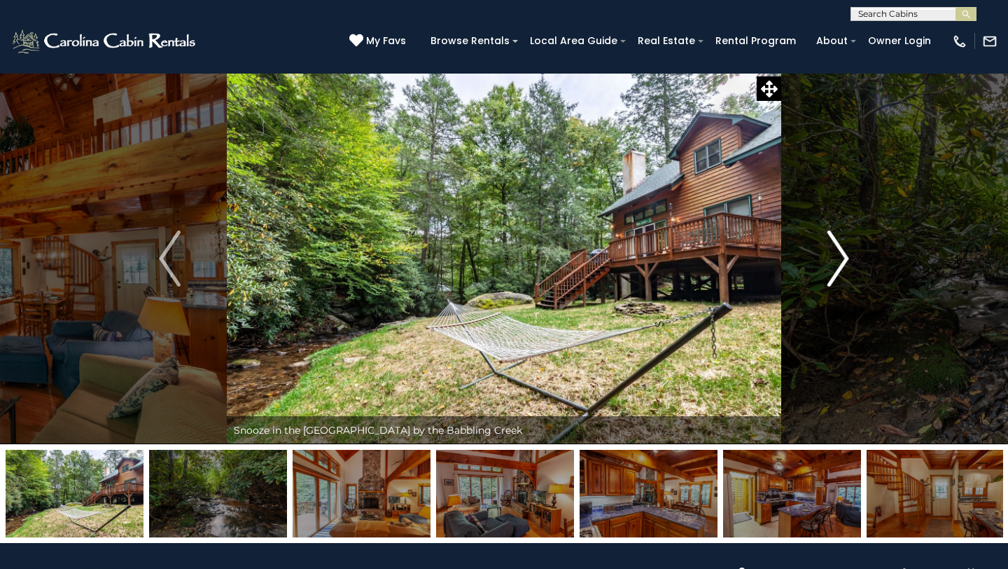
click at [851, 247] on button "Next" at bounding box center [838, 258] width 114 height 371
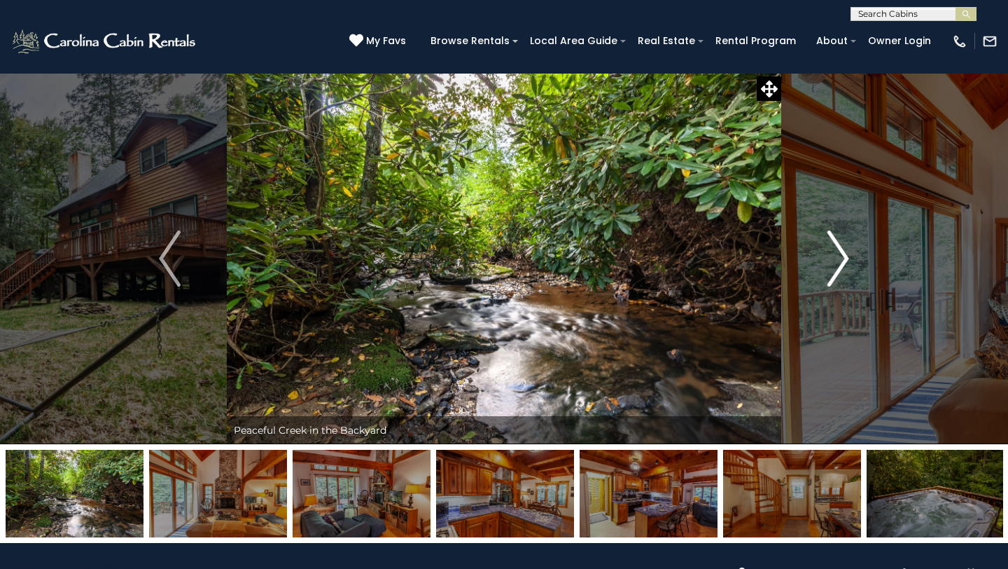
click at [830, 253] on img "Next" at bounding box center [838, 258] width 21 height 56
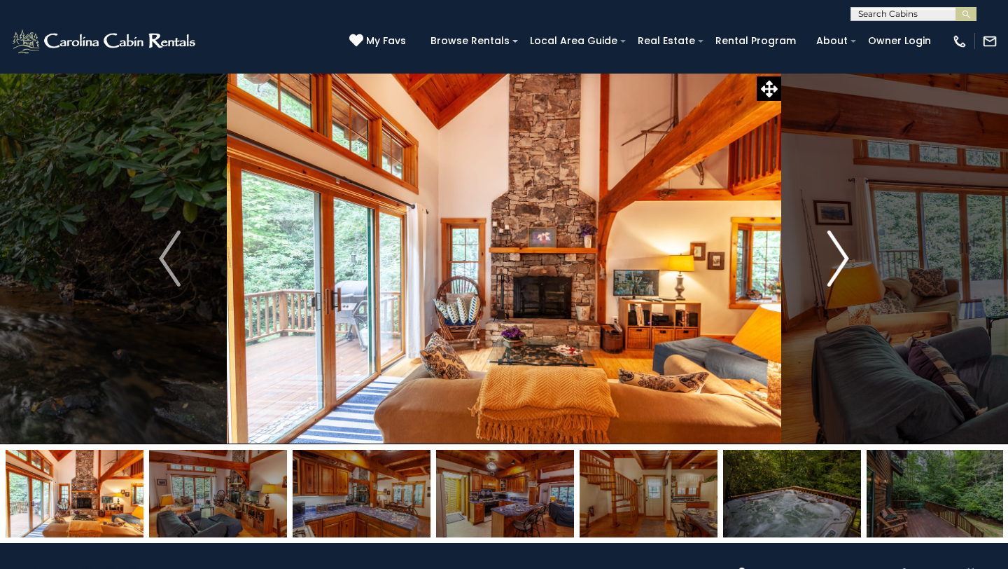
click at [830, 253] on img "Next" at bounding box center [838, 258] width 21 height 56
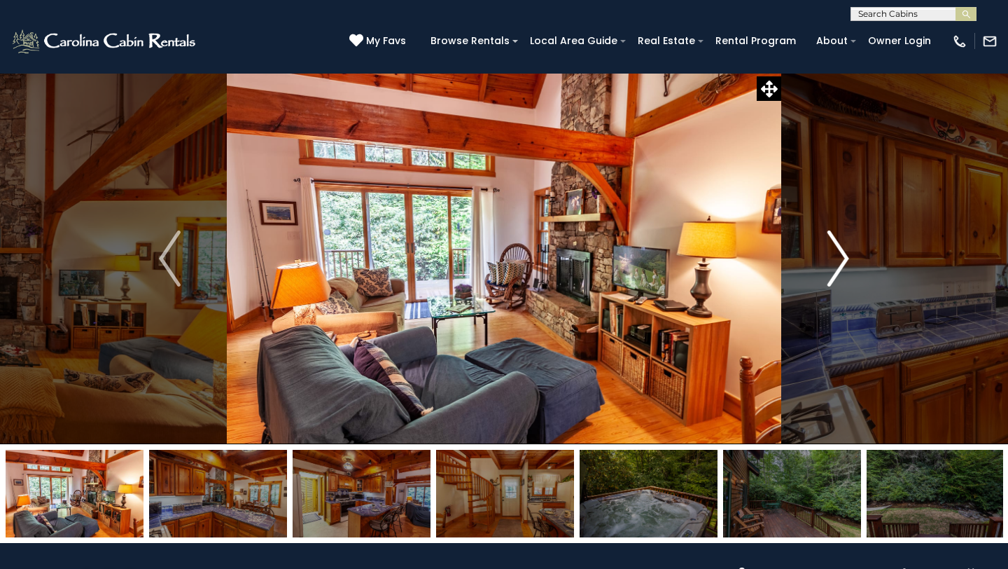
click at [830, 253] on img "Next" at bounding box center [838, 258] width 21 height 56
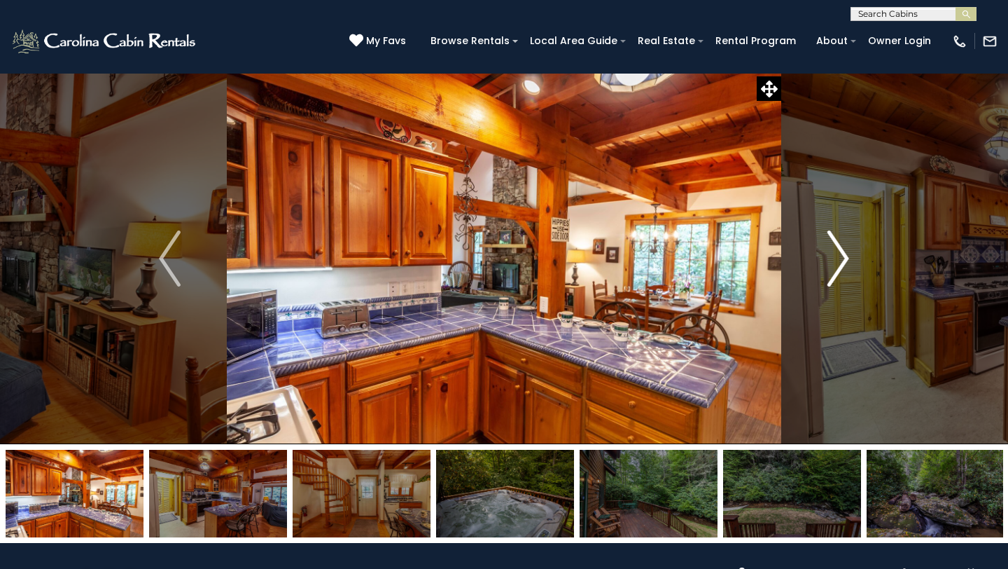
click at [830, 253] on img "Next" at bounding box center [838, 258] width 21 height 56
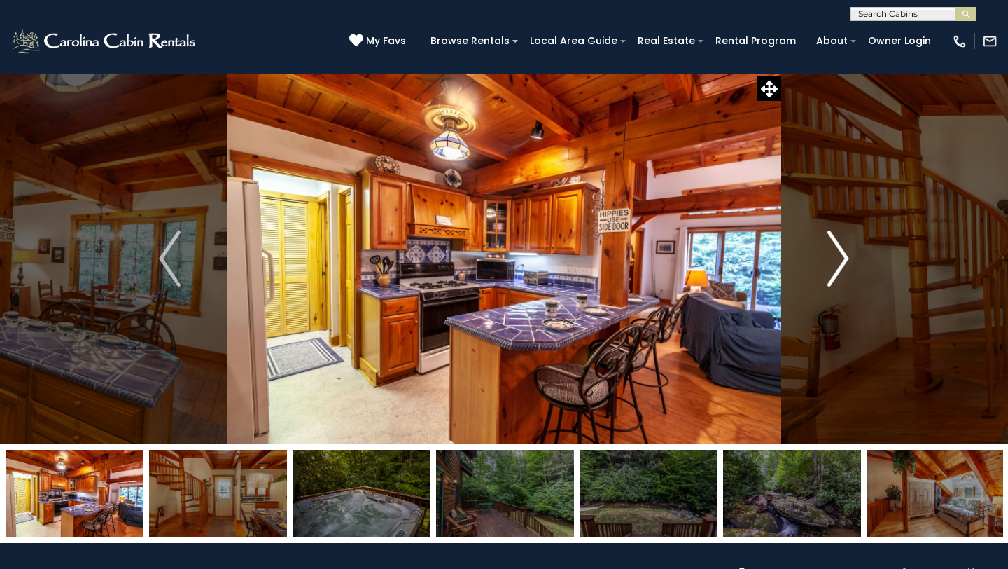
click at [830, 253] on img "Next" at bounding box center [838, 258] width 21 height 56
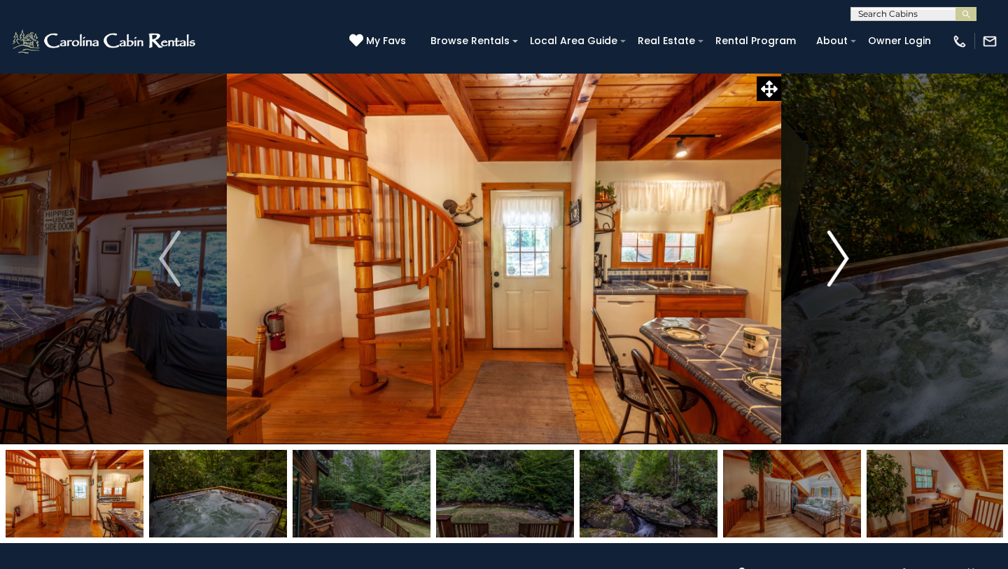
click at [830, 253] on img "Next" at bounding box center [838, 258] width 21 height 56
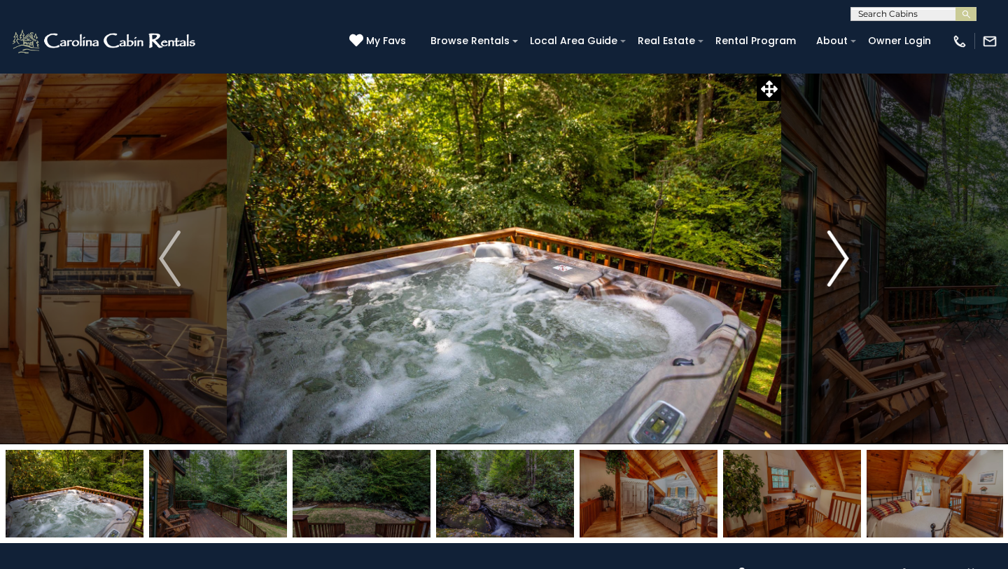
click at [830, 253] on img "Next" at bounding box center [838, 258] width 21 height 56
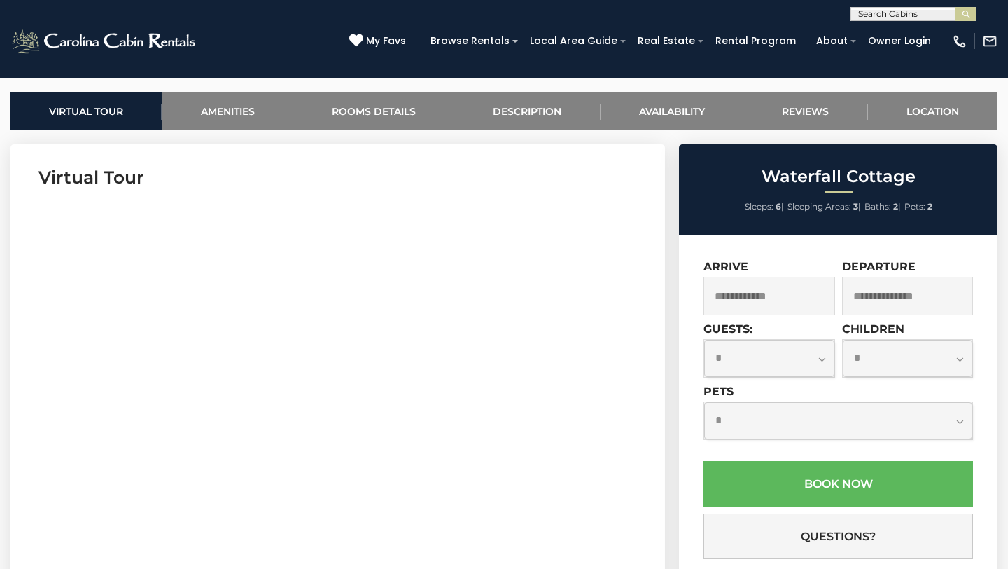
scroll to position [571, 0]
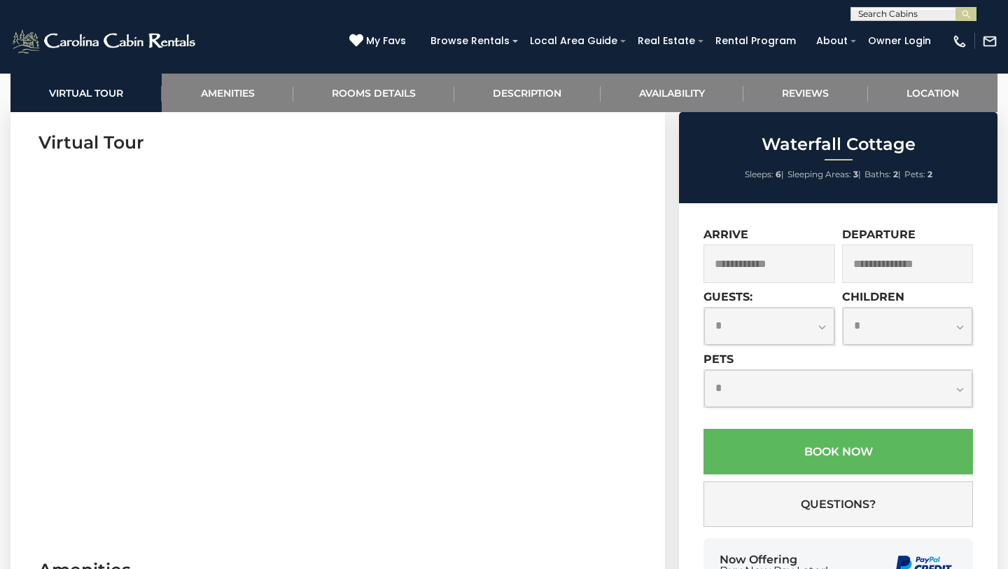
click at [803, 265] on input "text" at bounding box center [770, 263] width 132 height 39
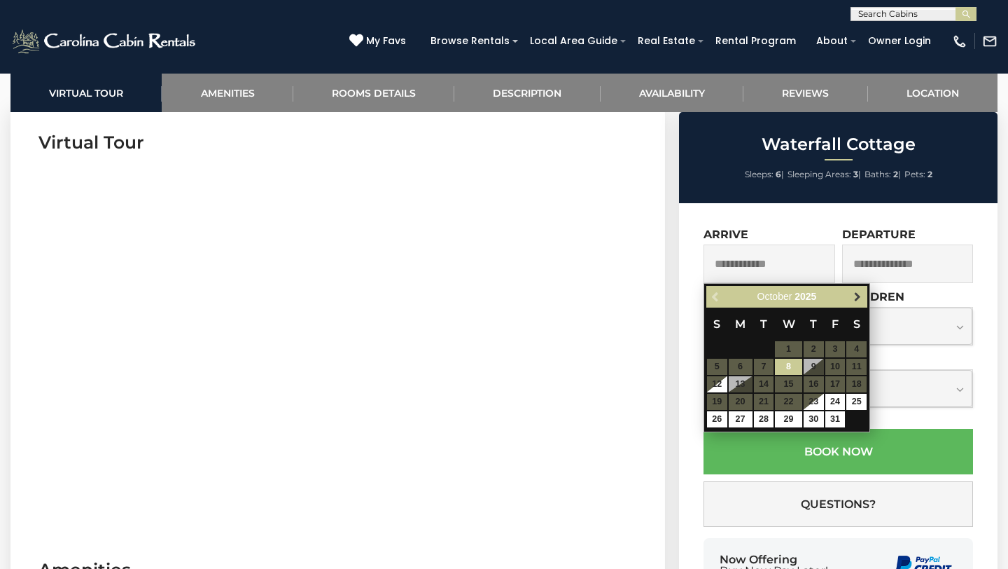
click at [858, 294] on span "Next" at bounding box center [857, 296] width 11 height 11
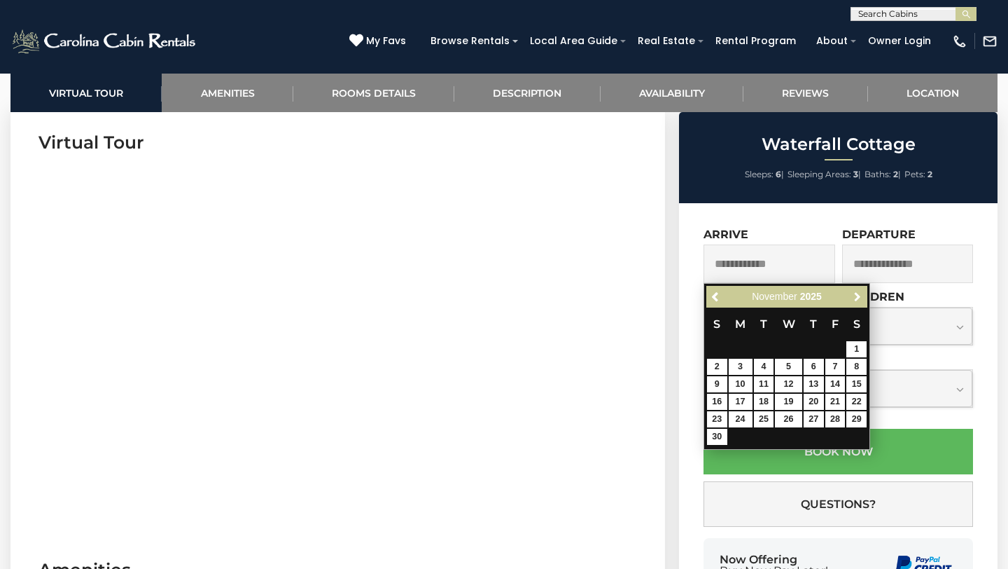
click at [858, 294] on span "Next" at bounding box center [857, 296] width 11 height 11
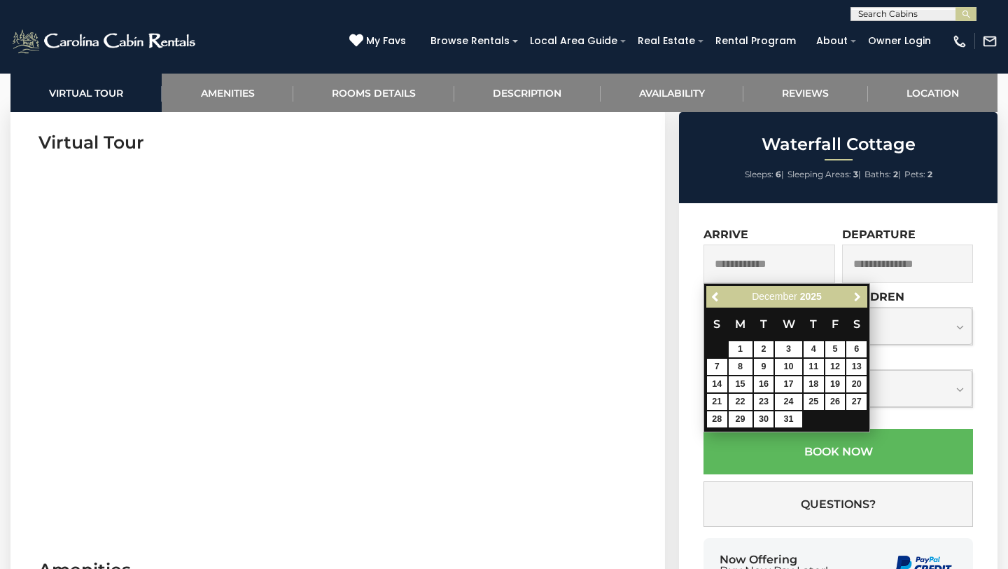
click at [858, 294] on span "Next" at bounding box center [857, 296] width 11 height 11
click at [817, 348] on link "5" at bounding box center [814, 349] width 20 height 16
type input "**********"
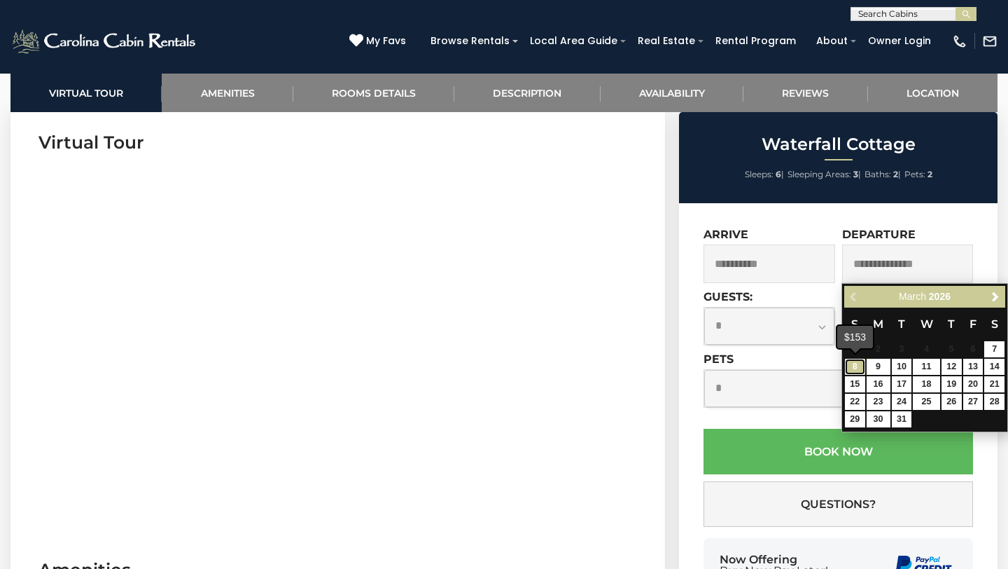
click at [858, 366] on link "8" at bounding box center [855, 367] width 20 height 16
type input "**********"
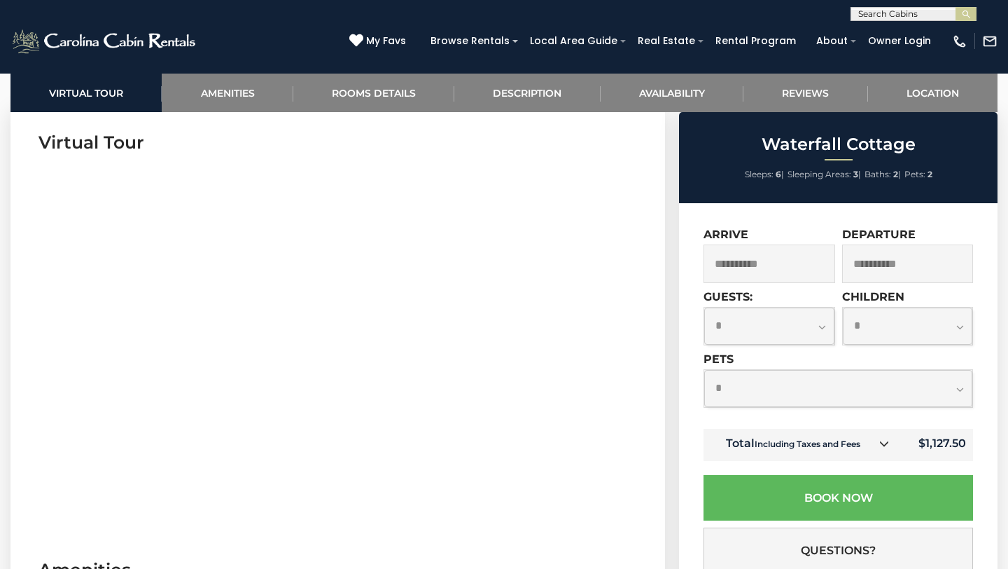
click at [779, 327] on select "**********" at bounding box center [769, 325] width 130 height 37
select select "*"
click at [704, 307] on select "**********" at bounding box center [769, 325] width 130 height 37
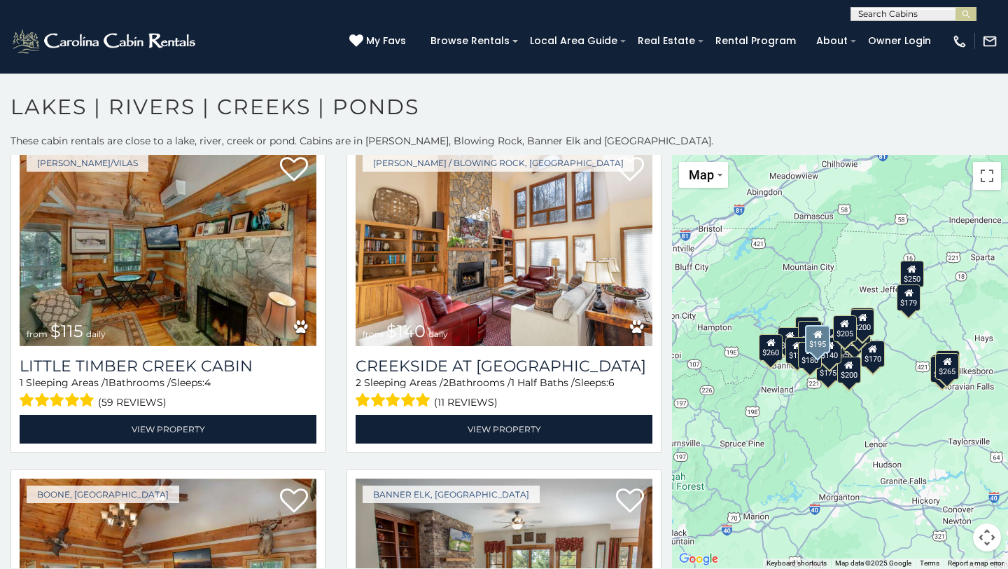
scroll to position [4026, 0]
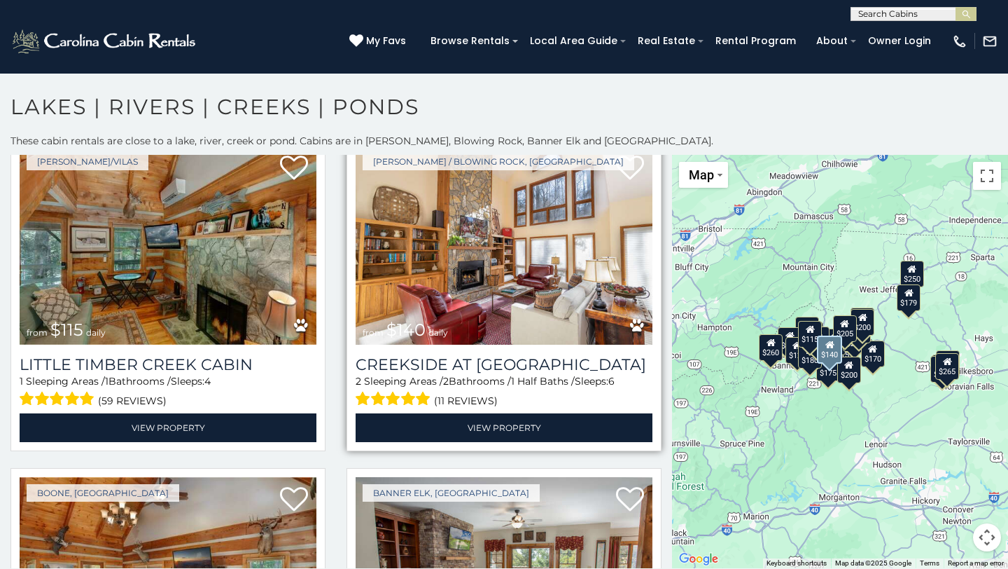
click at [443, 253] on img at bounding box center [504, 245] width 297 height 199
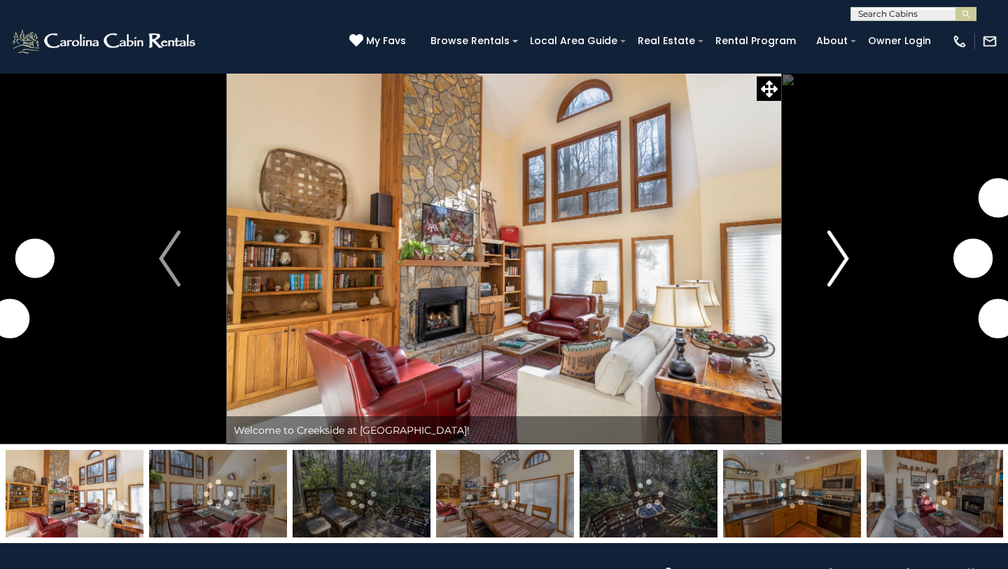
click at [835, 266] on img "Next" at bounding box center [838, 258] width 21 height 56
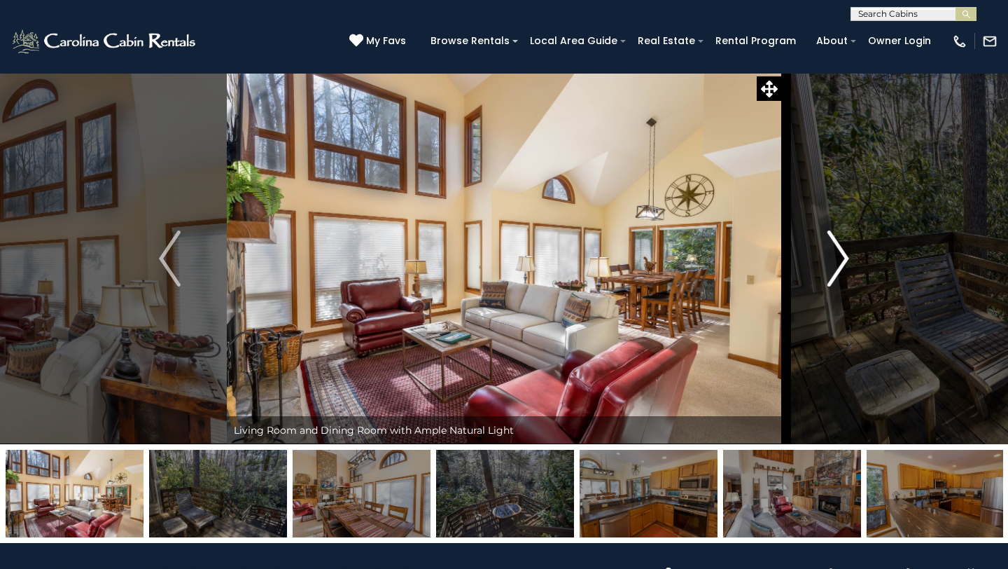
click at [835, 265] on img "Next" at bounding box center [838, 258] width 21 height 56
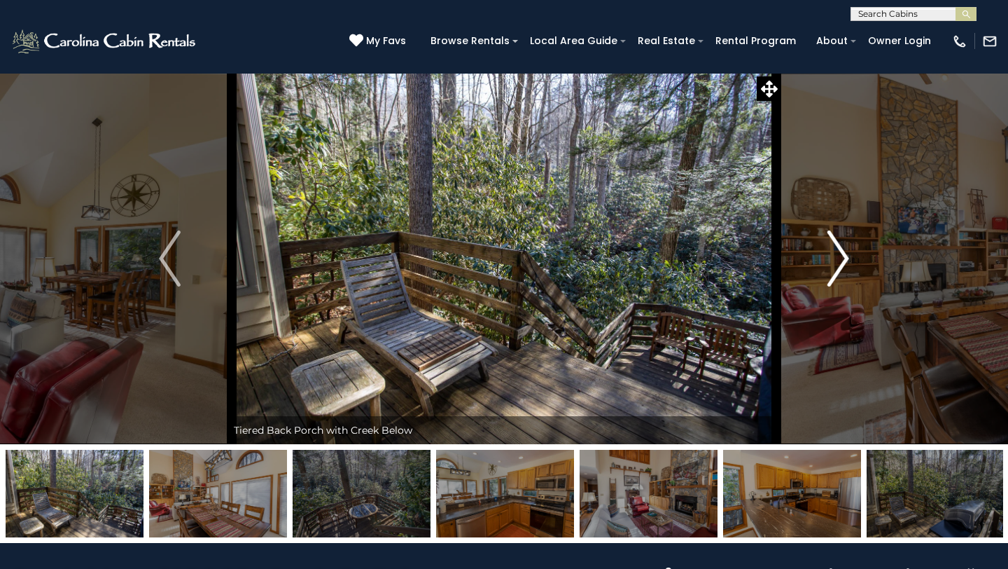
click at [835, 267] on img "Next" at bounding box center [838, 258] width 21 height 56
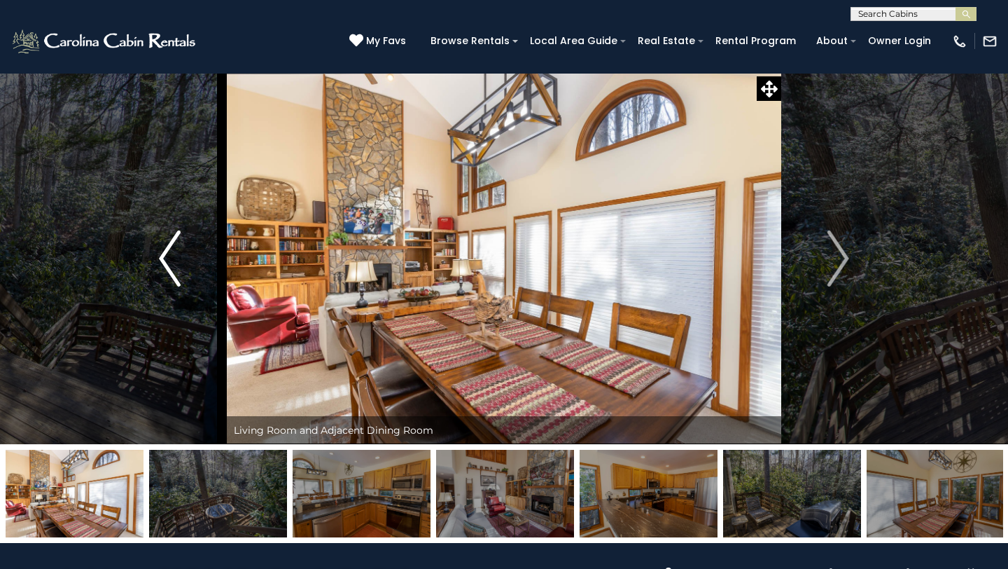
click at [156, 256] on button "Previous" at bounding box center [170, 258] width 114 height 371
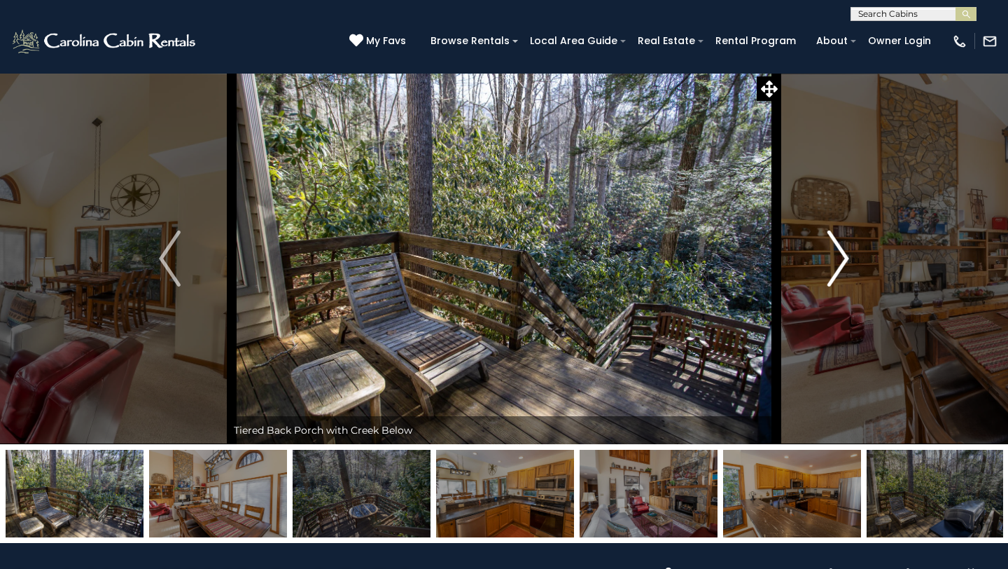
click at [844, 258] on img "Next" at bounding box center [838, 258] width 21 height 56
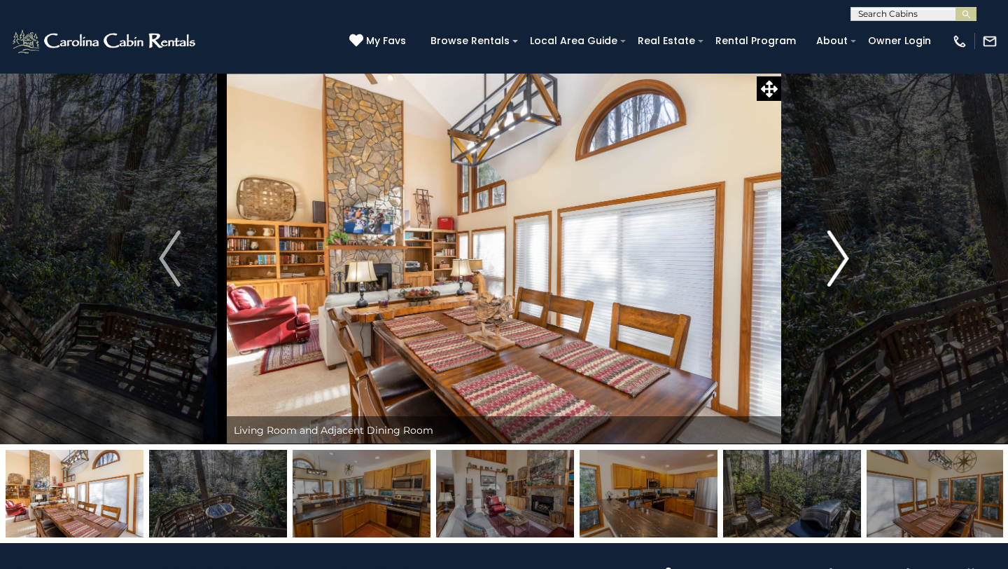
click at [844, 259] on img "Next" at bounding box center [838, 258] width 21 height 56
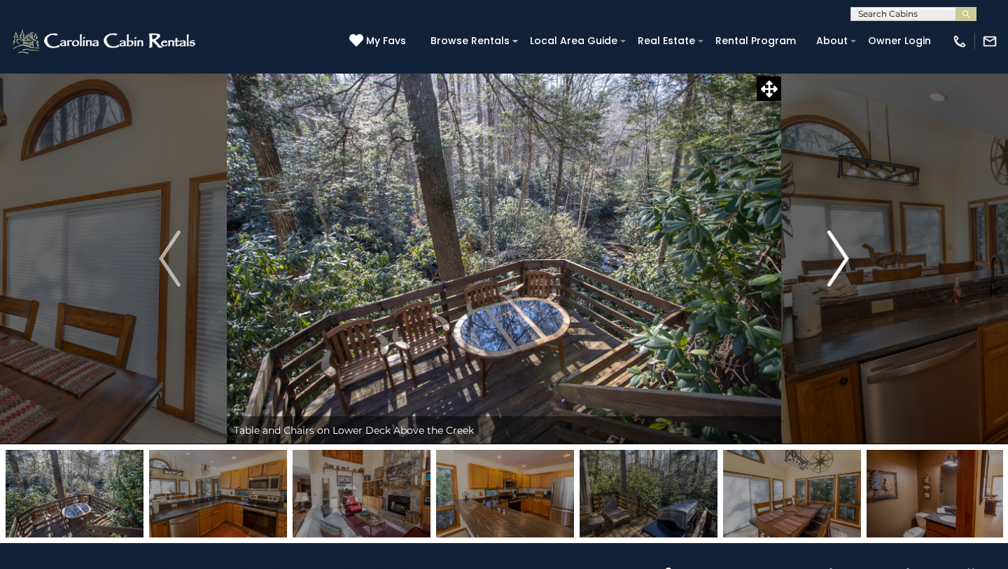
click at [844, 259] on img "Next" at bounding box center [838, 258] width 21 height 56
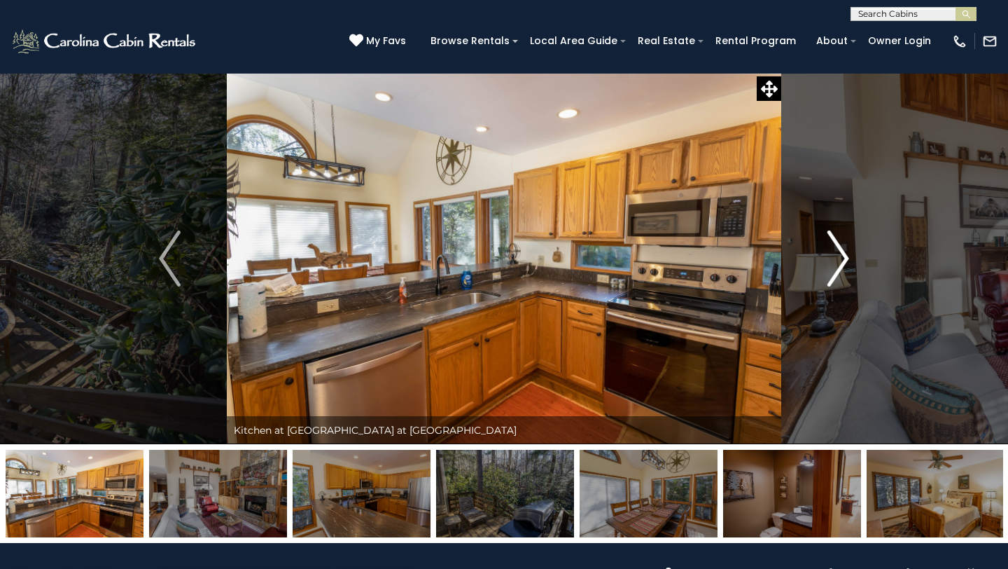
click at [844, 259] on img "Next" at bounding box center [838, 258] width 21 height 56
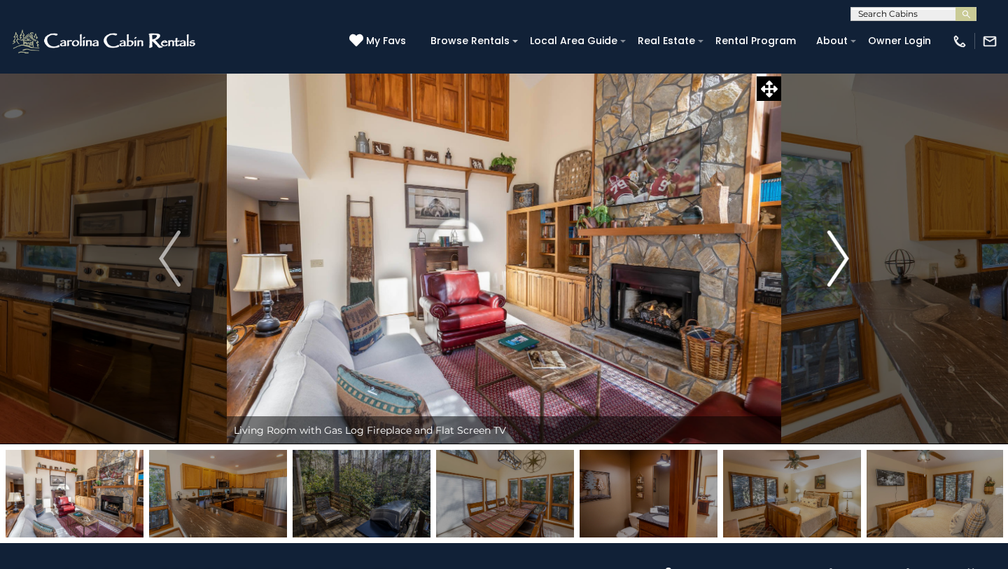
click at [844, 260] on img "Next" at bounding box center [838, 258] width 21 height 56
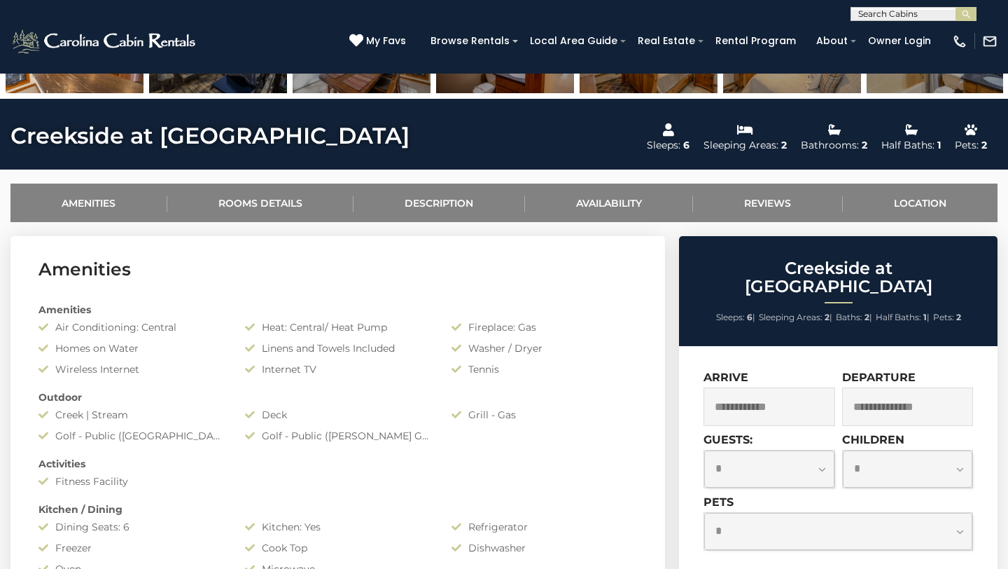
scroll to position [454, 0]
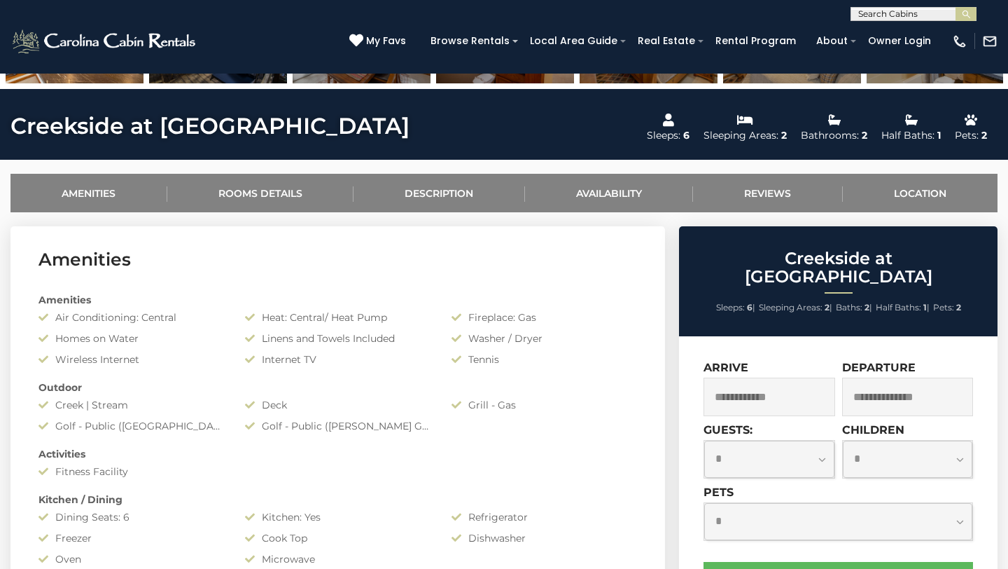
click at [789, 377] on input "text" at bounding box center [770, 396] width 132 height 39
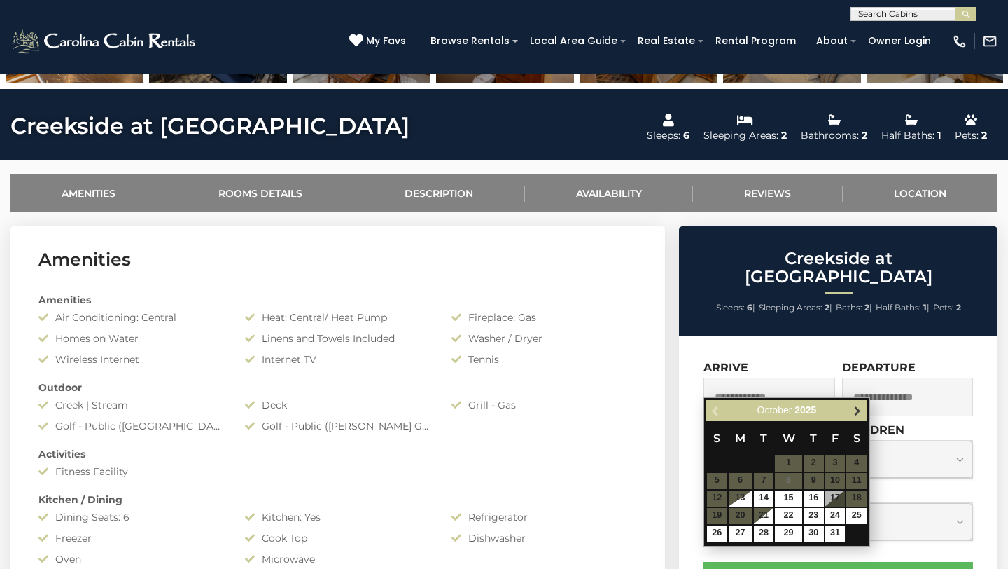
click at [863, 410] on span "Next" at bounding box center [857, 410] width 11 height 11
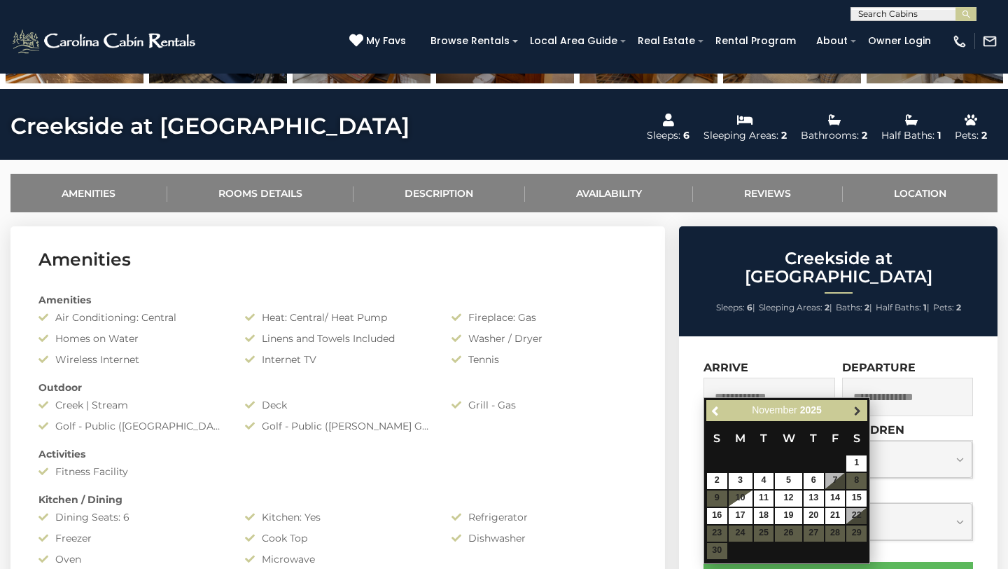
click at [862, 409] on span "Next" at bounding box center [857, 410] width 11 height 11
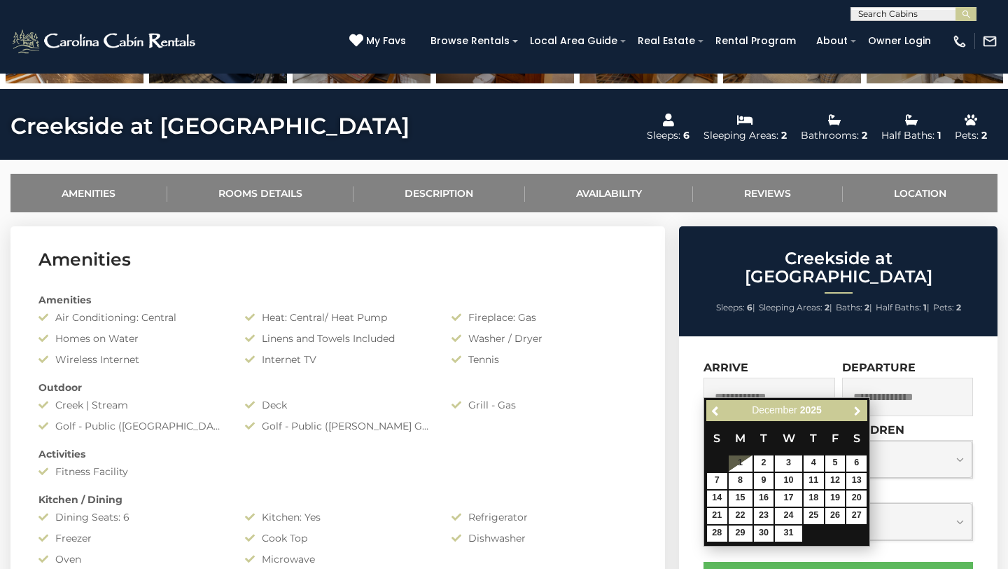
click at [861, 409] on span "Next" at bounding box center [857, 410] width 11 height 11
click at [817, 463] on link "5" at bounding box center [814, 463] width 20 height 16
type input "**********"
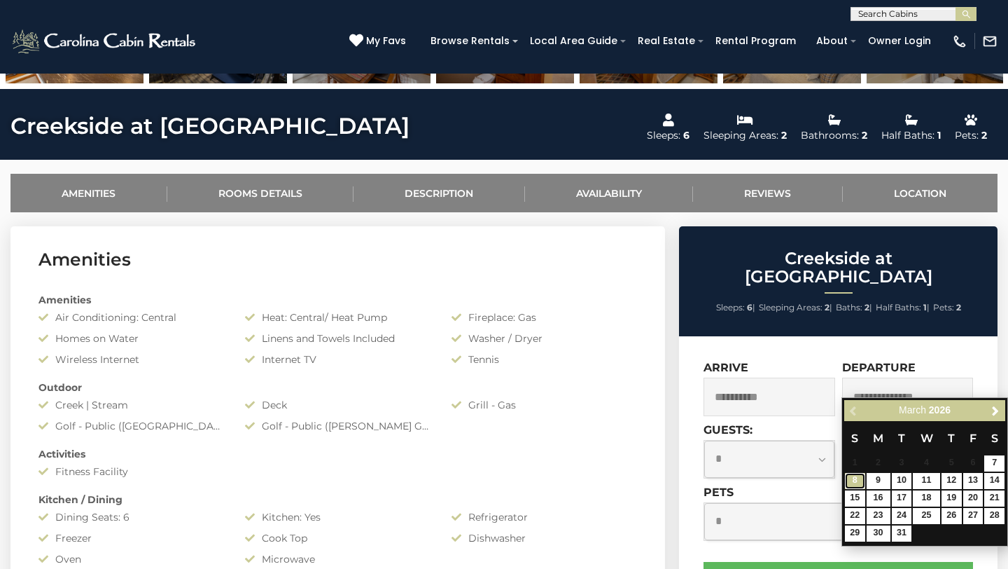
click at [851, 475] on link "8" at bounding box center [855, 481] width 20 height 16
type input "**********"
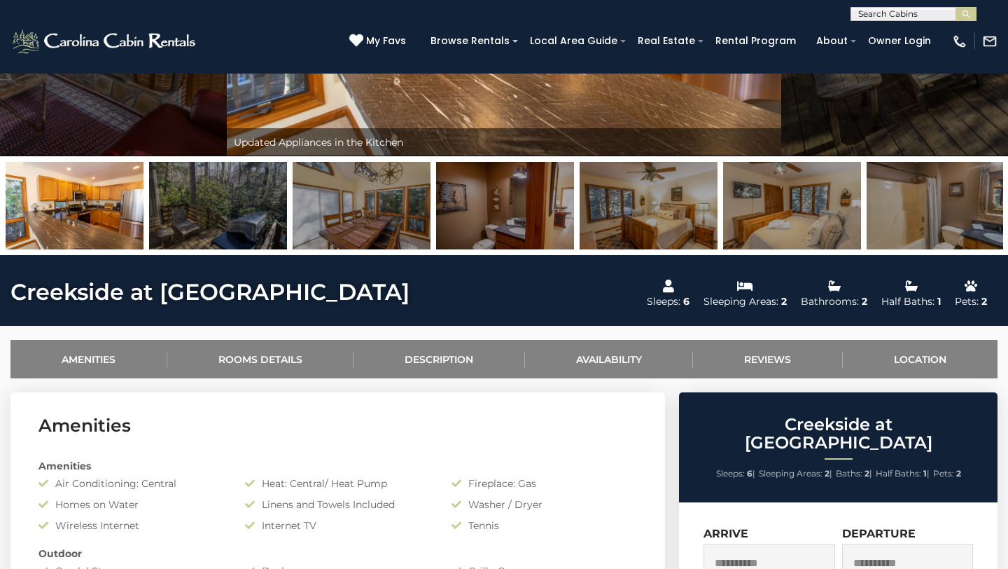
scroll to position [114, 0]
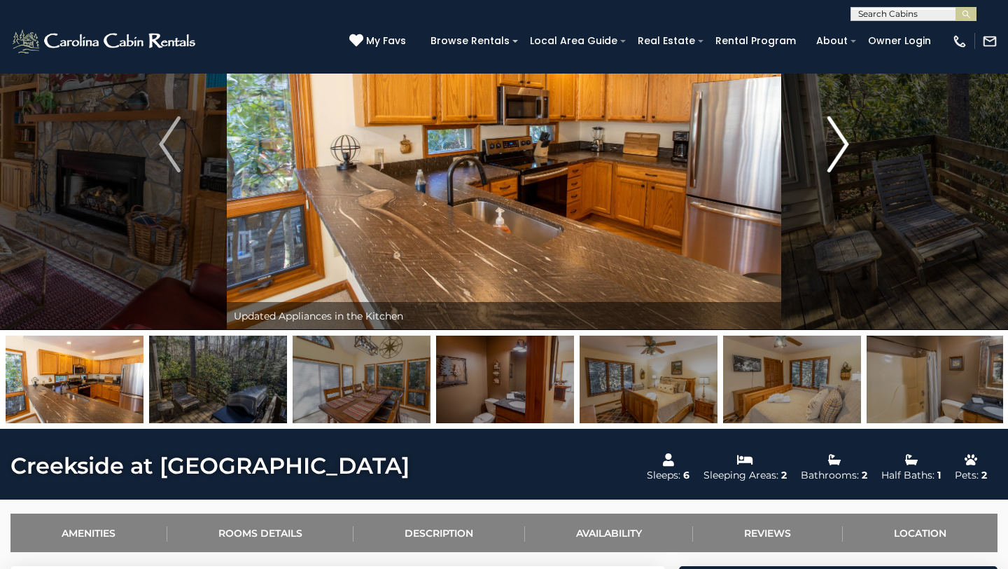
click at [835, 148] on img "Next" at bounding box center [838, 144] width 21 height 56
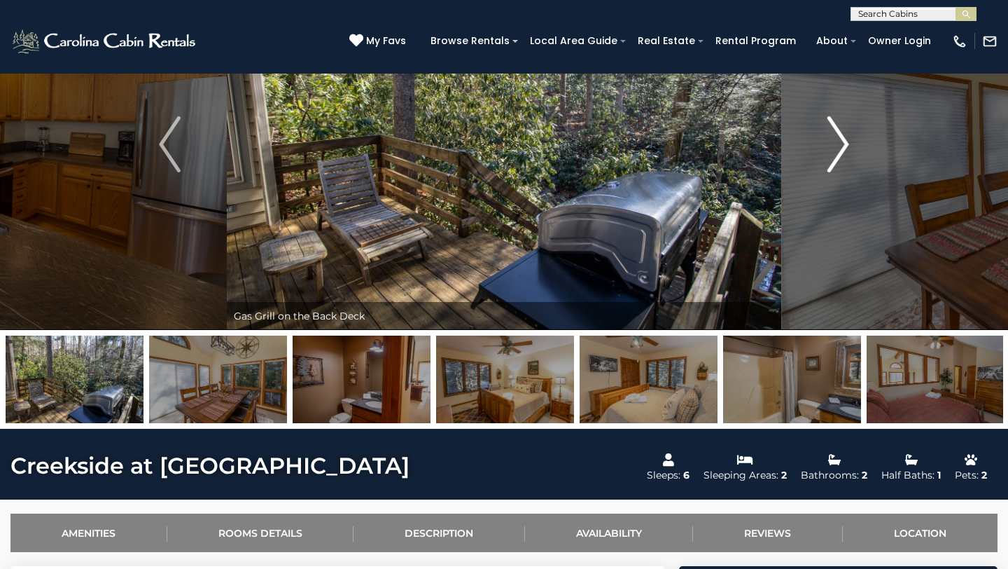
click at [835, 148] on img "Next" at bounding box center [838, 144] width 21 height 56
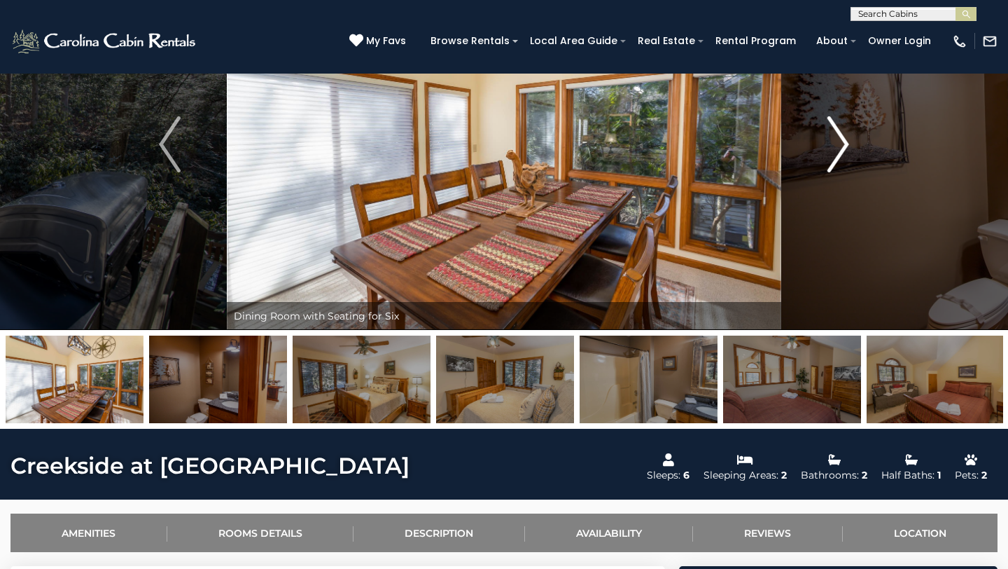
click at [835, 149] on img "Next" at bounding box center [838, 144] width 21 height 56
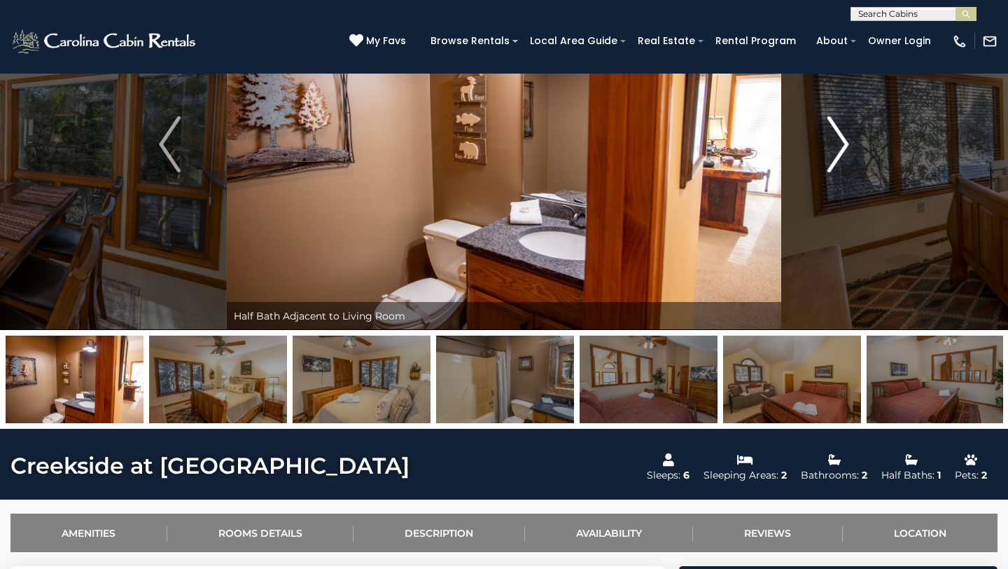
click at [835, 149] on img "Next" at bounding box center [838, 144] width 21 height 56
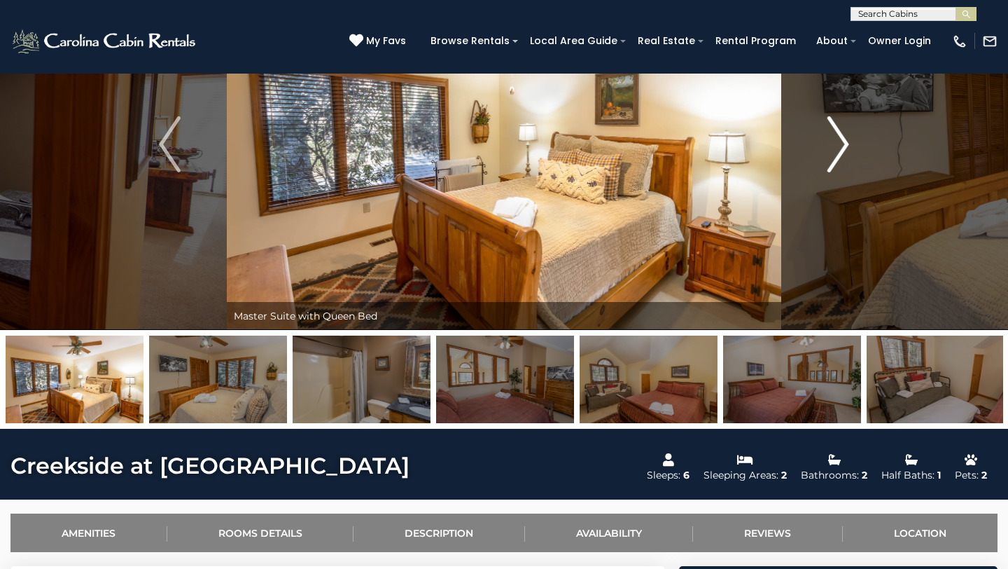
click at [835, 149] on img "Next" at bounding box center [838, 144] width 21 height 56
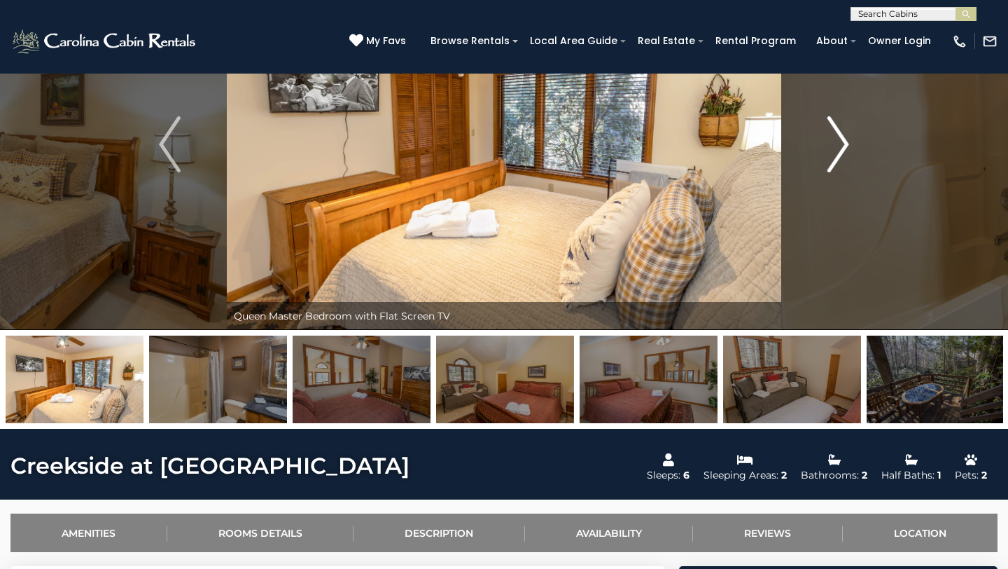
click at [835, 150] on img "Next" at bounding box center [838, 144] width 21 height 56
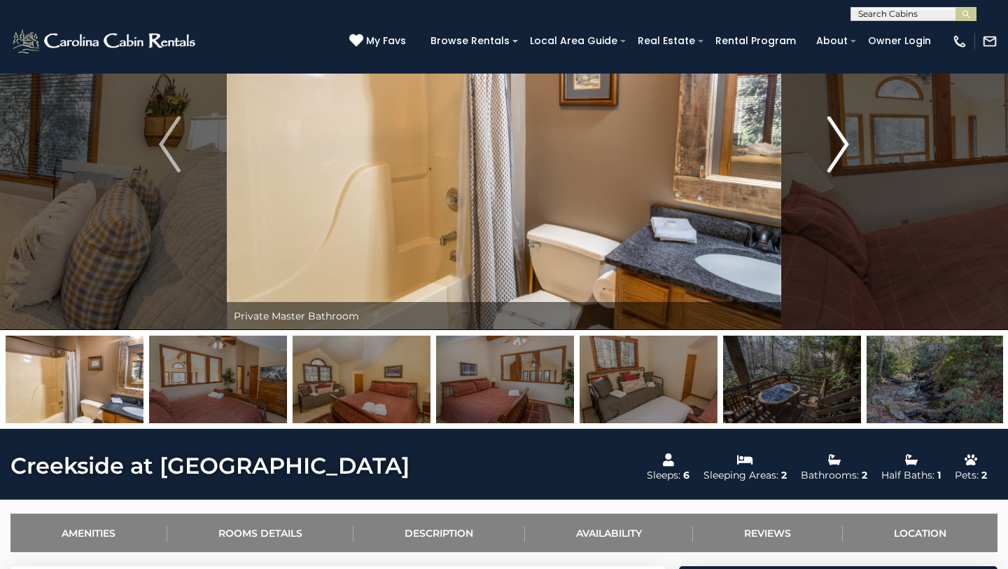
click at [835, 150] on img "Next" at bounding box center [838, 144] width 21 height 56
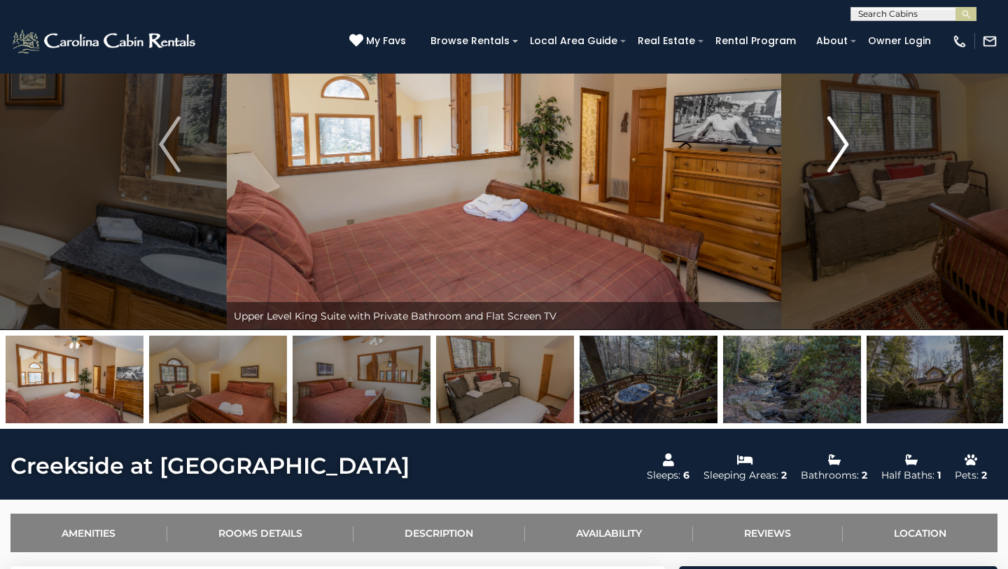
click at [835, 150] on img "Next" at bounding box center [838, 144] width 21 height 56
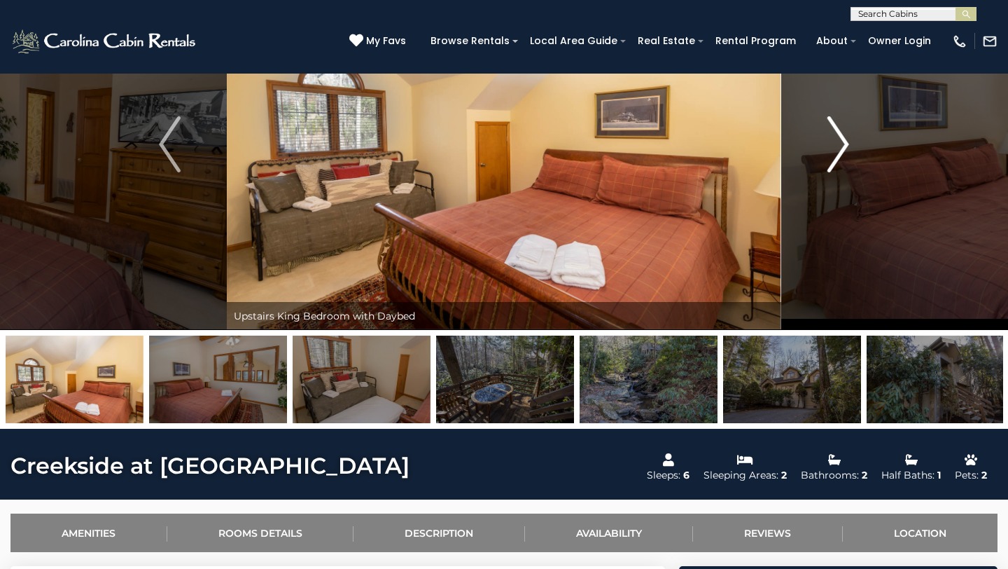
click at [835, 150] on img "Next" at bounding box center [838, 144] width 21 height 56
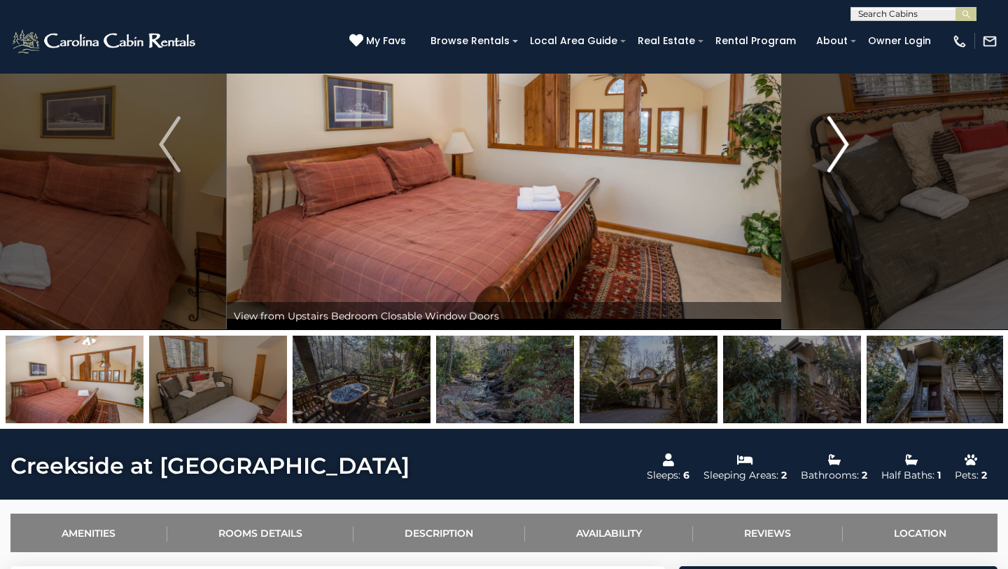
click at [836, 148] on img "Next" at bounding box center [838, 144] width 21 height 56
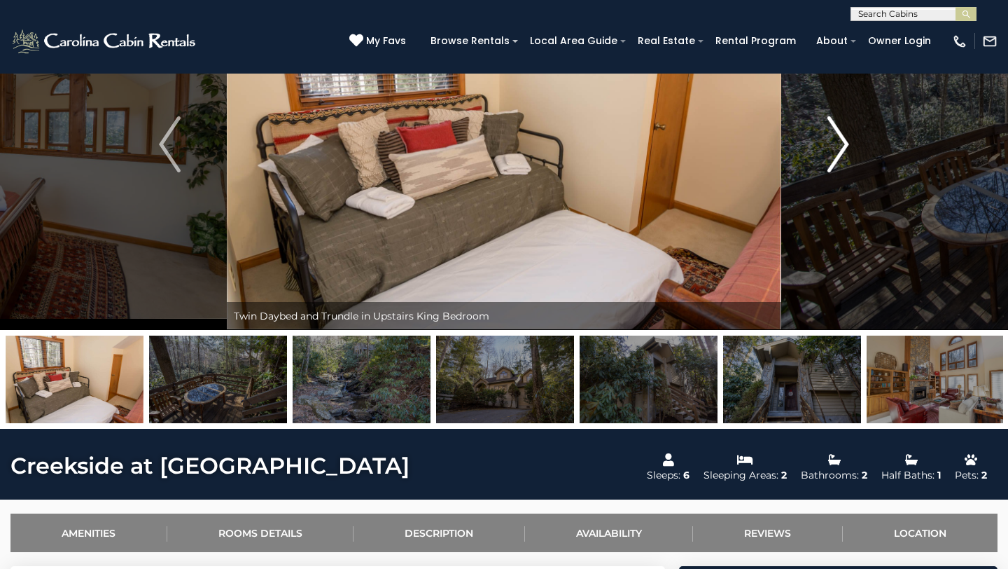
click at [836, 148] on img "Next" at bounding box center [838, 144] width 21 height 56
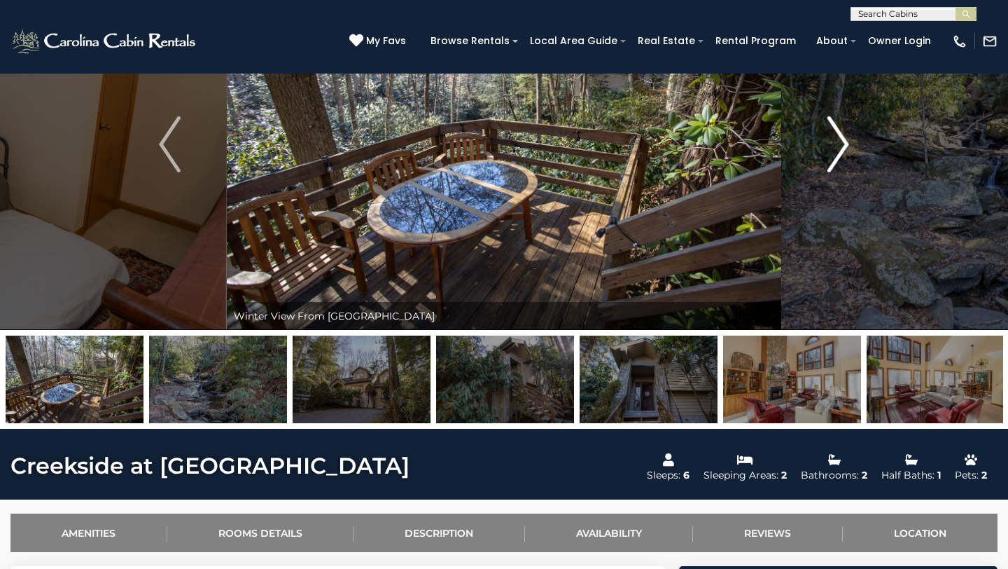
click at [836, 148] on img "Next" at bounding box center [838, 144] width 21 height 56
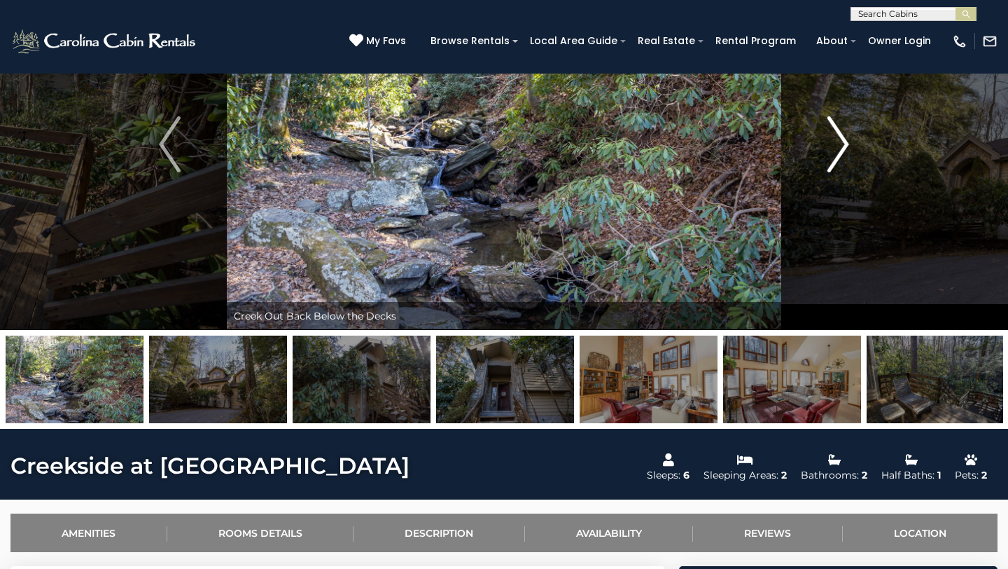
click at [836, 148] on img "Next" at bounding box center [838, 144] width 21 height 56
